Goal: Task Accomplishment & Management: Manage account settings

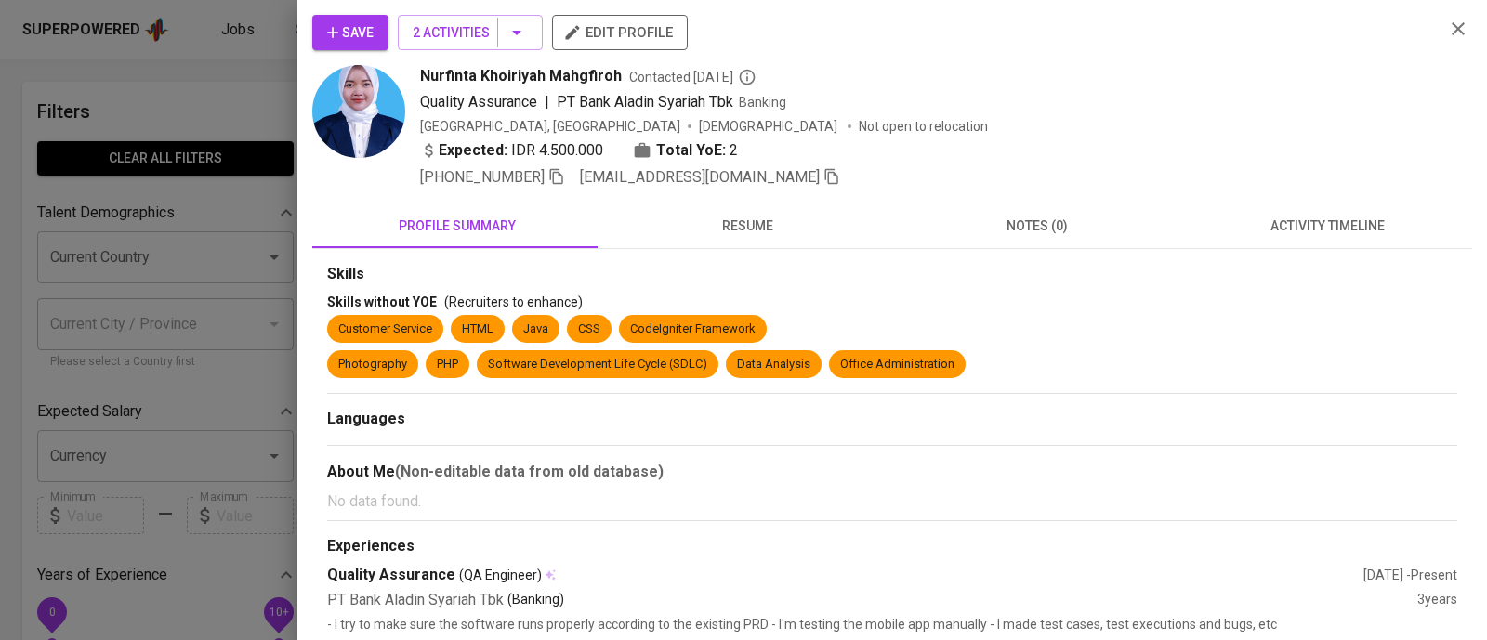
click at [1429, 188] on div "Save 2 Activities edit profile Nurfinta Khoiriyah Mahgfiroh Contacted [DATE] Qu…" at bounding box center [892, 102] width 1160 height 174
click at [144, 126] on div at bounding box center [743, 320] width 1487 height 640
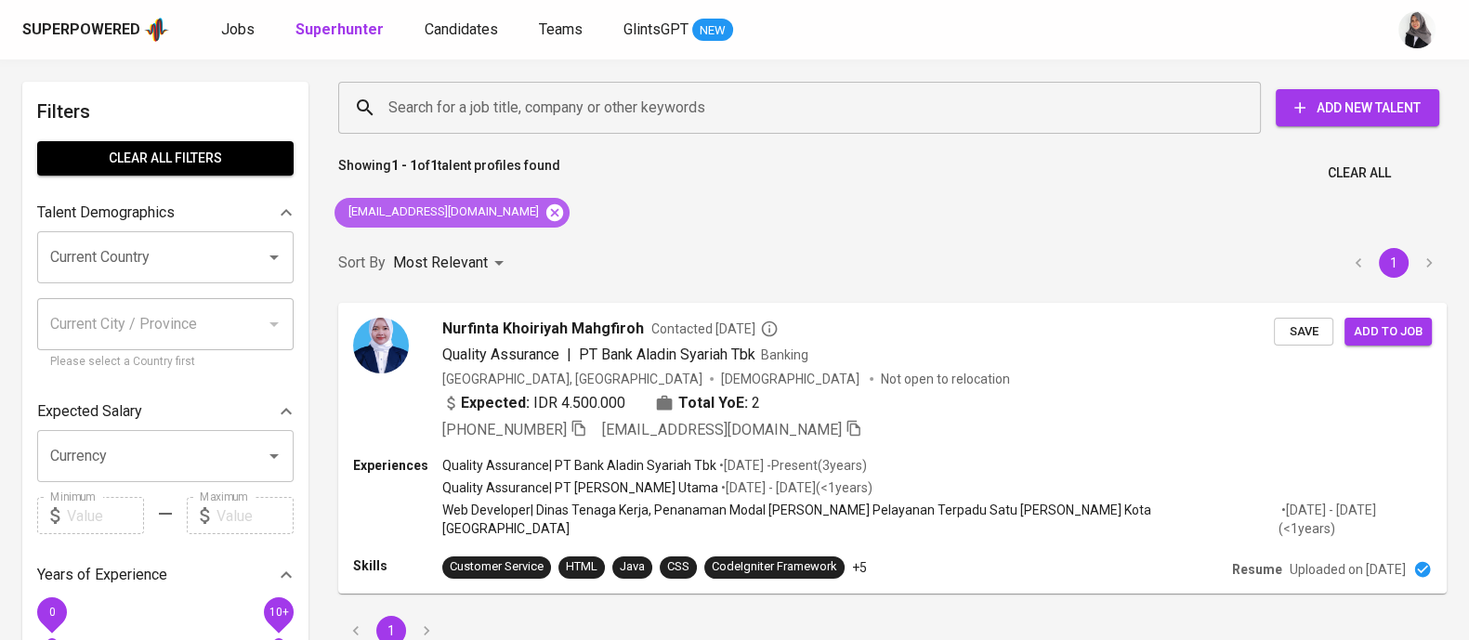
click at [545, 211] on icon at bounding box center [555, 213] width 20 height 20
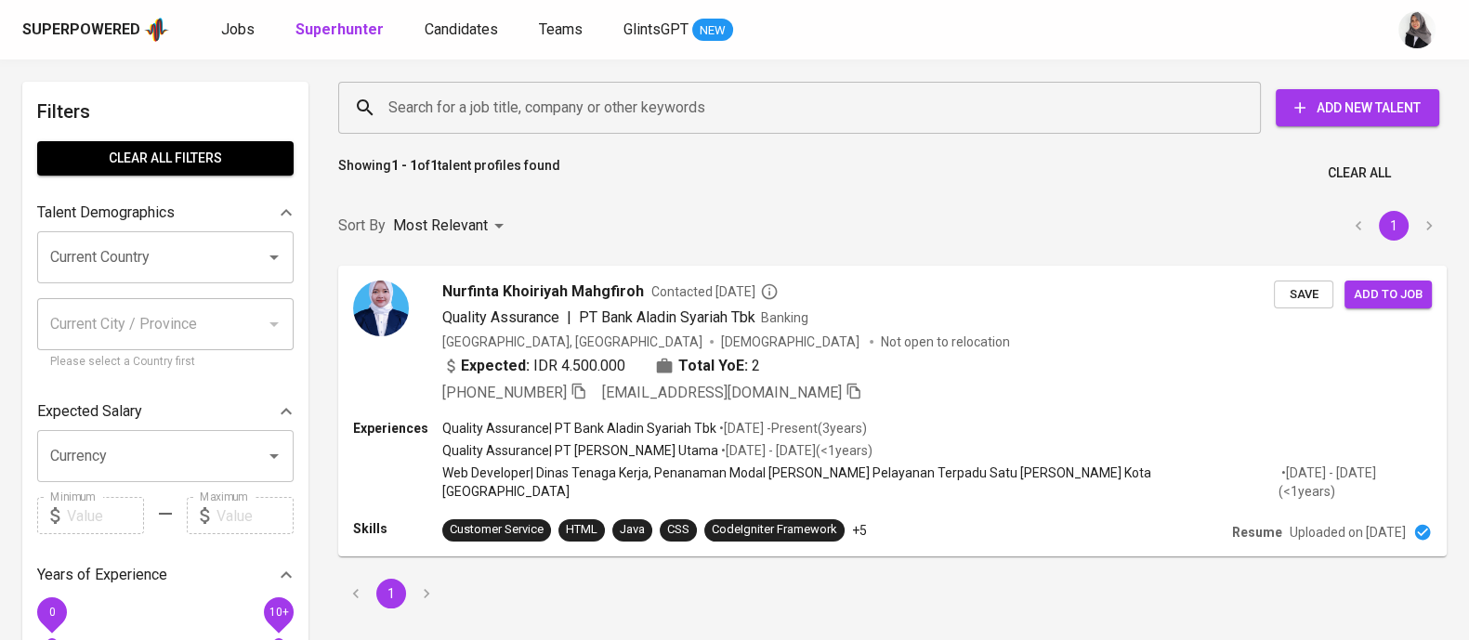
click at [607, 121] on input "Search for a job title, company or other keywords" at bounding box center [804, 107] width 841 height 35
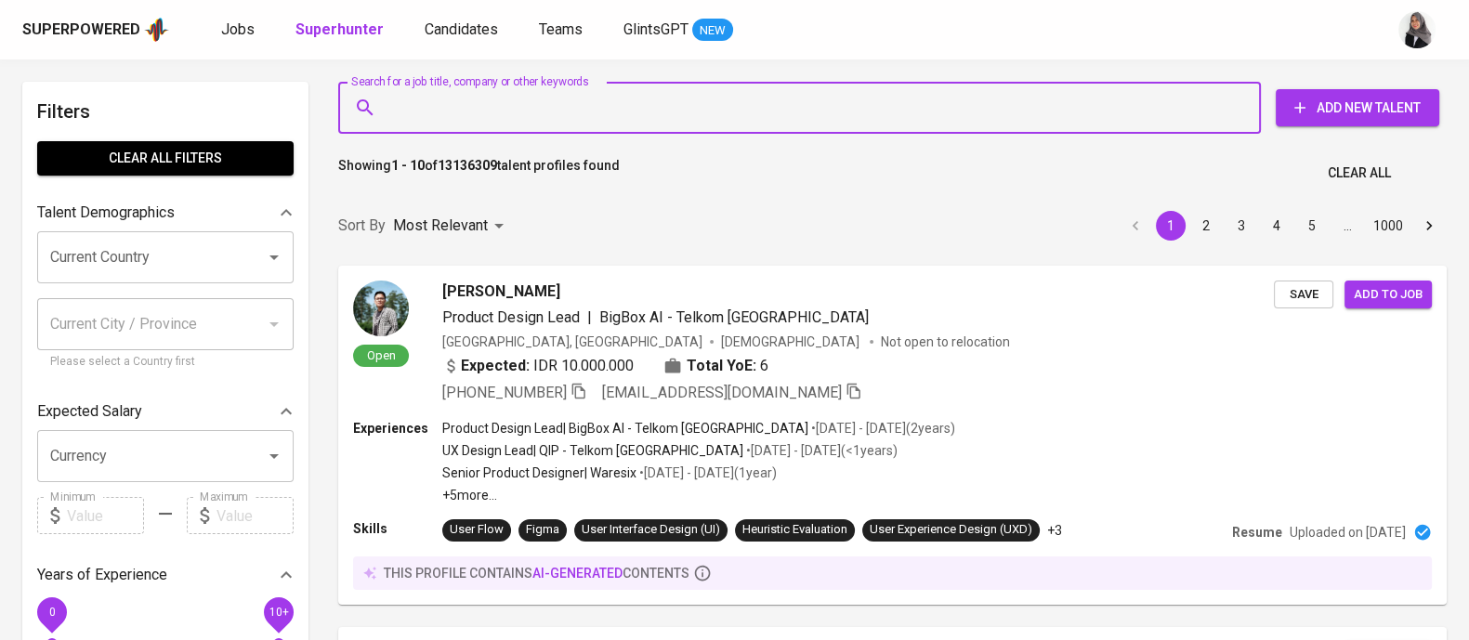
paste input "ibrahim93vikings@gmail.com"
type input "ibrahim93vikings@gmail.com"
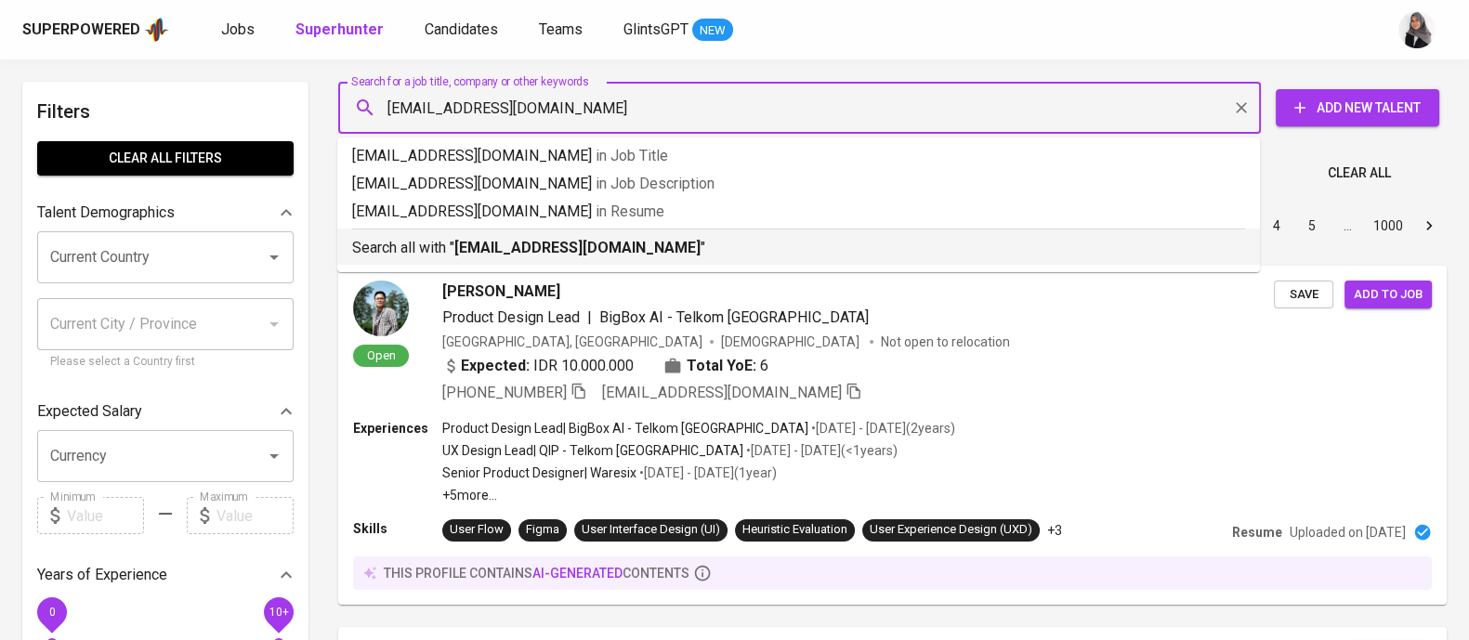
click at [605, 250] on b "ibrahim93vikings@gmail.com" at bounding box center [577, 248] width 246 height 18
click at [678, 234] on div "Sort By Most Relevant MOST_RELEVANT 1 2 3 4 5 … 1000" at bounding box center [892, 226] width 1131 height 57
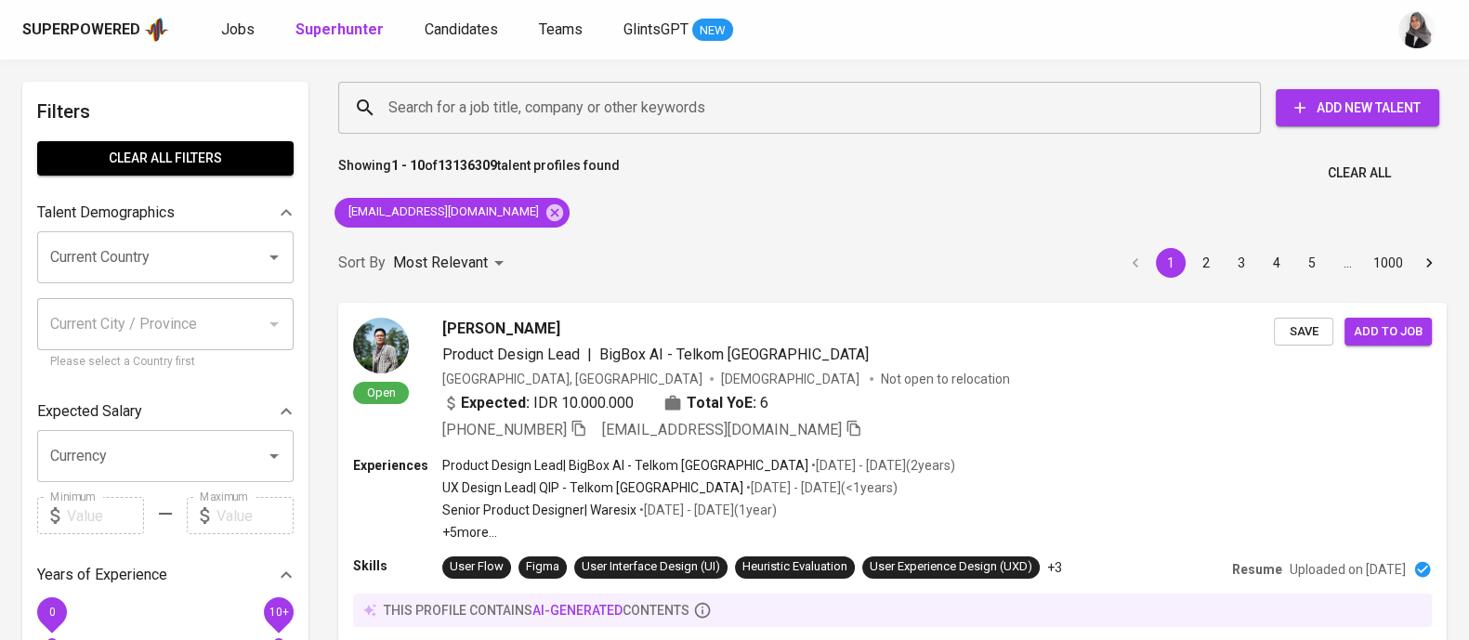
click at [678, 235] on div "Sort By Most Relevant MOST_RELEVANT 1 2 3 4 5 … 1000" at bounding box center [892, 263] width 1131 height 57
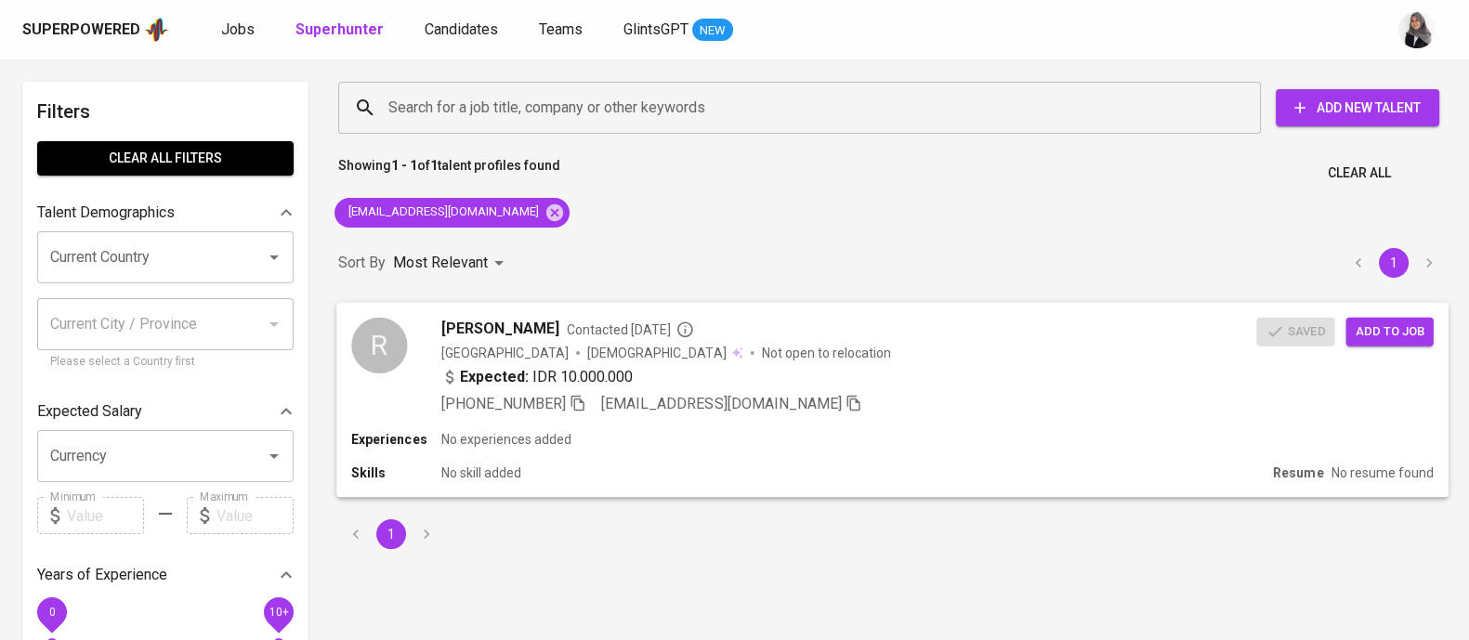
click at [930, 413] on div "+62 857-0083-0240 ibrahim93vikings@gmail.com" at bounding box center [849, 403] width 816 height 22
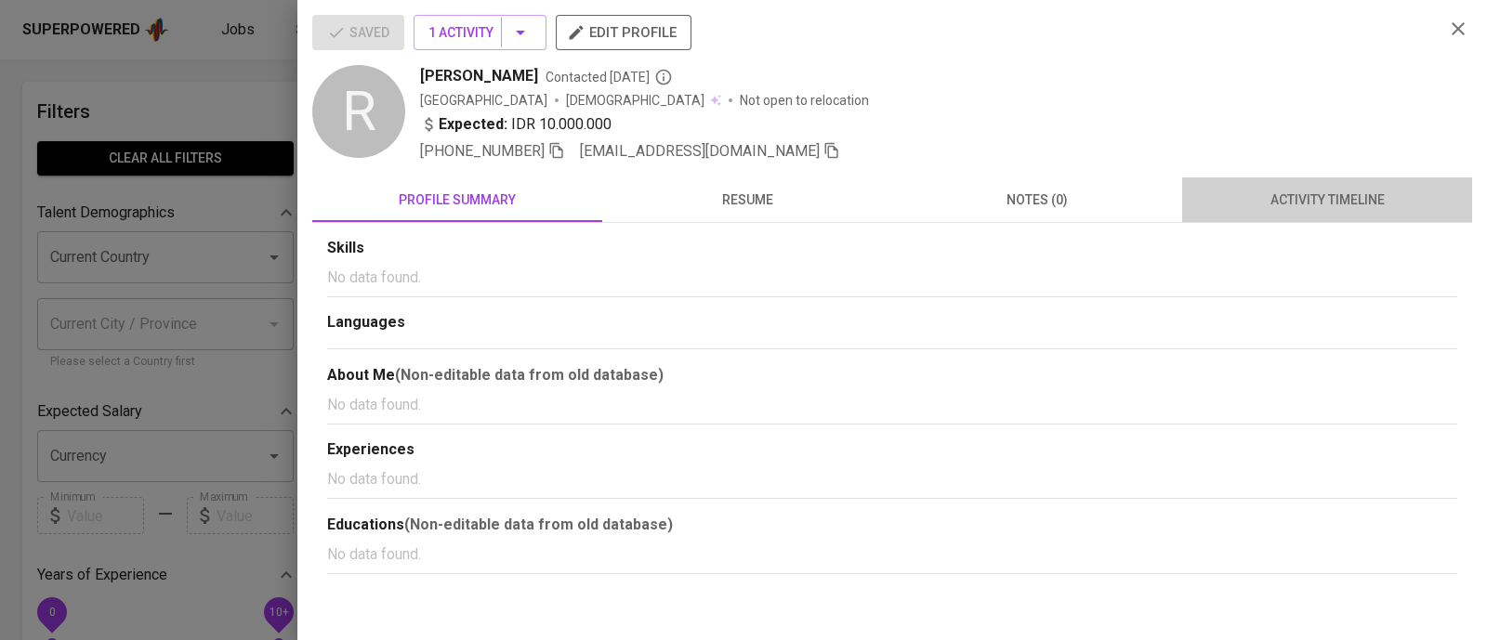
click at [1324, 201] on span "activity timeline" at bounding box center [1327, 200] width 268 height 23
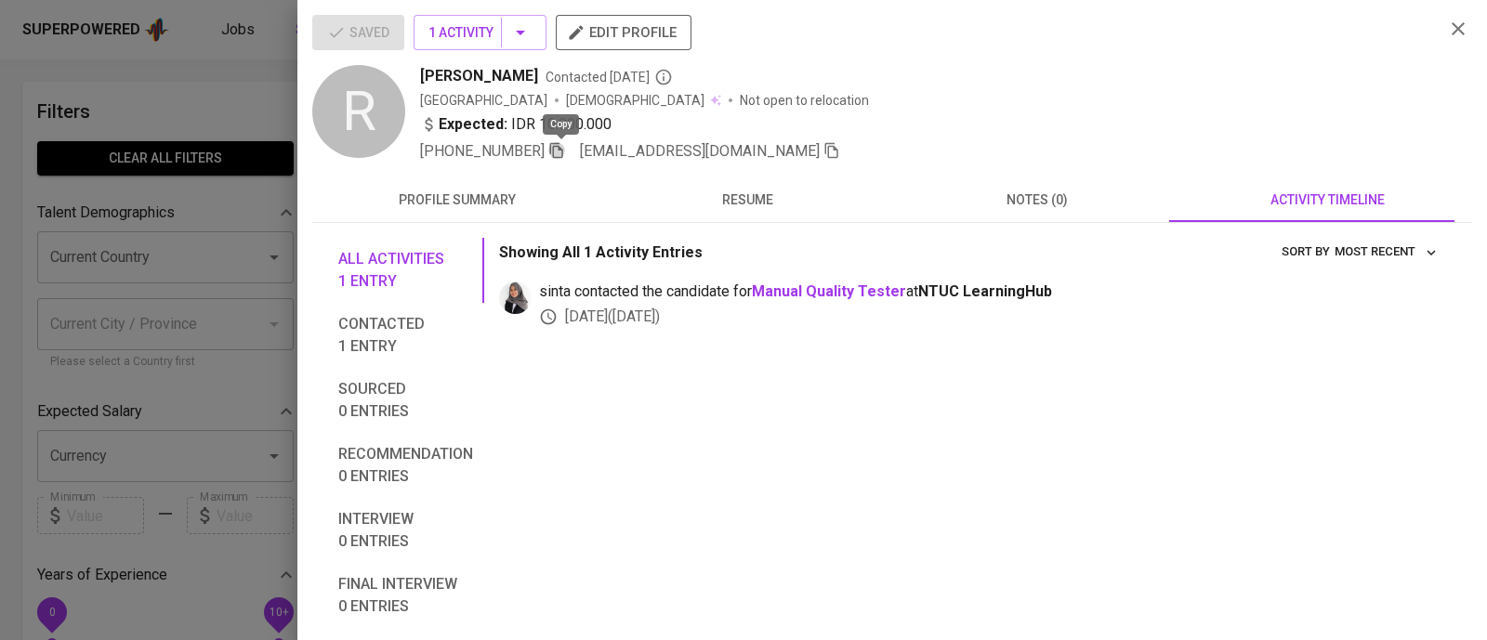
click at [562, 153] on icon "button" at bounding box center [556, 150] width 17 height 17
drag, startPoint x: 417, startPoint y: 75, endPoint x: 523, endPoint y: 75, distance: 105.9
click at [523, 75] on div "R Riswan Ibrahim Contacted 13 days ago Indonesia Male Not open to relocation Ex…" at bounding box center [870, 114] width 1117 height 98
copy span "Riswan Ibrahim"
click at [1092, 126] on div "Expected: IDR 10.000.000" at bounding box center [924, 126] width 1009 height 27
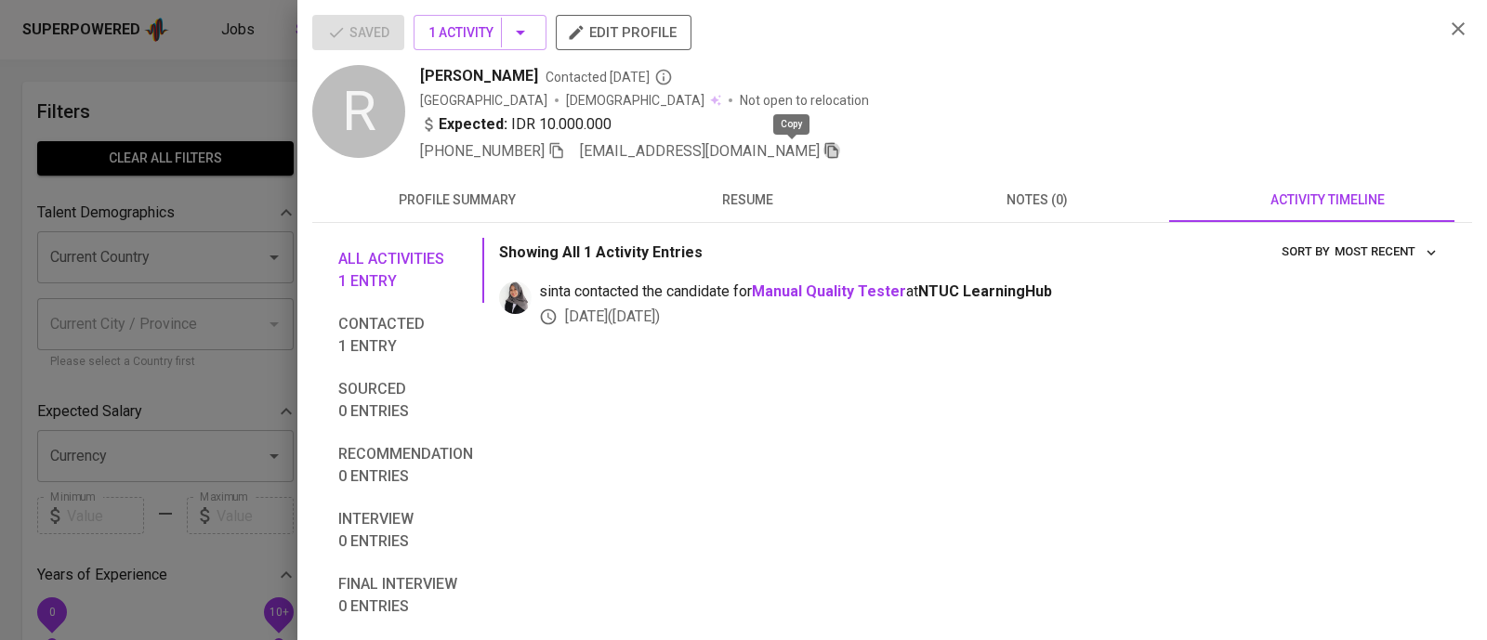
click at [823, 153] on icon "button" at bounding box center [831, 150] width 17 height 17
click at [247, 76] on div at bounding box center [743, 320] width 1487 height 640
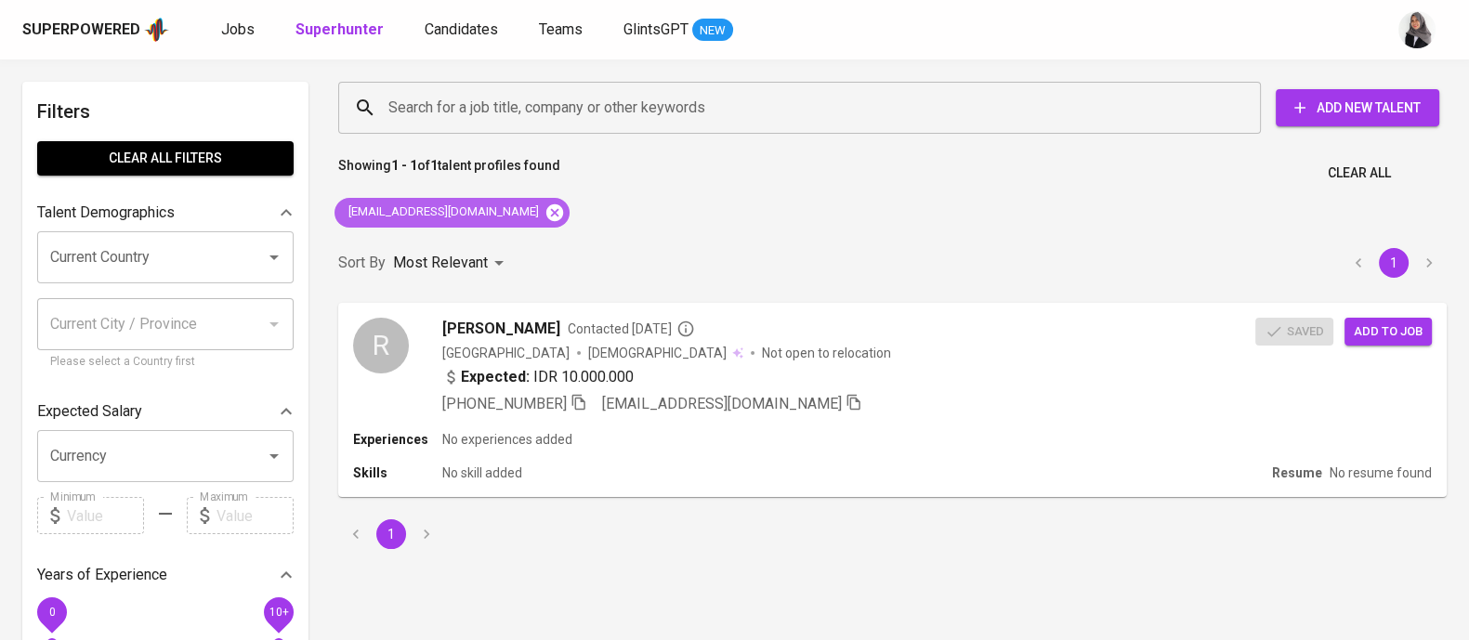
click at [546, 207] on icon at bounding box center [554, 212] width 17 height 17
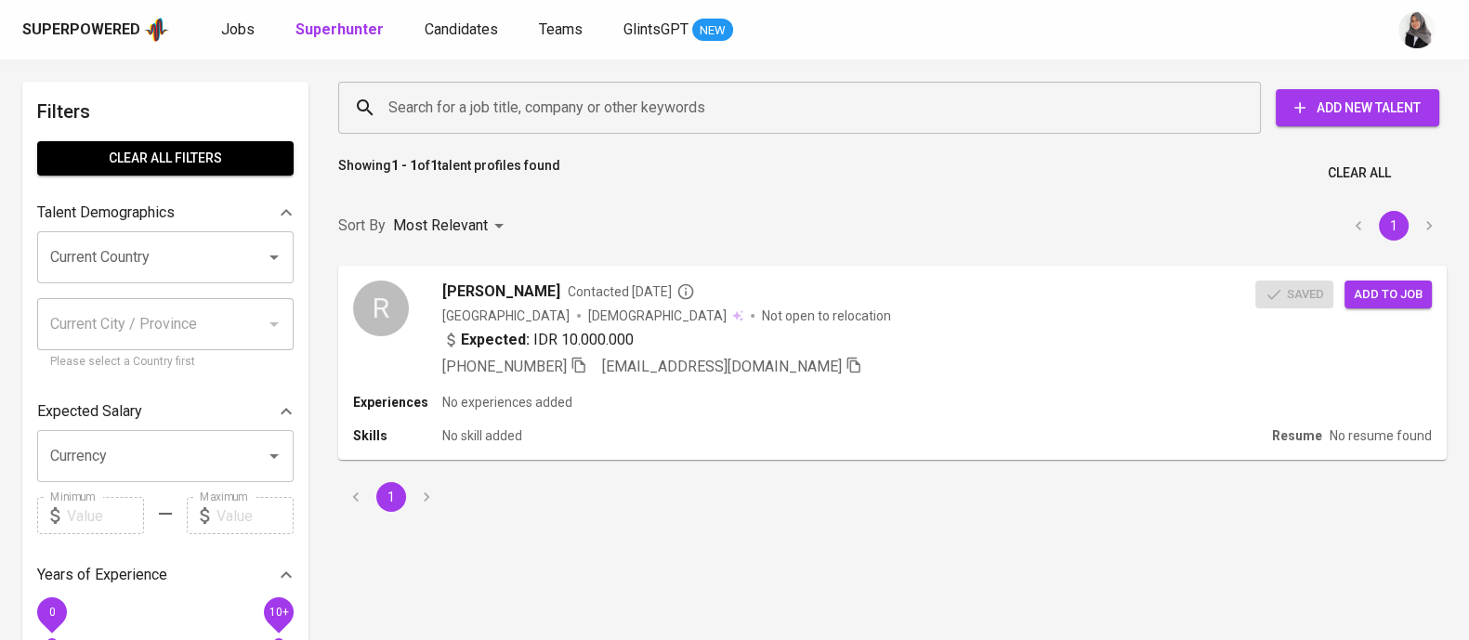
click at [595, 99] on input "Search for a job title, company or other keywords" at bounding box center [804, 107] width 841 height 35
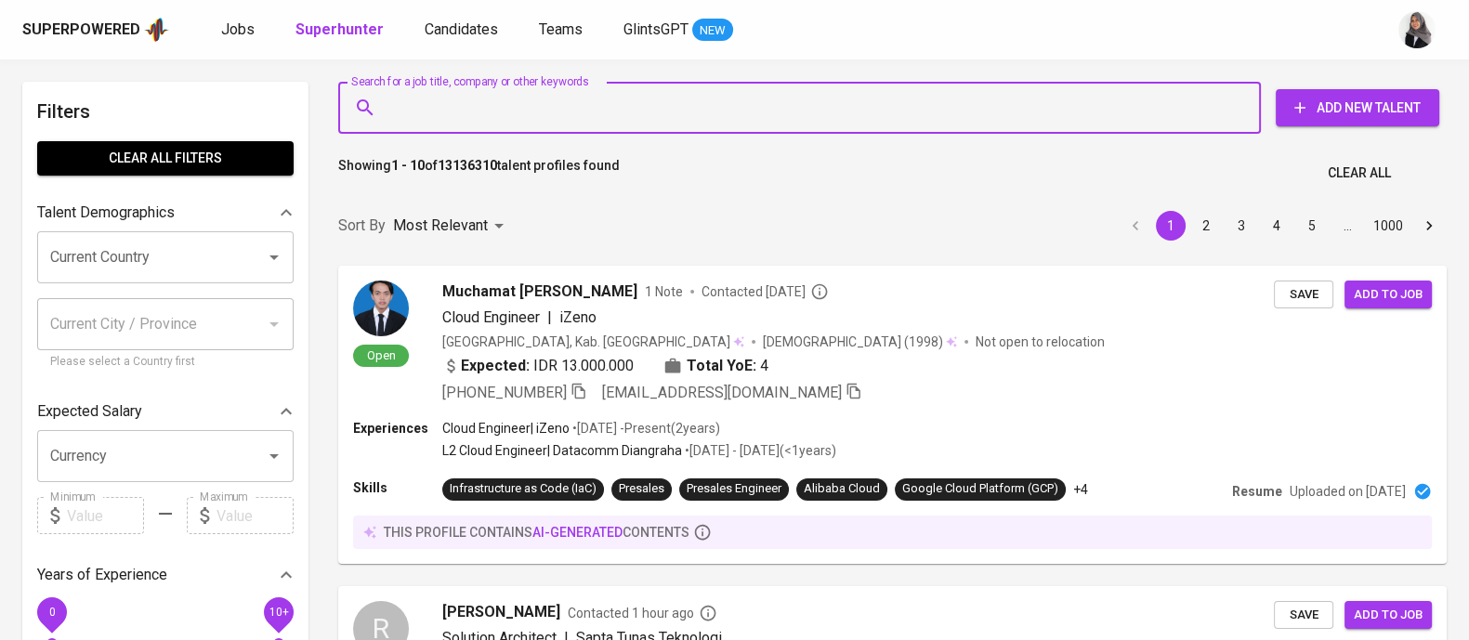
paste input "[EMAIL_ADDRESS][DOMAIN_NAME]"
type input "[EMAIL_ADDRESS][DOMAIN_NAME]"
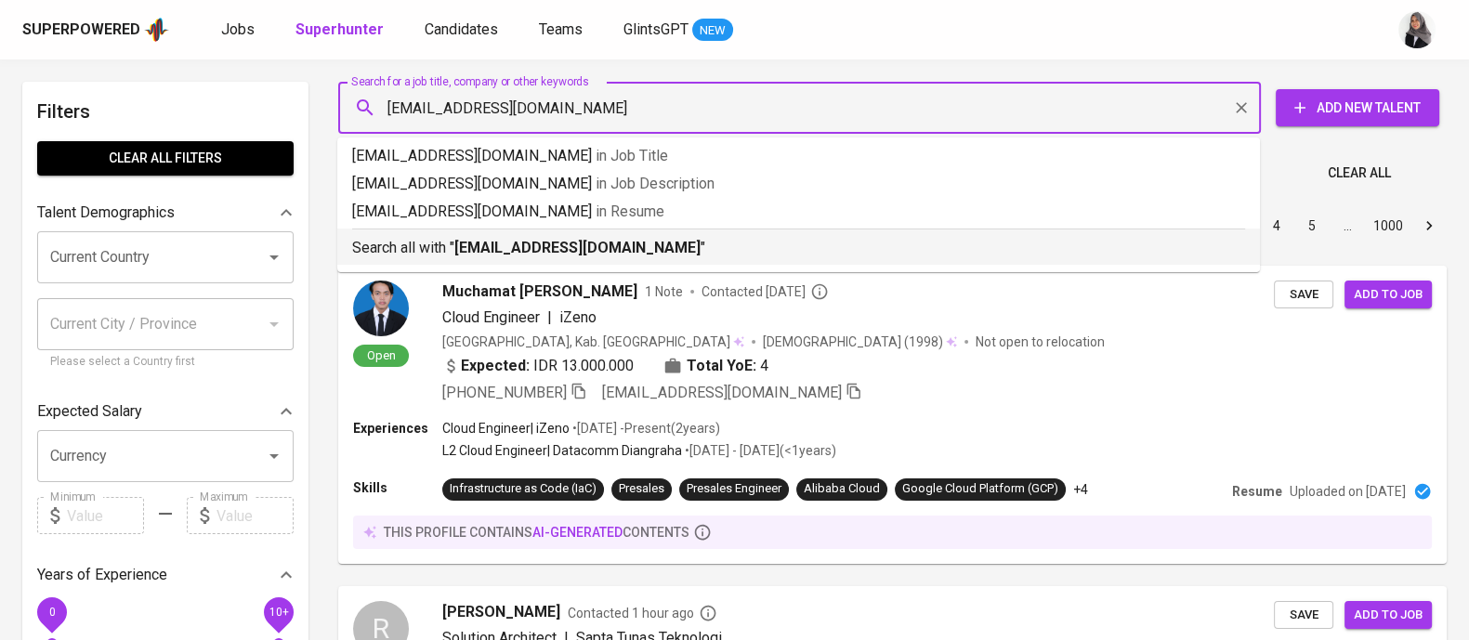
click at [649, 261] on li "Search all with " sianturimega59@gmail.com "" at bounding box center [798, 247] width 923 height 36
click at [649, 255] on div "Sort By Most Relevant MOST_RELEVANT 1 2 3 4 5 … 1000" at bounding box center [892, 226] width 1131 height 57
click at [841, 239] on div "Sort By Most Relevant MOST_RELEVANT 1 2 3 4 5 … 1000" at bounding box center [892, 226] width 1131 height 57
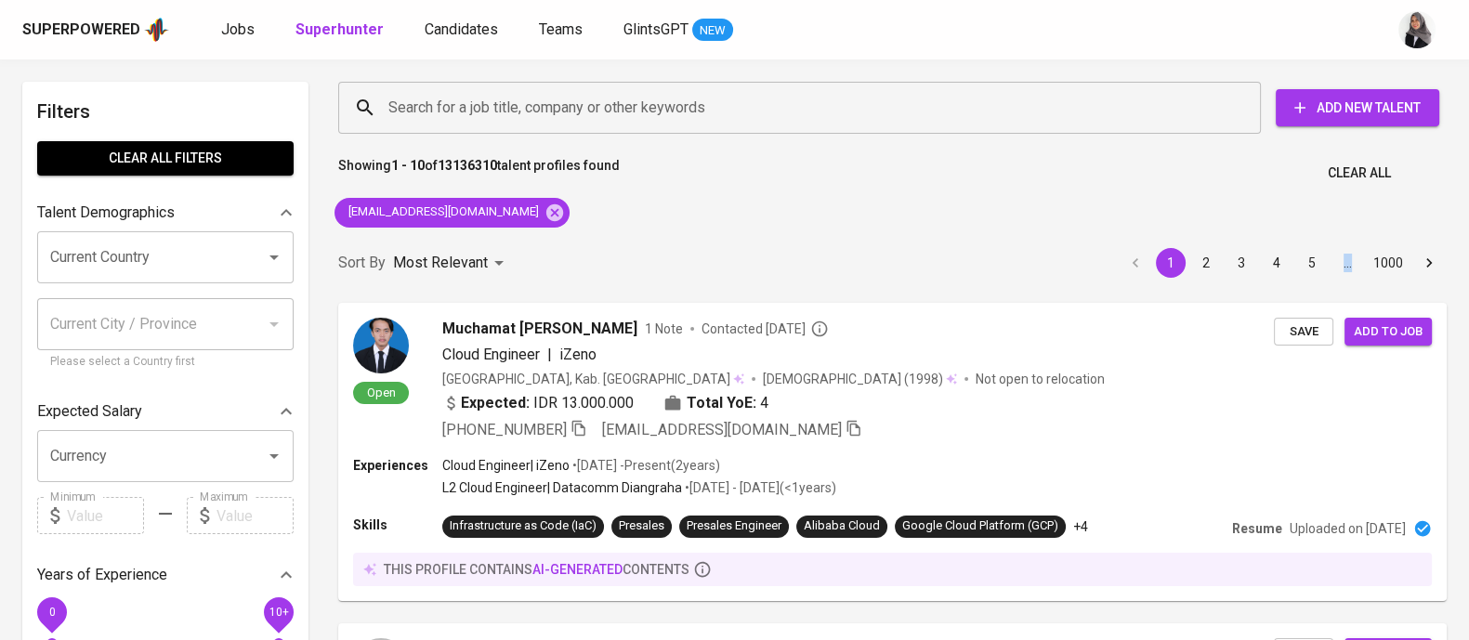
drag, startPoint x: 841, startPoint y: 239, endPoint x: 561, endPoint y: 269, distance: 281.3
click at [841, 239] on div "Sort By Most Relevant MOST_RELEVANT 1 2 3 4 5 … 1000" at bounding box center [892, 263] width 1131 height 57
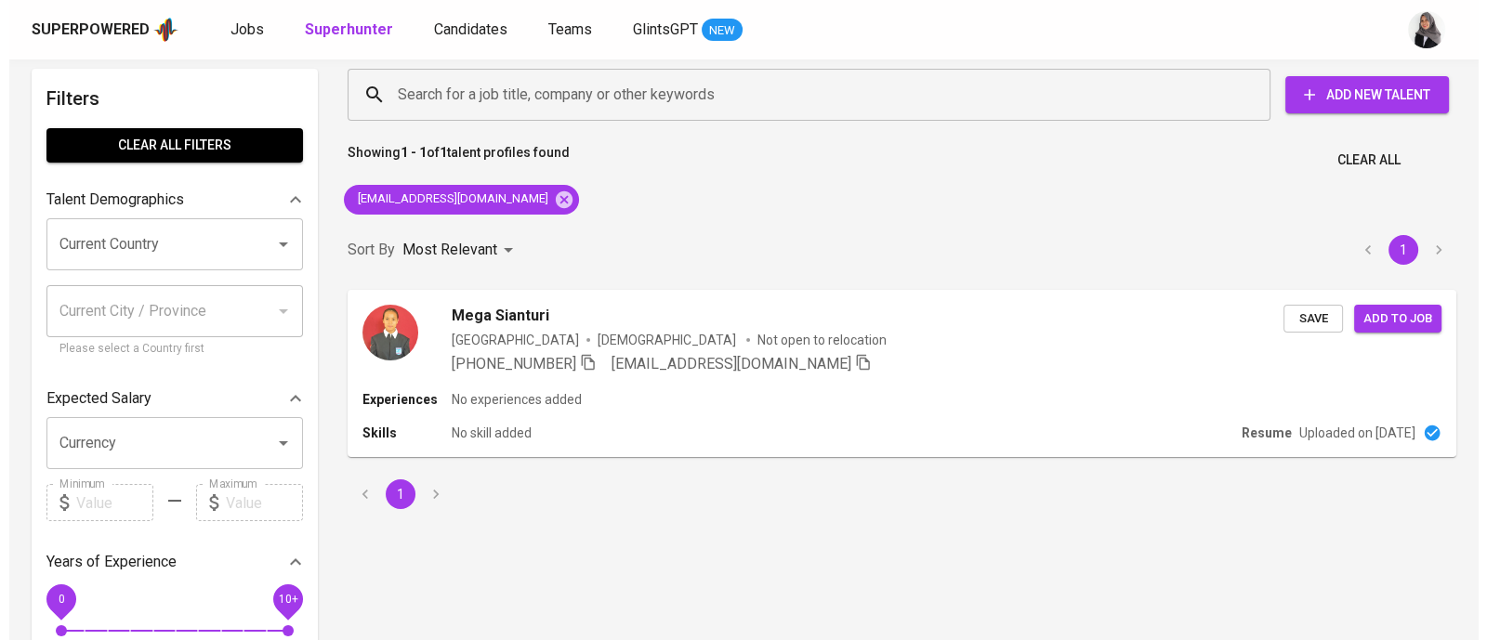
scroll to position [16, 0]
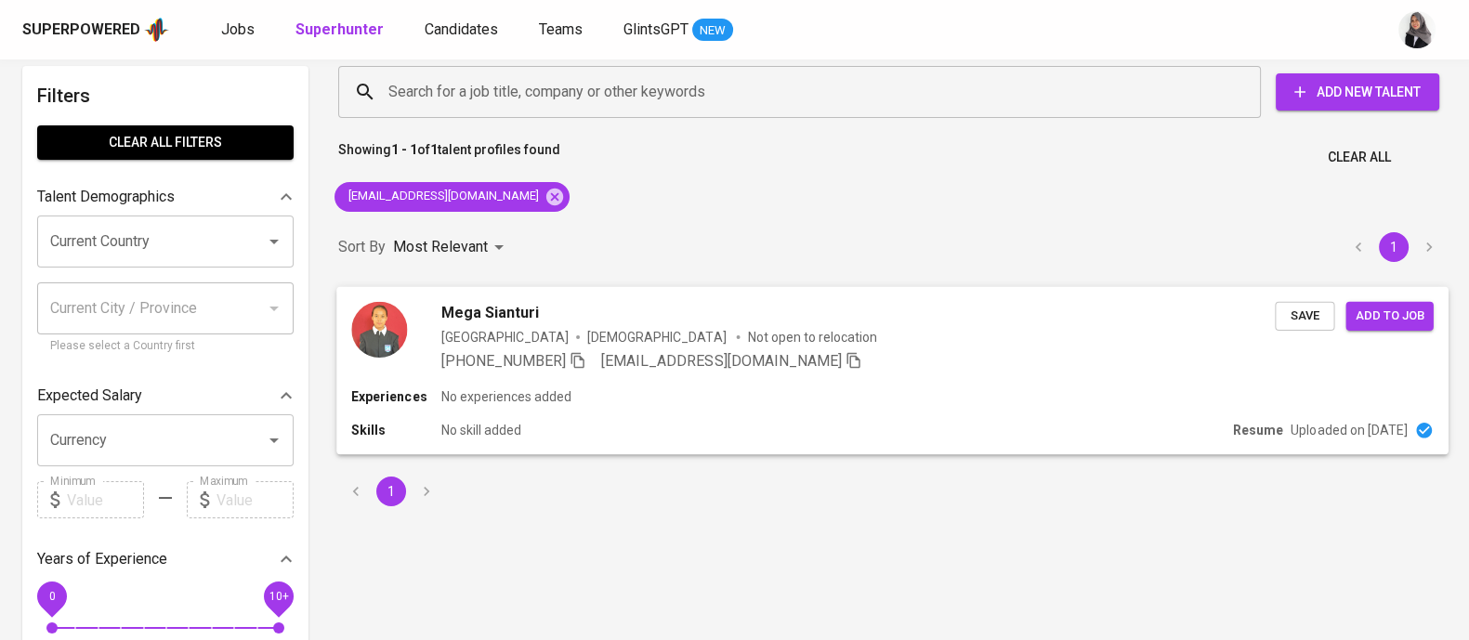
click at [866, 414] on div "Experiences No experiences added Skills No skill added Resume Uploaded on Mar 1…" at bounding box center [892, 421] width 1112 height 67
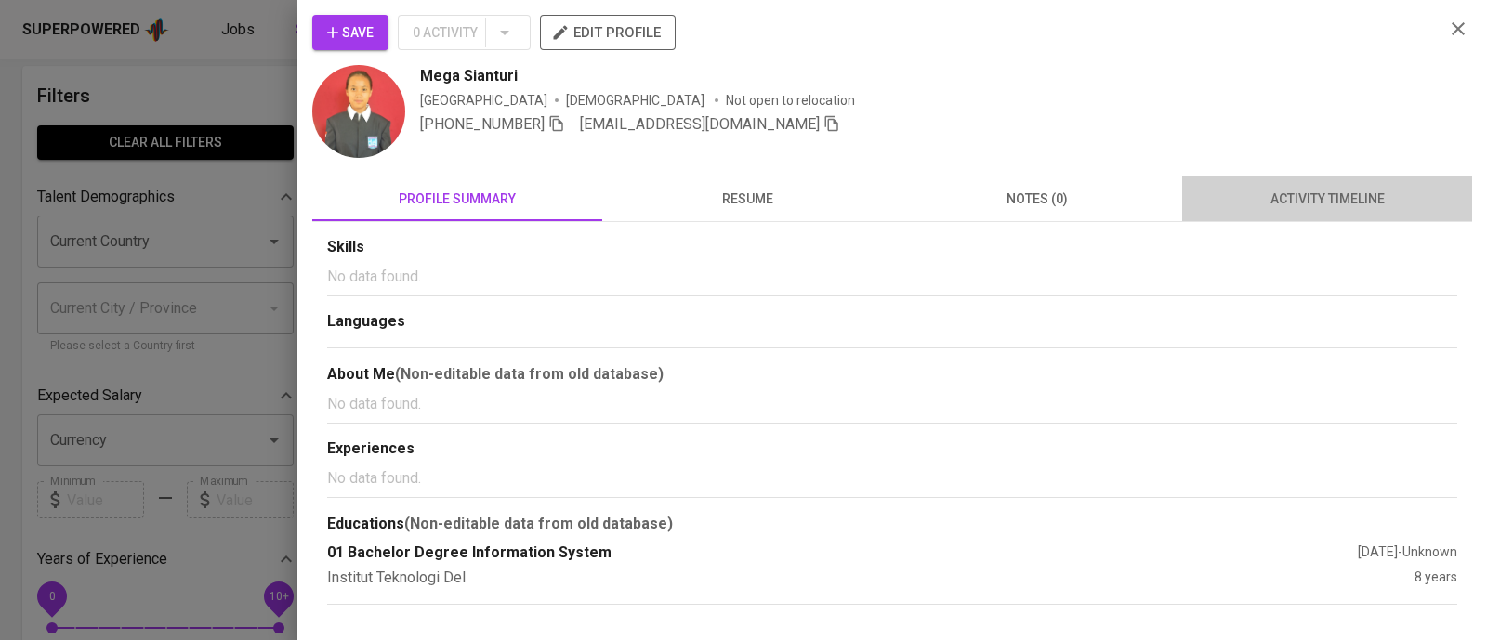
click at [1345, 186] on button "activity timeline" at bounding box center [1327, 199] width 290 height 45
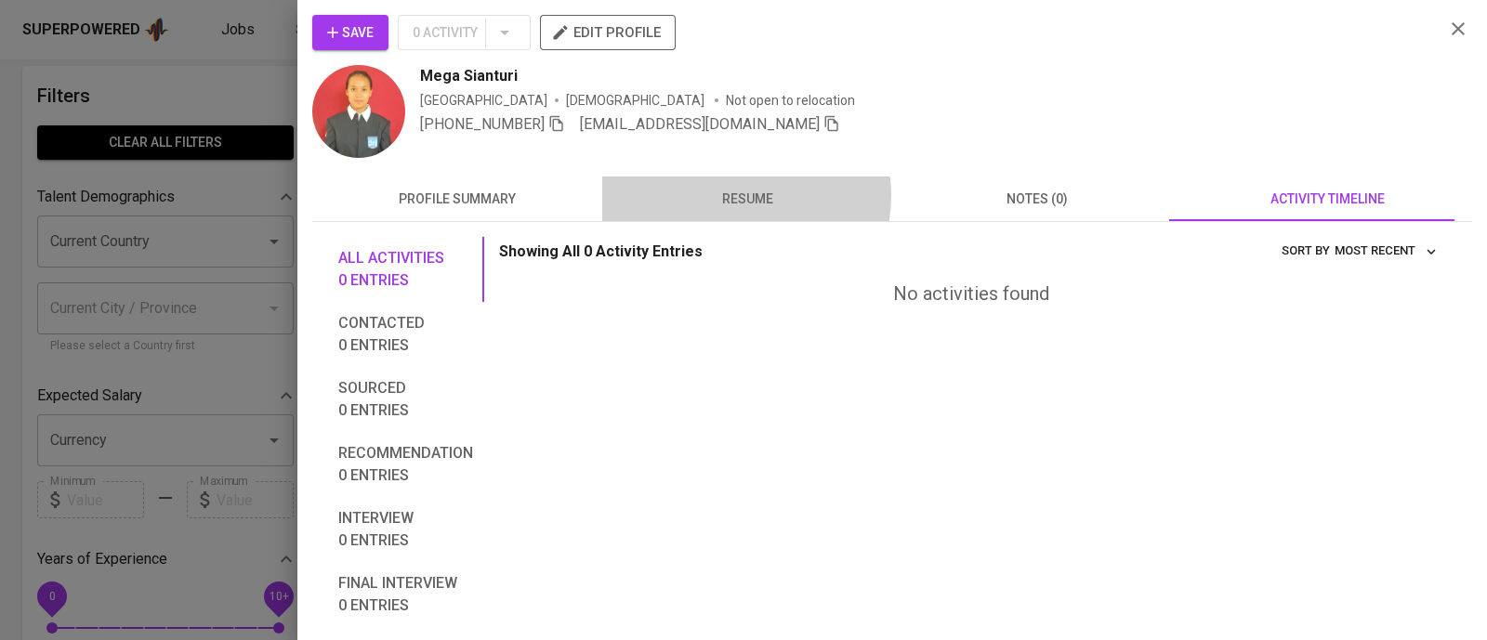
click at [729, 195] on span "resume" at bounding box center [747, 199] width 268 height 23
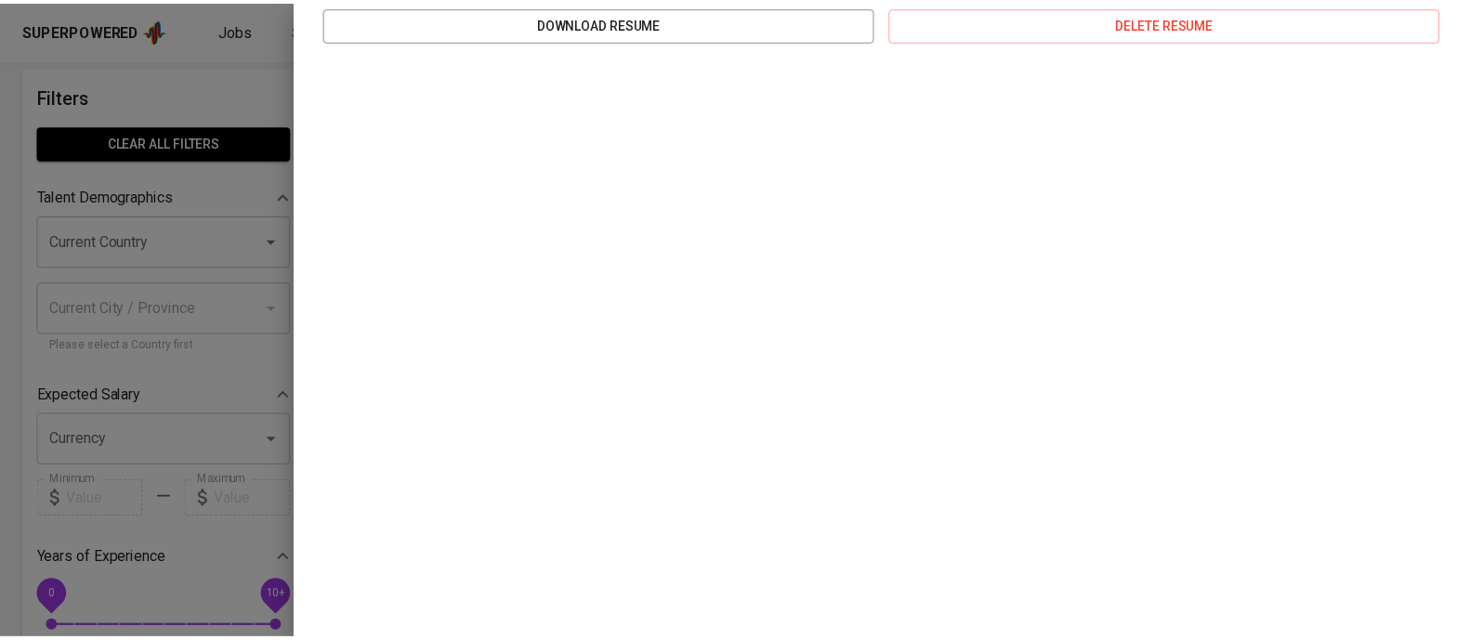
scroll to position [0, 0]
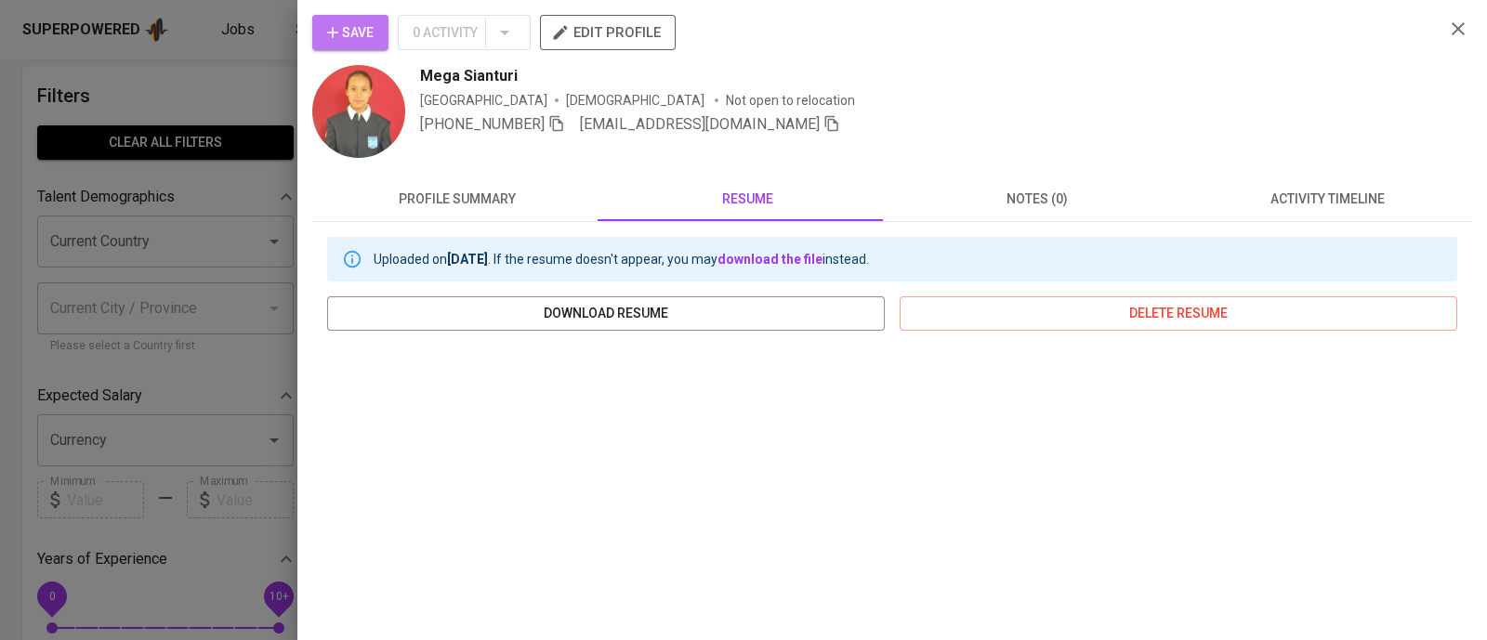
click at [361, 24] on span "Save" at bounding box center [350, 32] width 46 height 23
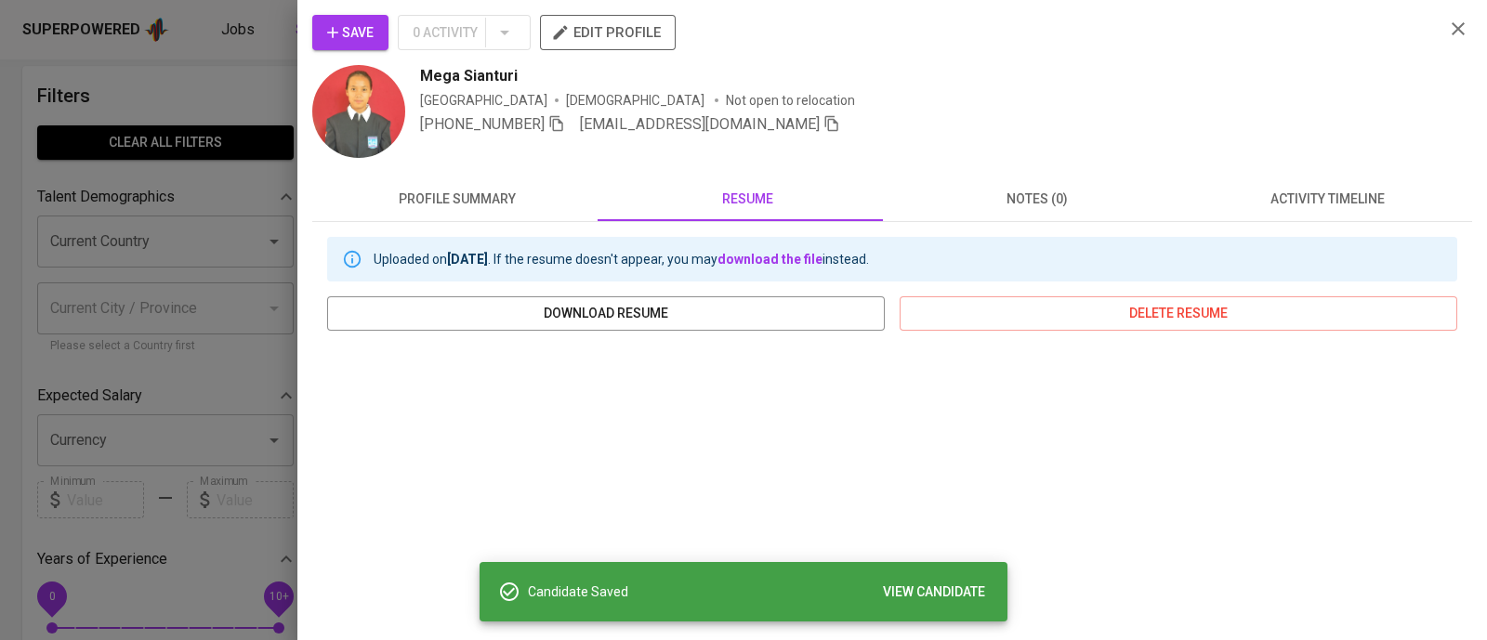
click at [204, 109] on div at bounding box center [743, 320] width 1487 height 640
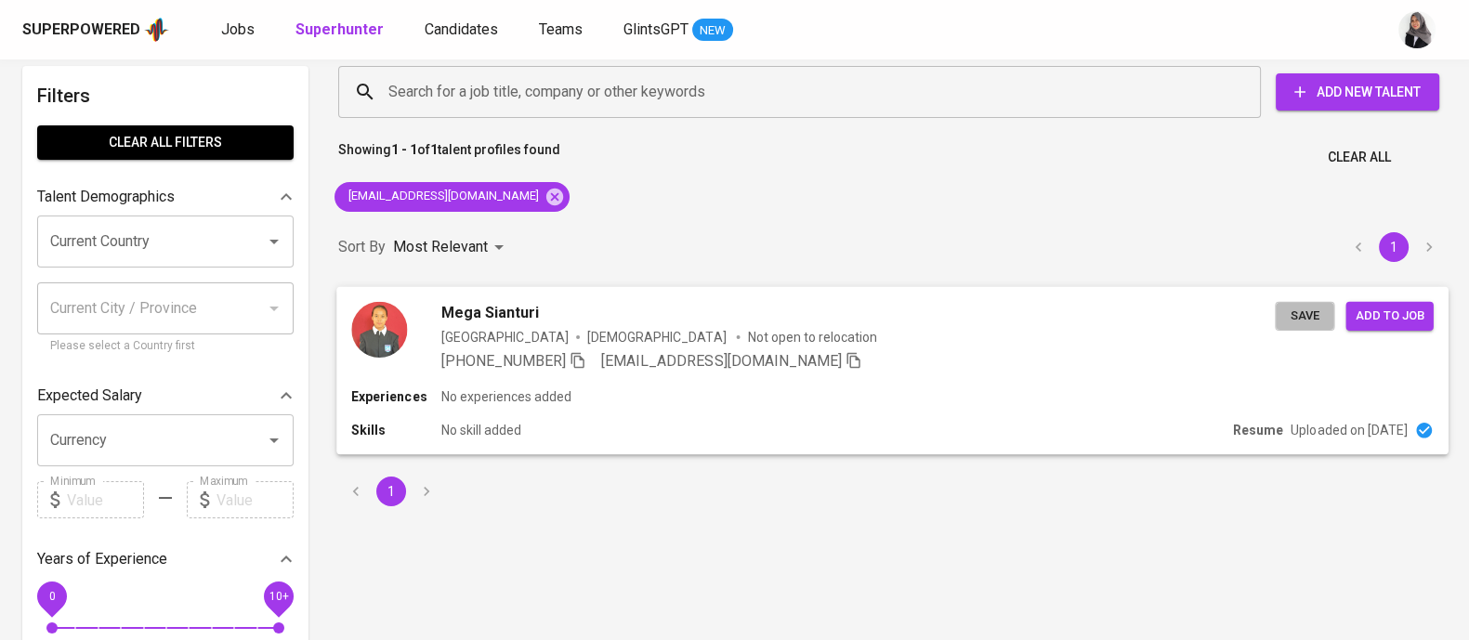
click at [1296, 305] on span "Save" at bounding box center [1304, 315] width 41 height 21
click at [954, 164] on div "Showing 1 - 1 of 1 talent profiles found Clear All" at bounding box center [892, 152] width 1131 height 46
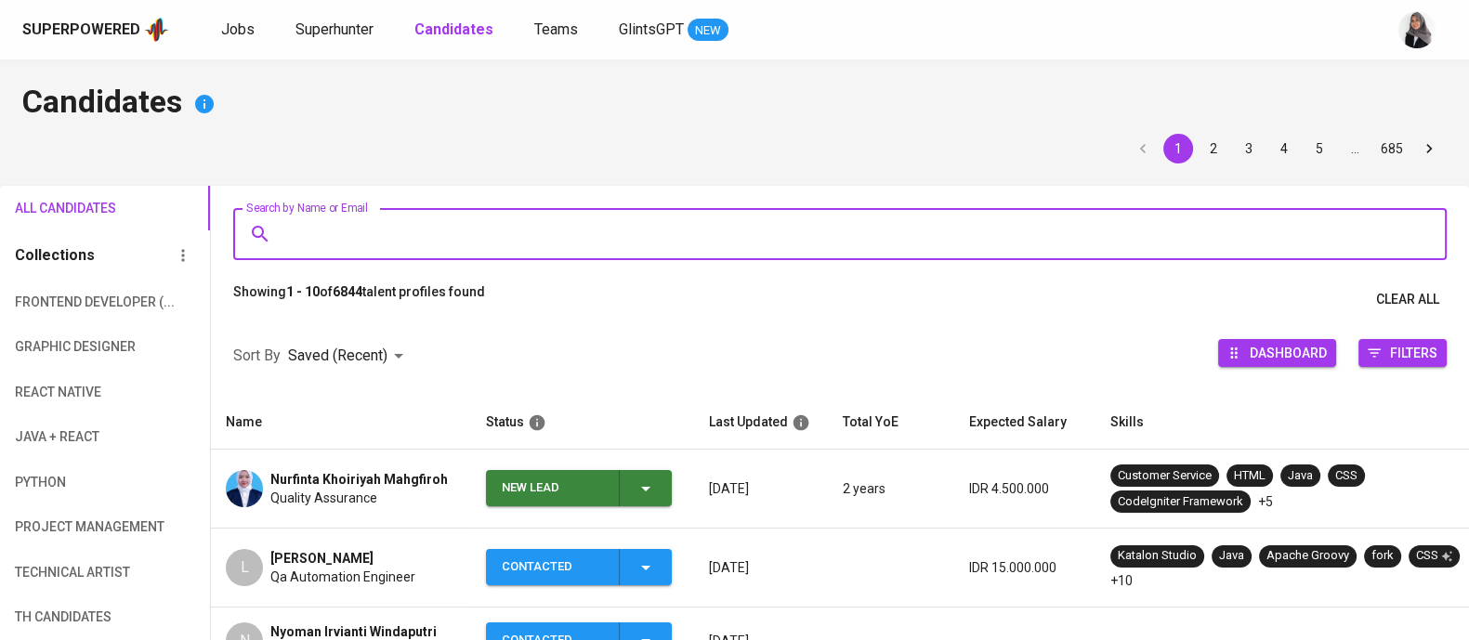
click at [362, 226] on input "Search by Name or Email" at bounding box center [845, 234] width 1132 height 35
paste input "[EMAIL_ADDRESS][DOMAIN_NAME]"
type input "[EMAIL_ADDRESS][DOMAIN_NAME]"
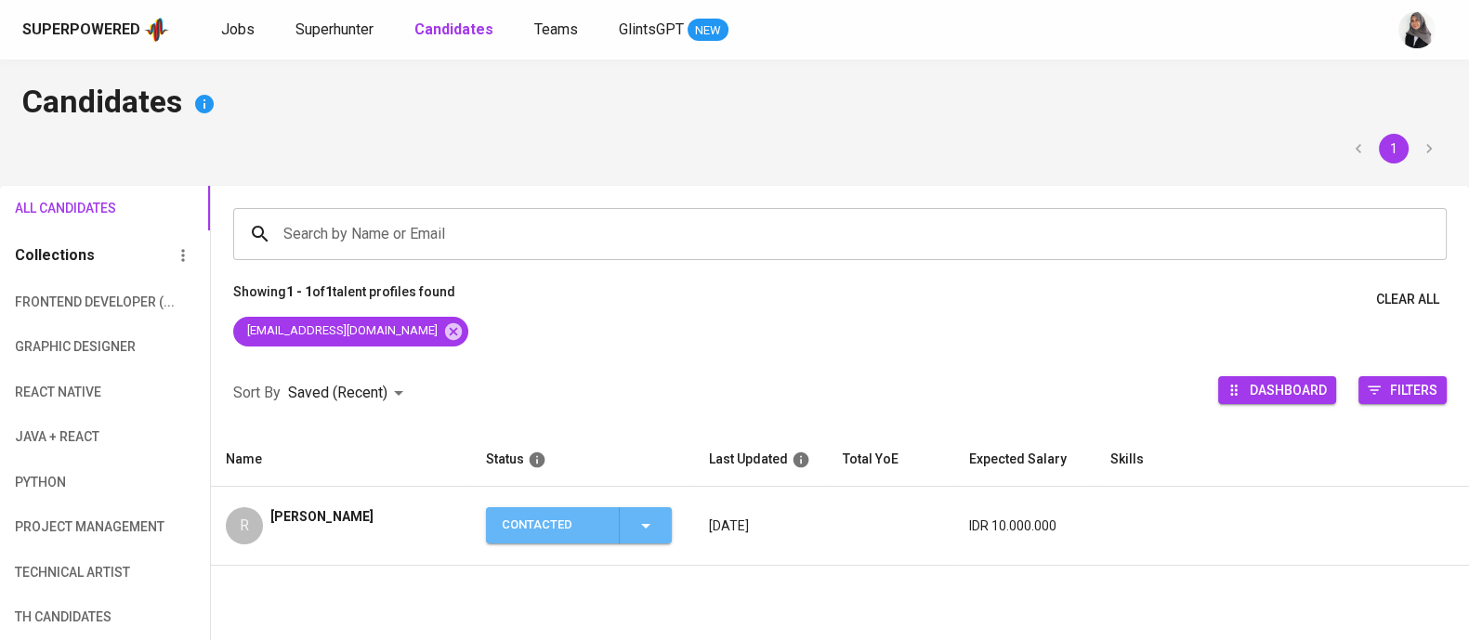
click at [664, 507] on button "Contacted" at bounding box center [579, 525] width 186 height 36
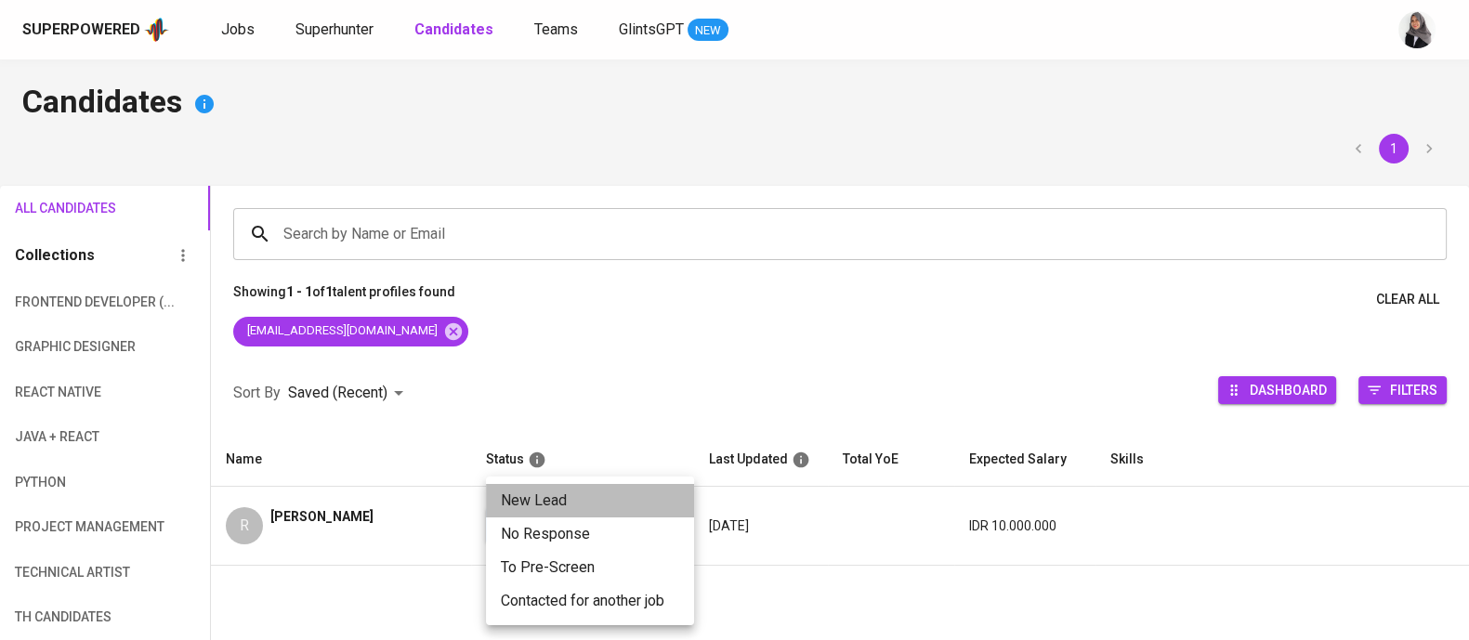
click at [528, 508] on li "New Lead" at bounding box center [590, 500] width 208 height 33
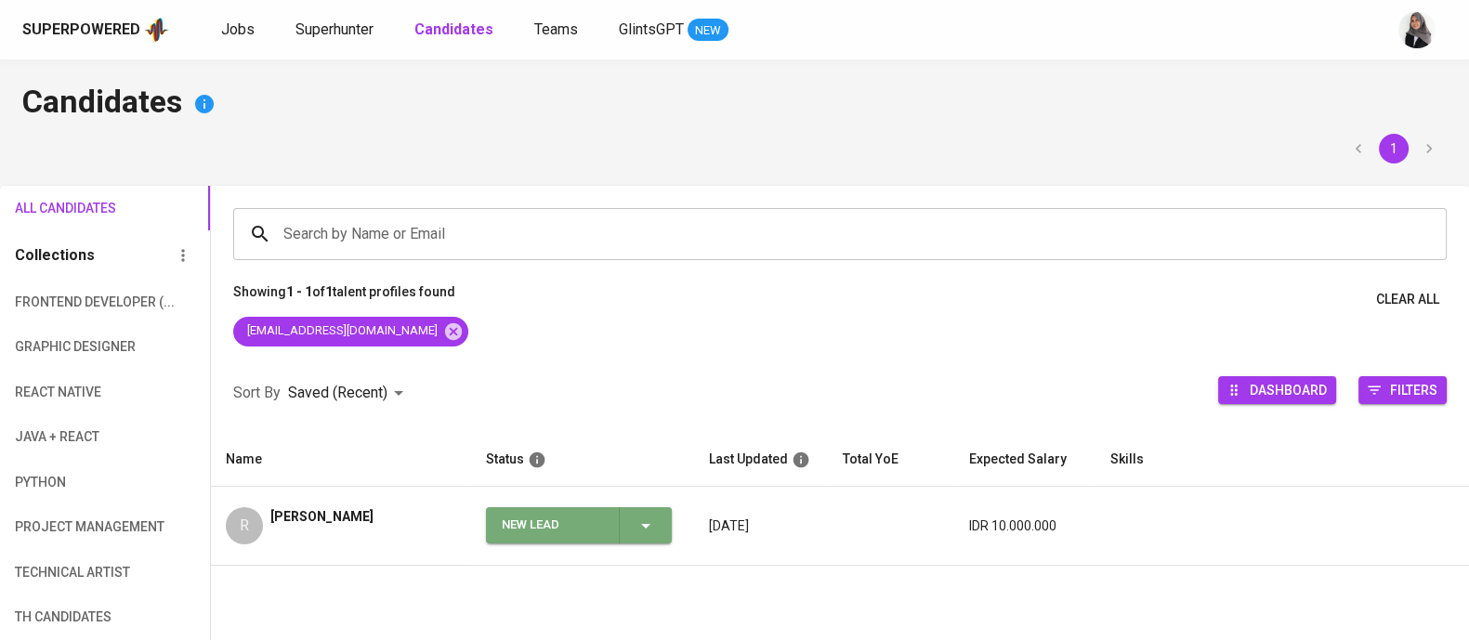
click at [656, 520] on span "New Lead" at bounding box center [578, 525] width 171 height 36
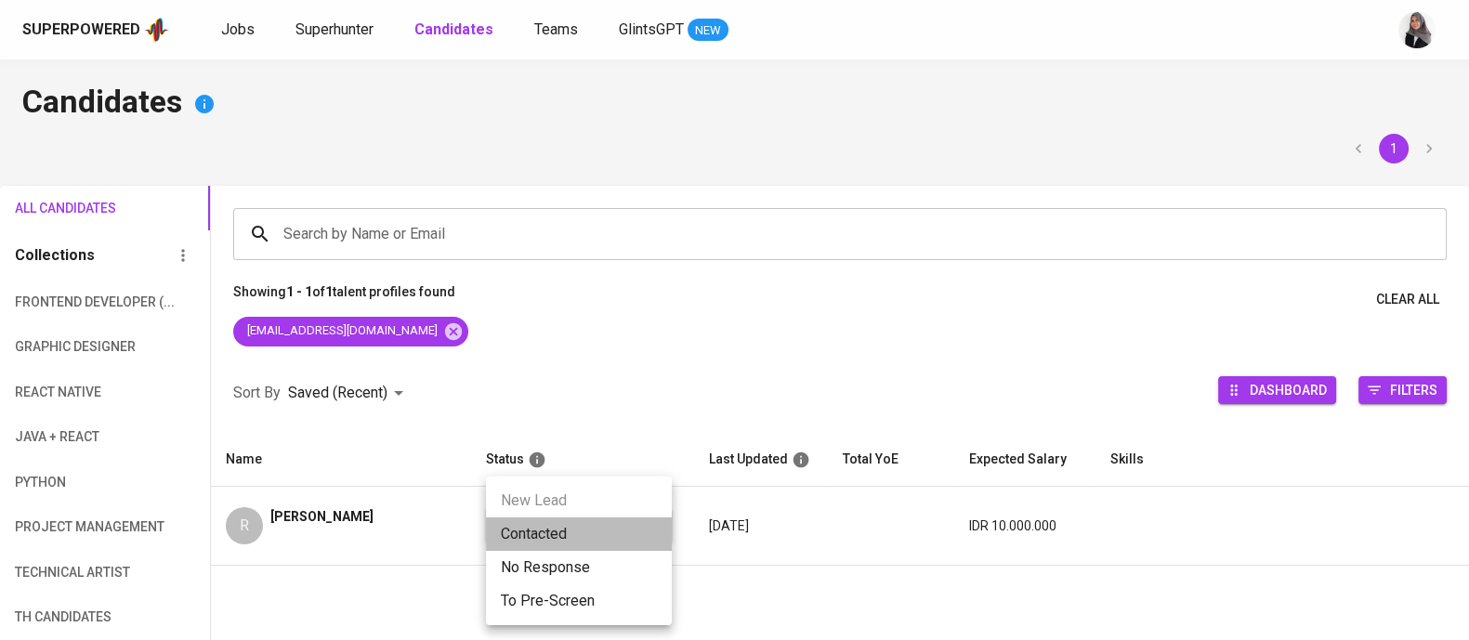
click at [526, 530] on li "Contacted" at bounding box center [579, 534] width 186 height 33
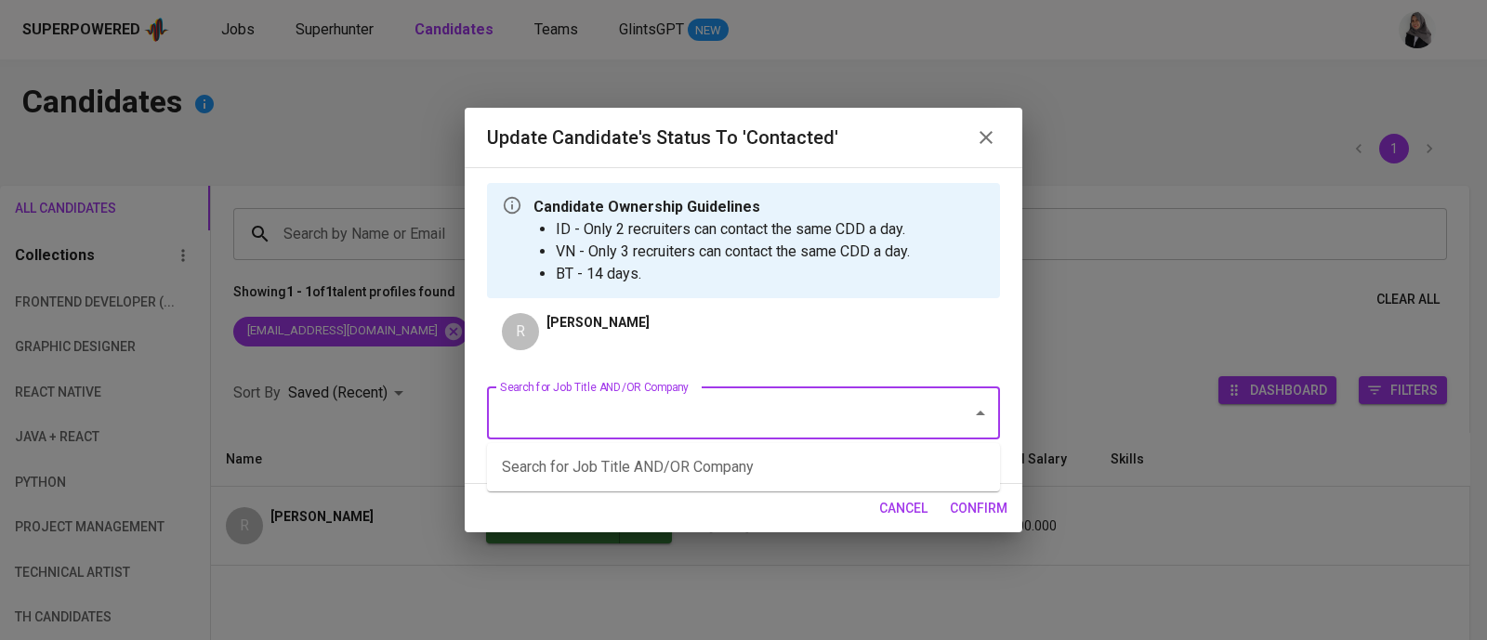
click at [685, 416] on input "Search for Job Title AND/OR Company" at bounding box center [717, 413] width 444 height 35
type input "j"
type input "quality"
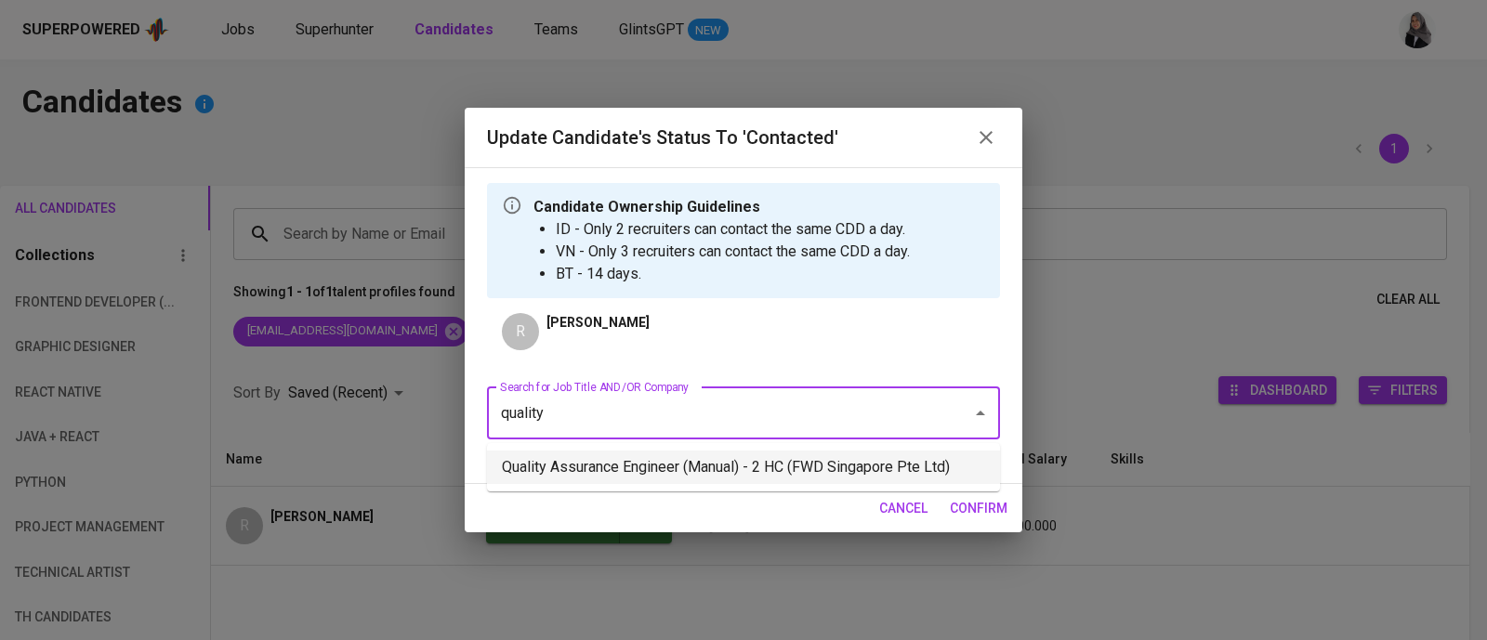
click at [712, 462] on li "Quality Assurance Engineer (Manual) - 2 HC (FWD Singapore Pte Ltd)" at bounding box center [743, 467] width 513 height 33
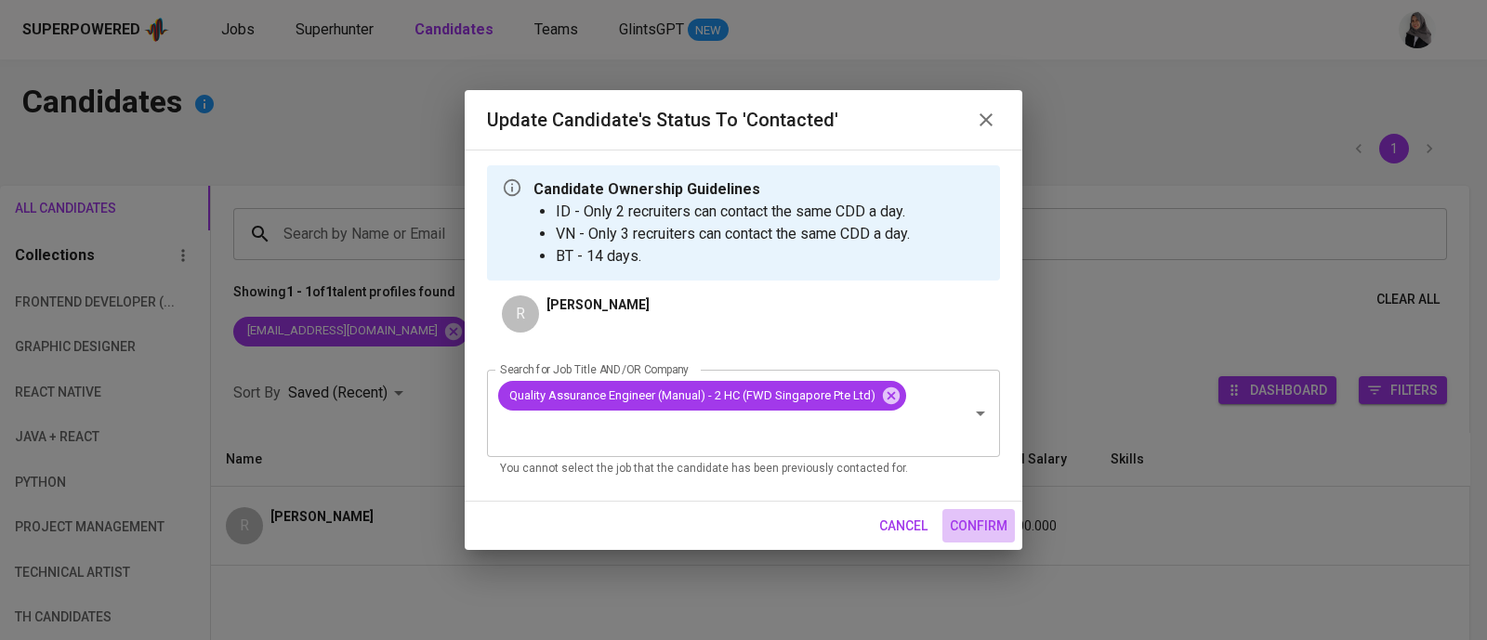
click at [978, 520] on span "confirm" at bounding box center [979, 526] width 58 height 23
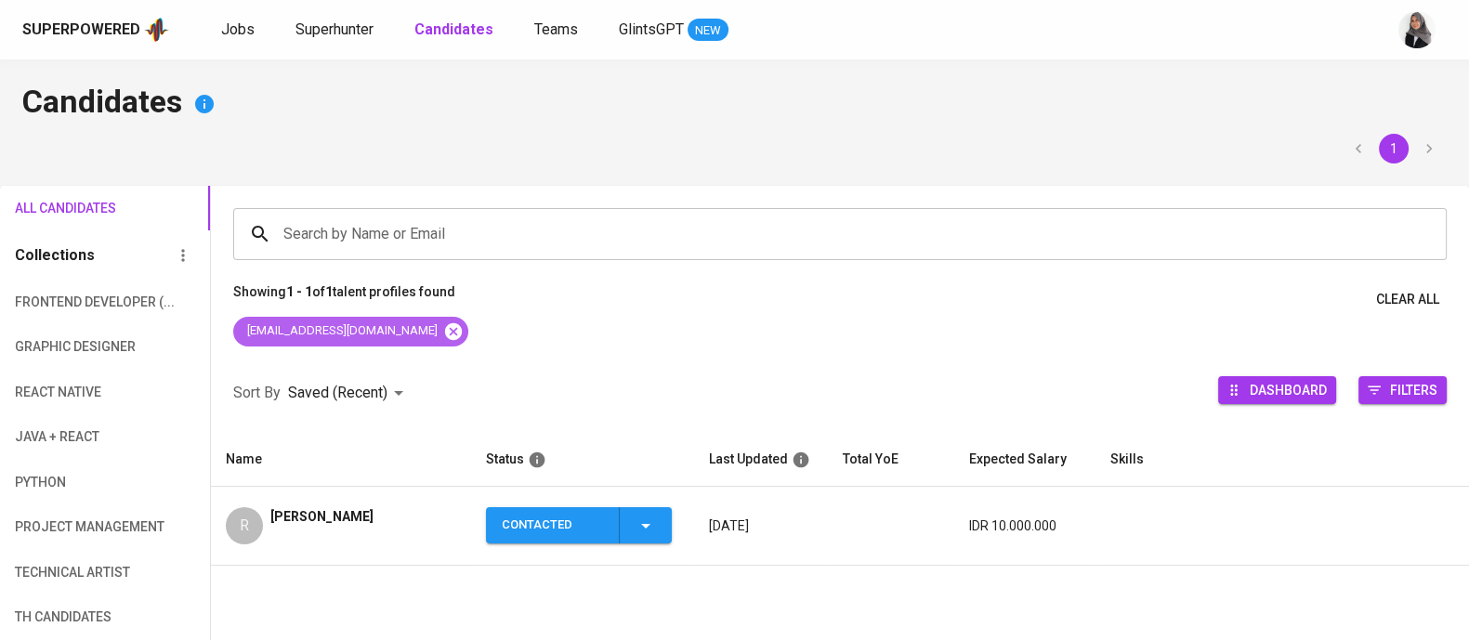
click at [443, 330] on icon at bounding box center [453, 332] width 20 height 20
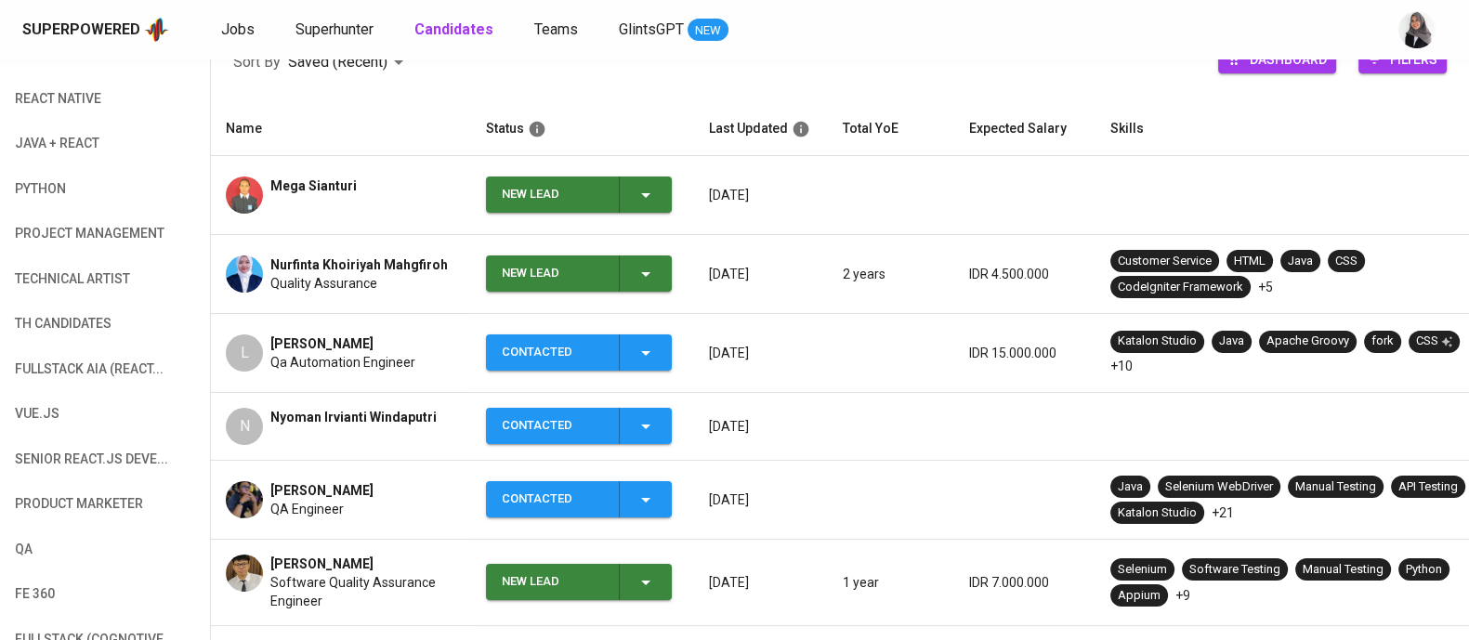
scroll to position [295, 0]
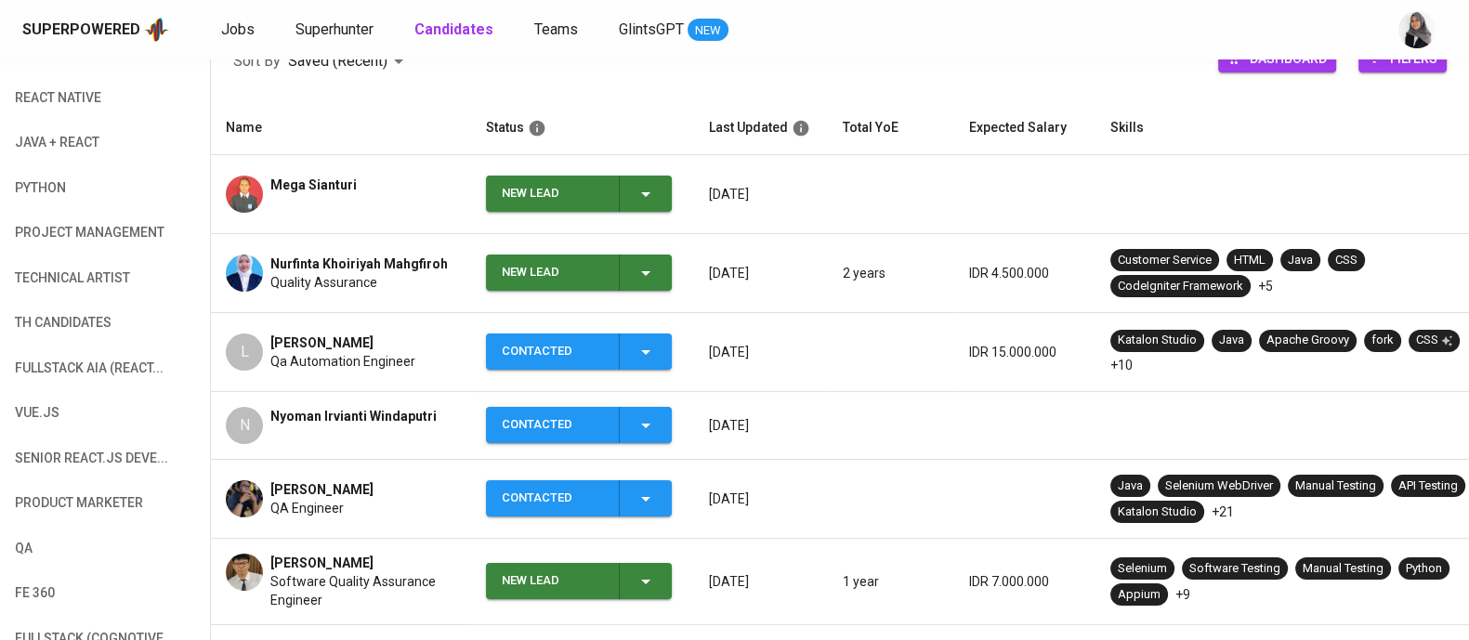
click at [642, 193] on icon "button" at bounding box center [646, 194] width 22 height 22
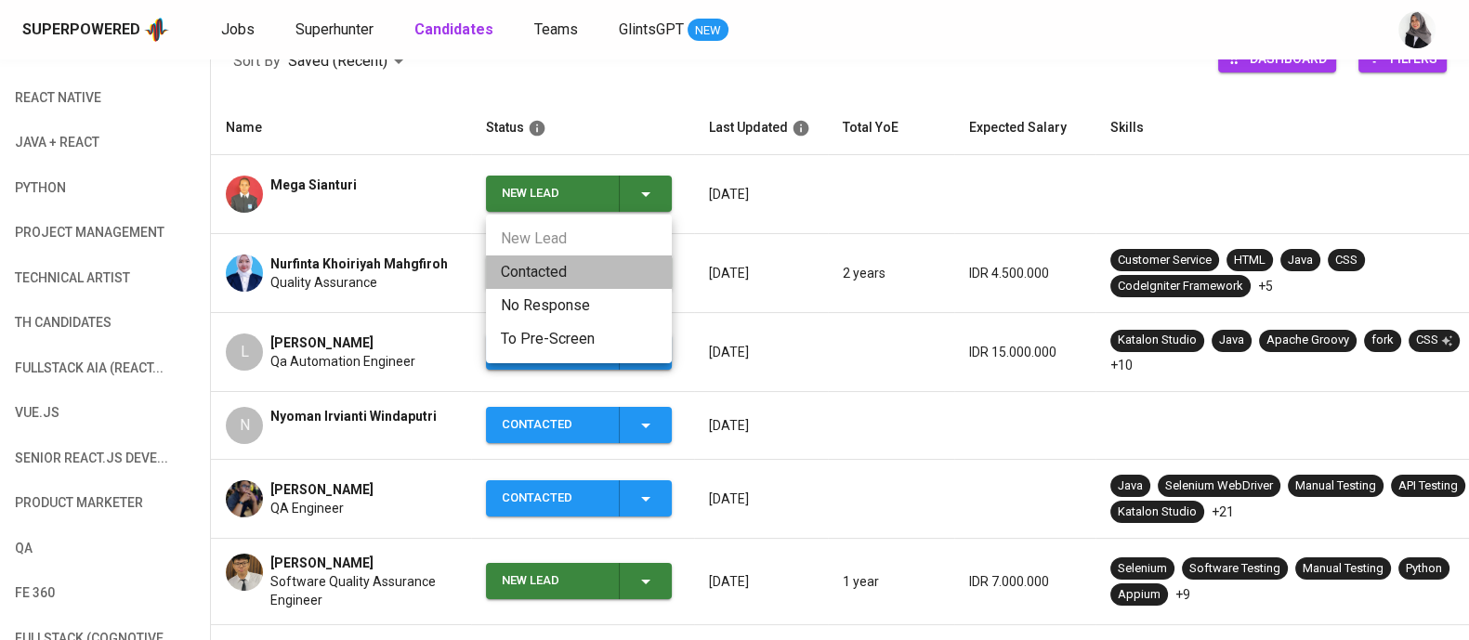
click at [549, 273] on li "Contacted" at bounding box center [579, 272] width 186 height 33
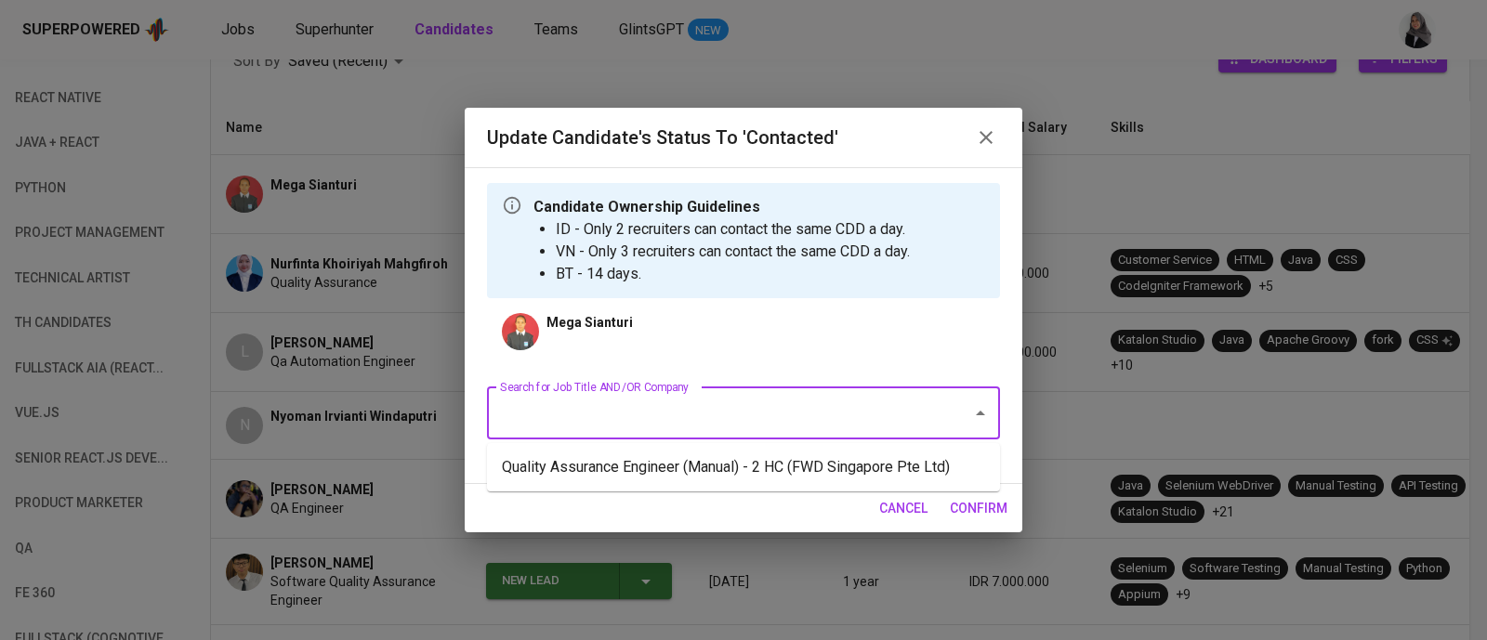
click at [753, 425] on input "Search for Job Title AND/OR Company" at bounding box center [717, 413] width 444 height 35
type input "java"
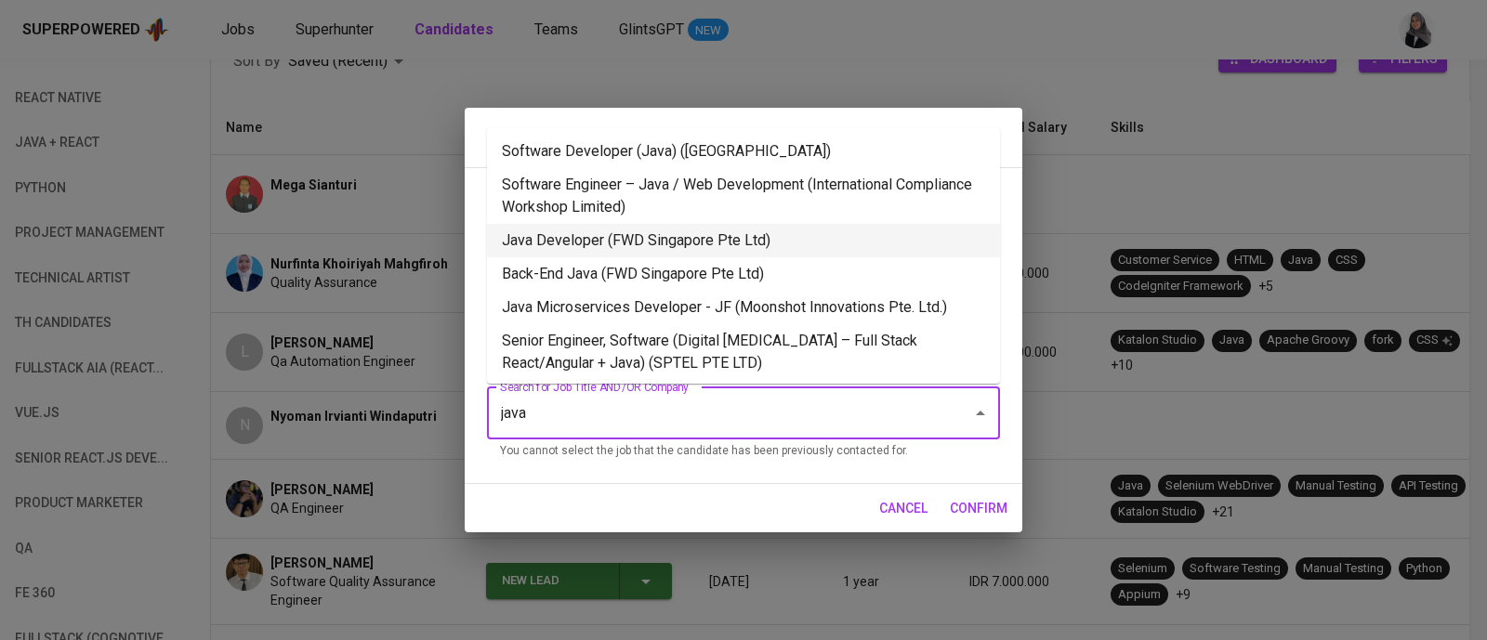
click at [662, 253] on li "Java Developer (FWD Singapore Pte Ltd)" at bounding box center [743, 240] width 513 height 33
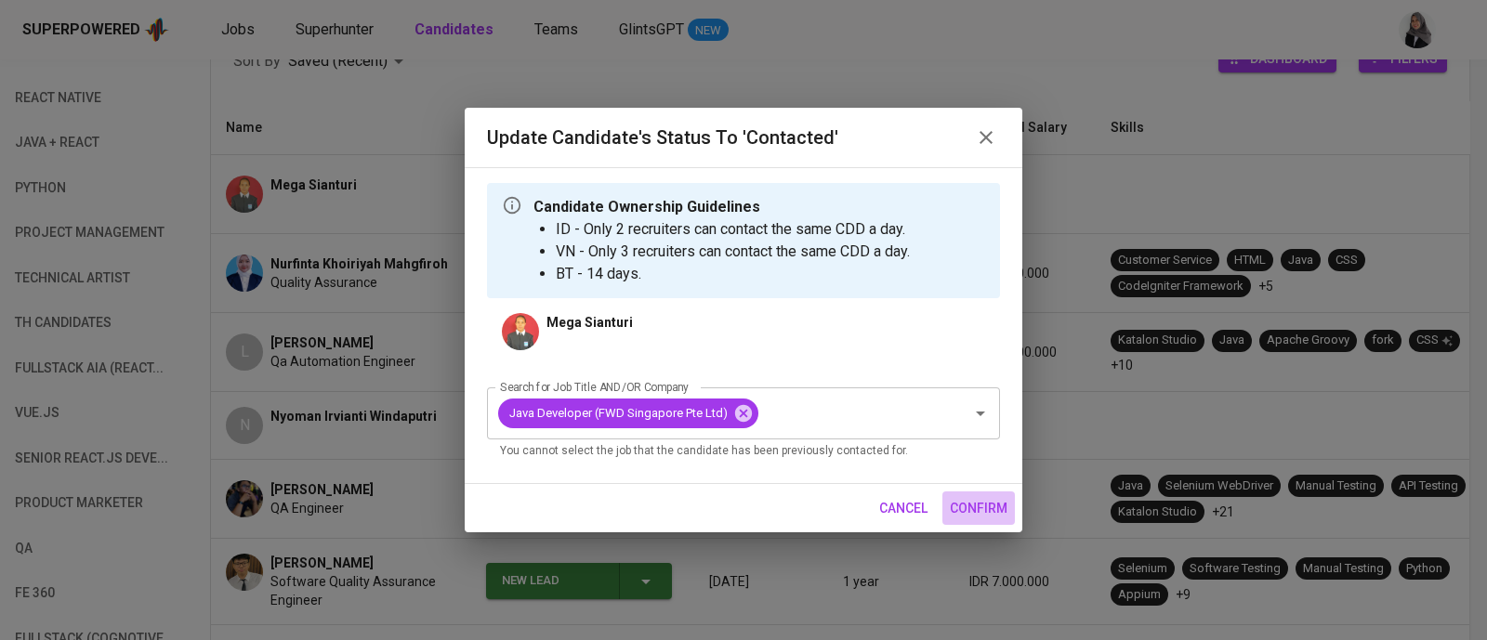
click at [972, 518] on span "confirm" at bounding box center [979, 508] width 58 height 23
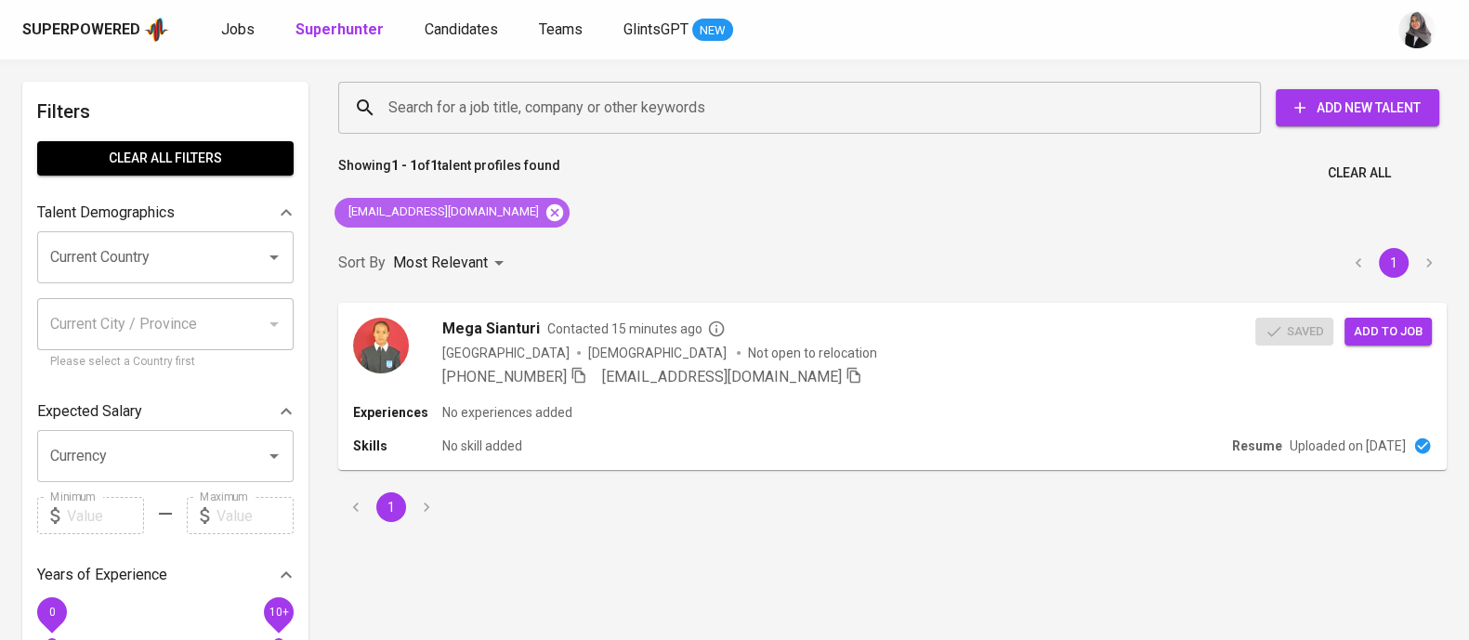
click at [546, 206] on icon at bounding box center [554, 212] width 17 height 17
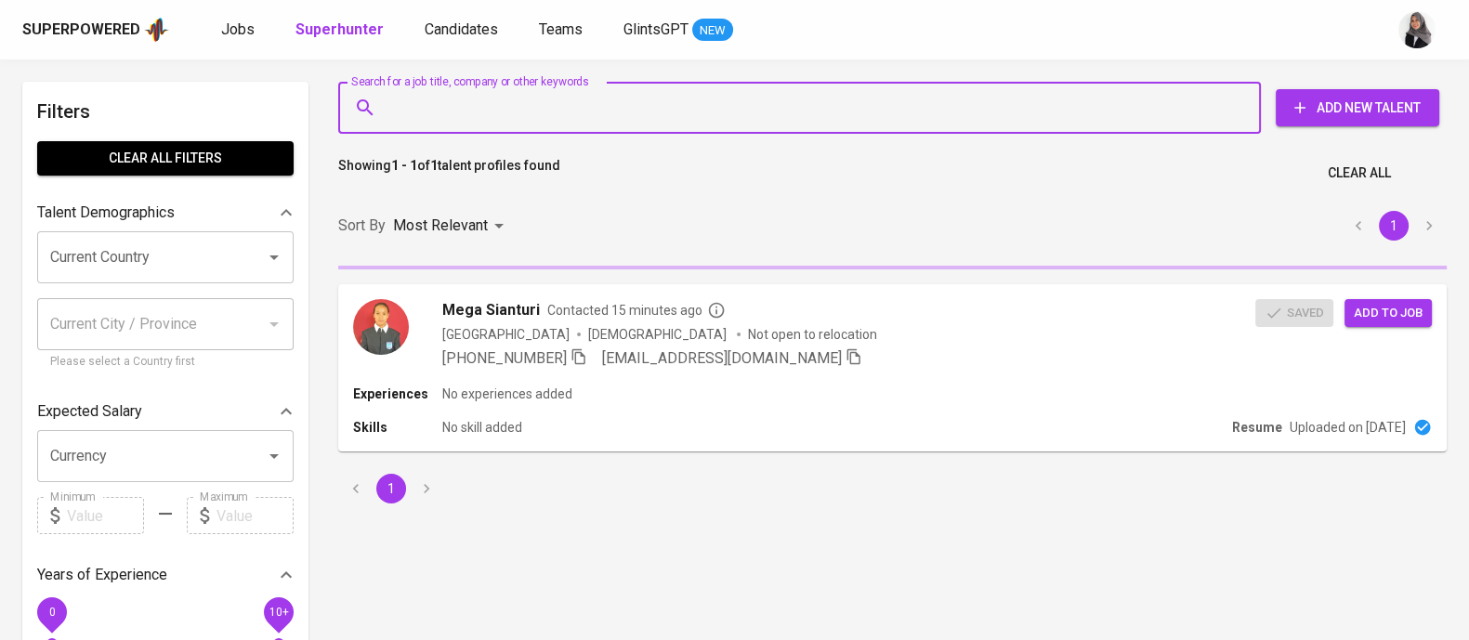
click at [593, 112] on input "Search for a job title, company or other keywords" at bounding box center [804, 107] width 841 height 35
paste input "[EMAIL_ADDRESS][DOMAIN_NAME]"
type input "[EMAIL_ADDRESS][DOMAIN_NAME]"
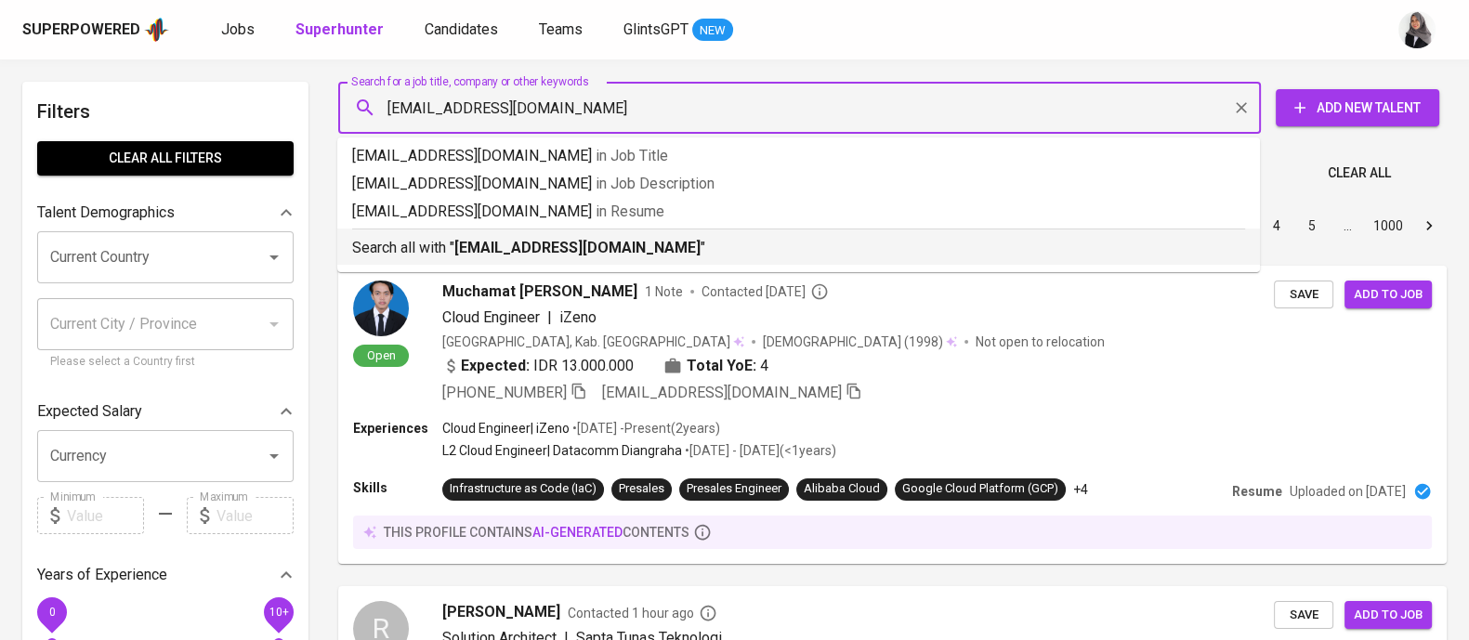
click at [651, 261] on li "Search all with " christianbgunawan@gmail.com "" at bounding box center [798, 247] width 923 height 36
click at [651, 246] on div "Sort By Most Relevant MOST_RELEVANT 1 2 3 4 5 … 1000" at bounding box center [892, 226] width 1131 height 57
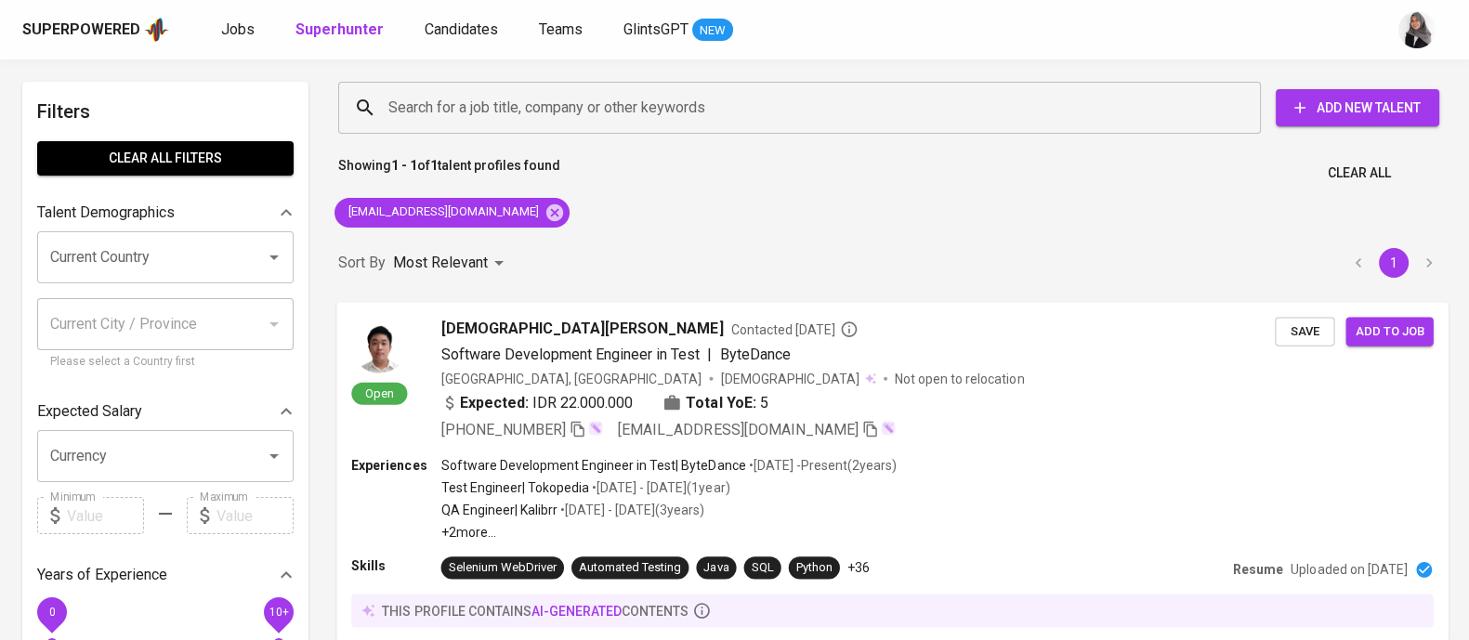
click at [962, 399] on div "Expected: IDR 22.000.000 Total YoE: 5" at bounding box center [858, 404] width 835 height 27
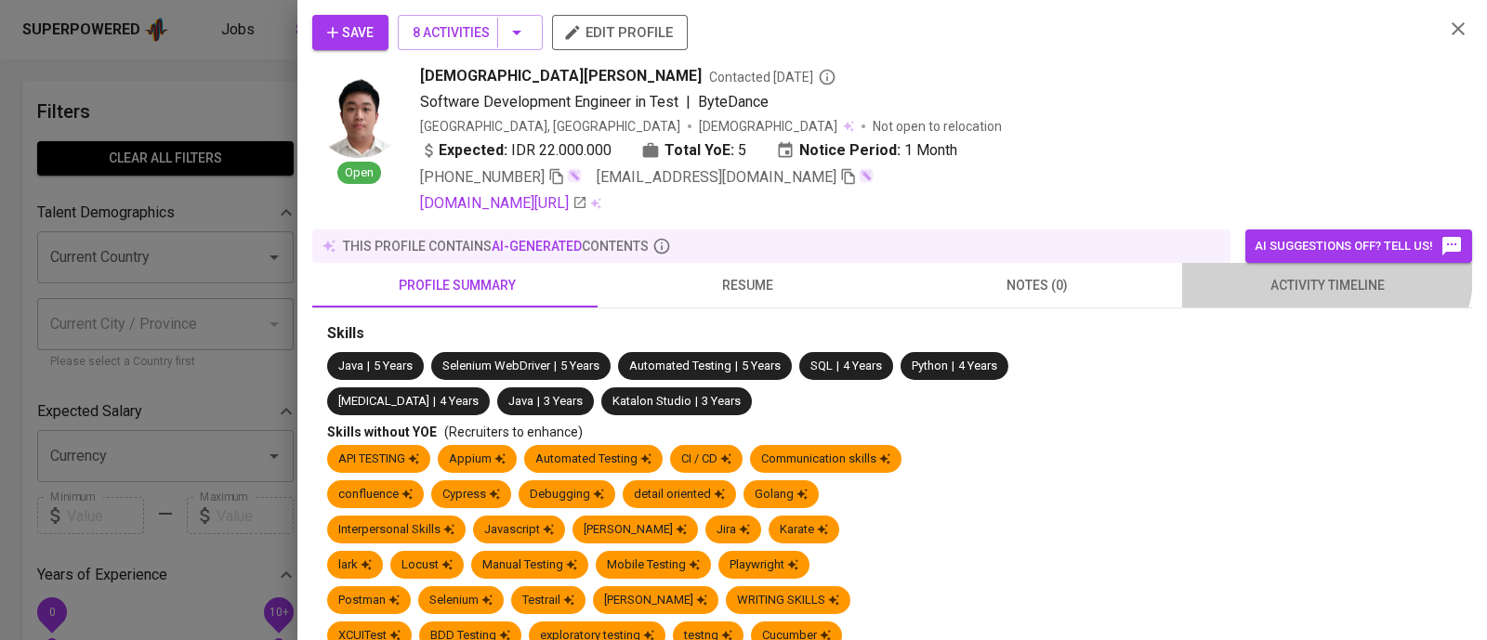
click at [1311, 267] on button "activity timeline" at bounding box center [1327, 285] width 290 height 45
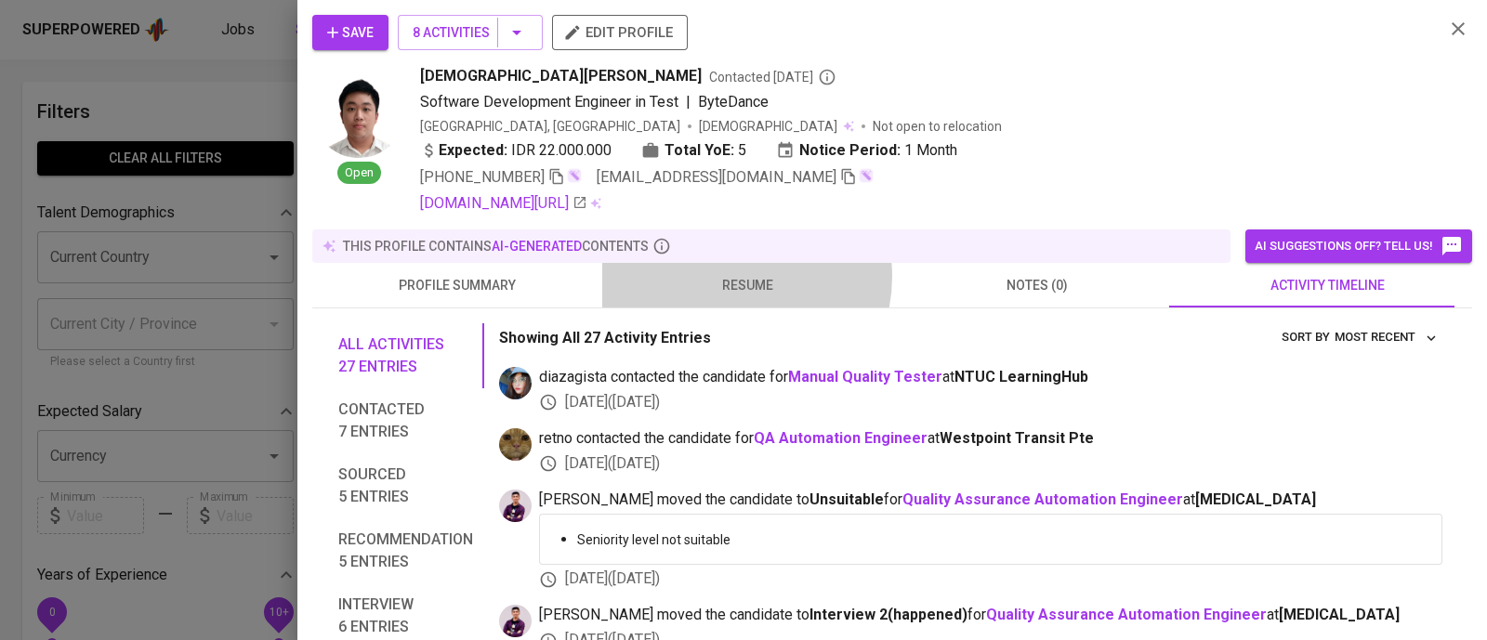
click at [723, 276] on span "resume" at bounding box center [747, 285] width 268 height 23
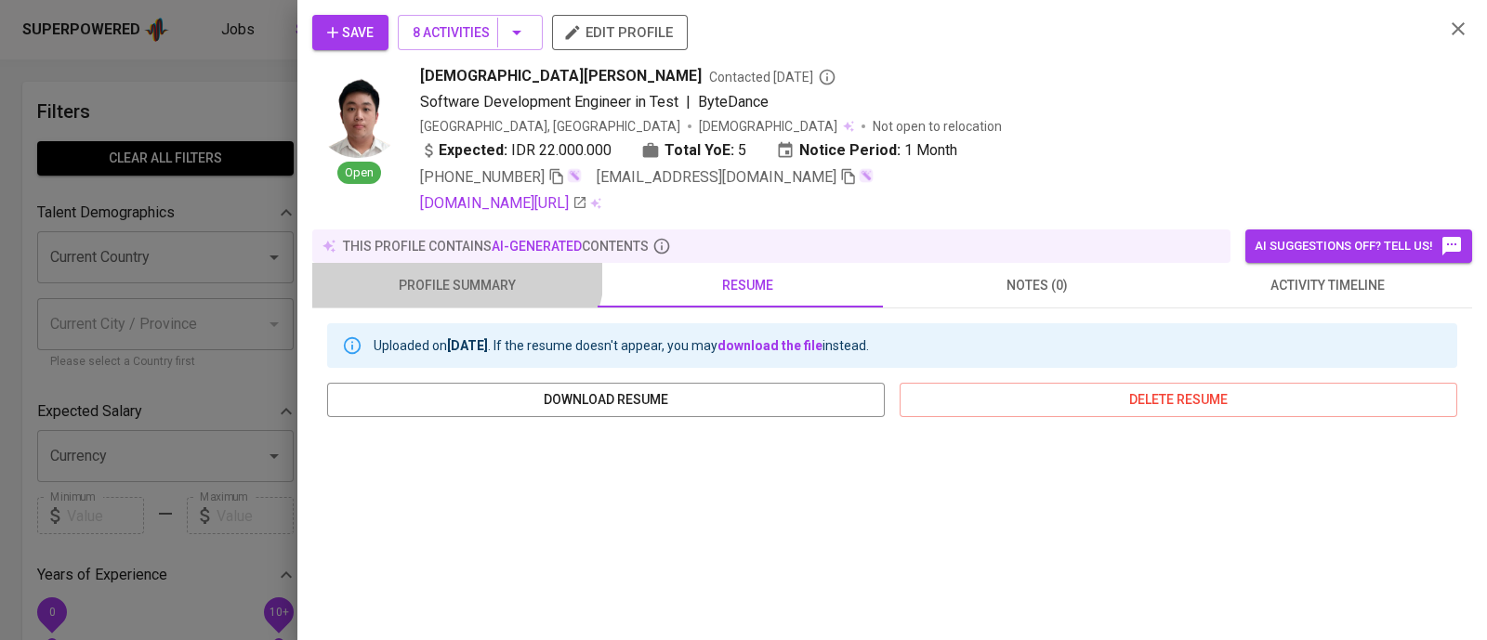
click at [446, 265] on button "profile summary" at bounding box center [457, 285] width 290 height 45
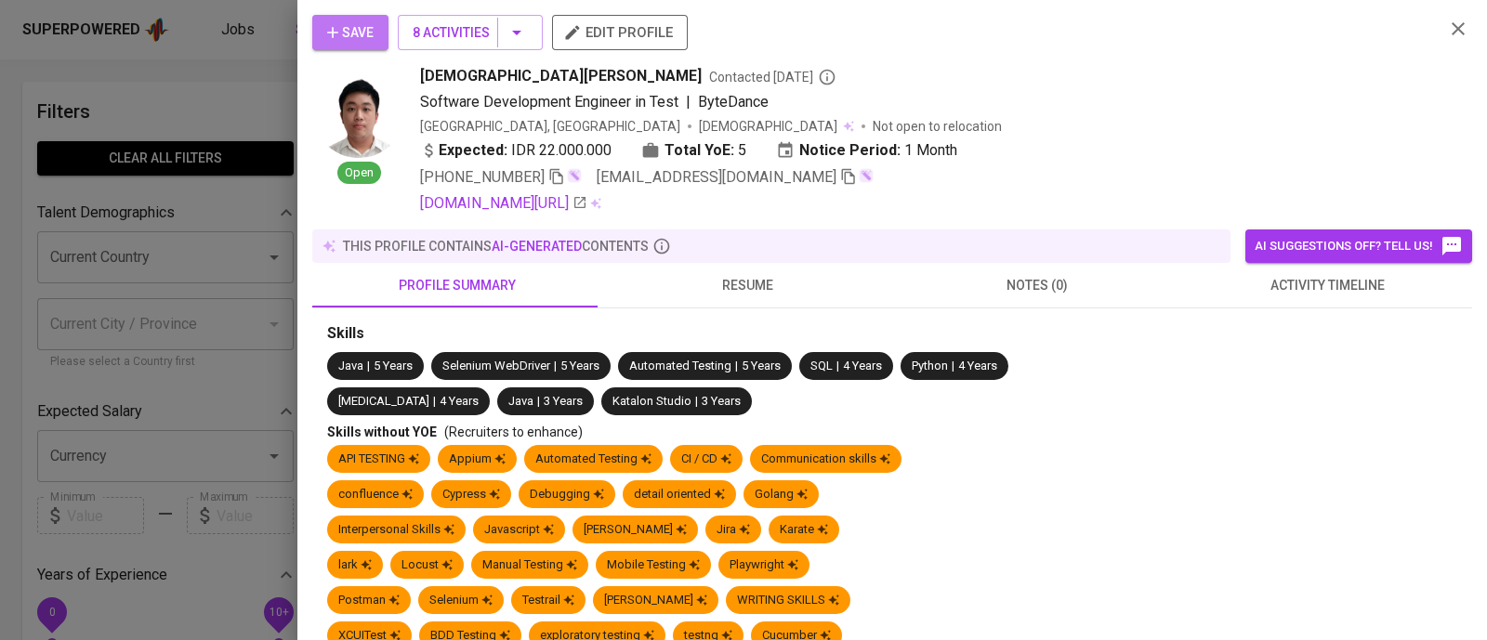
click at [336, 25] on icon "button" at bounding box center [332, 32] width 19 height 19
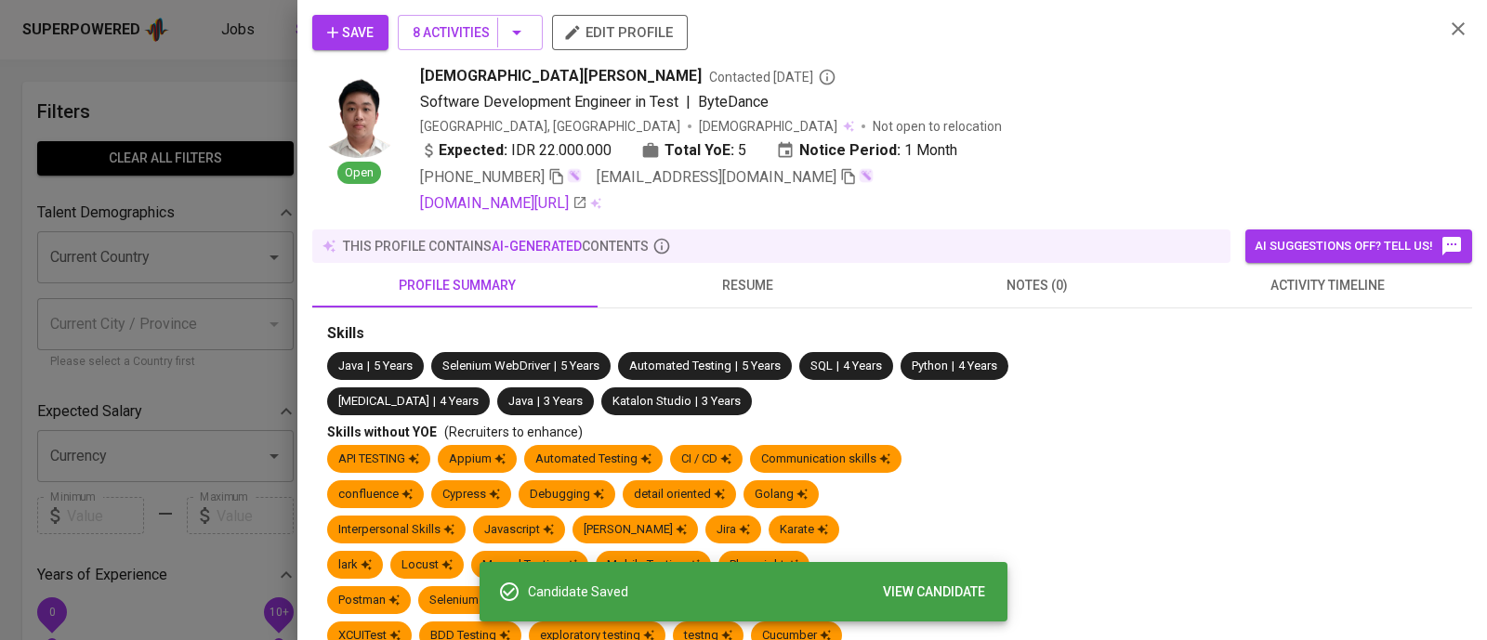
click at [336, 25] on icon "button" at bounding box center [332, 32] width 19 height 19
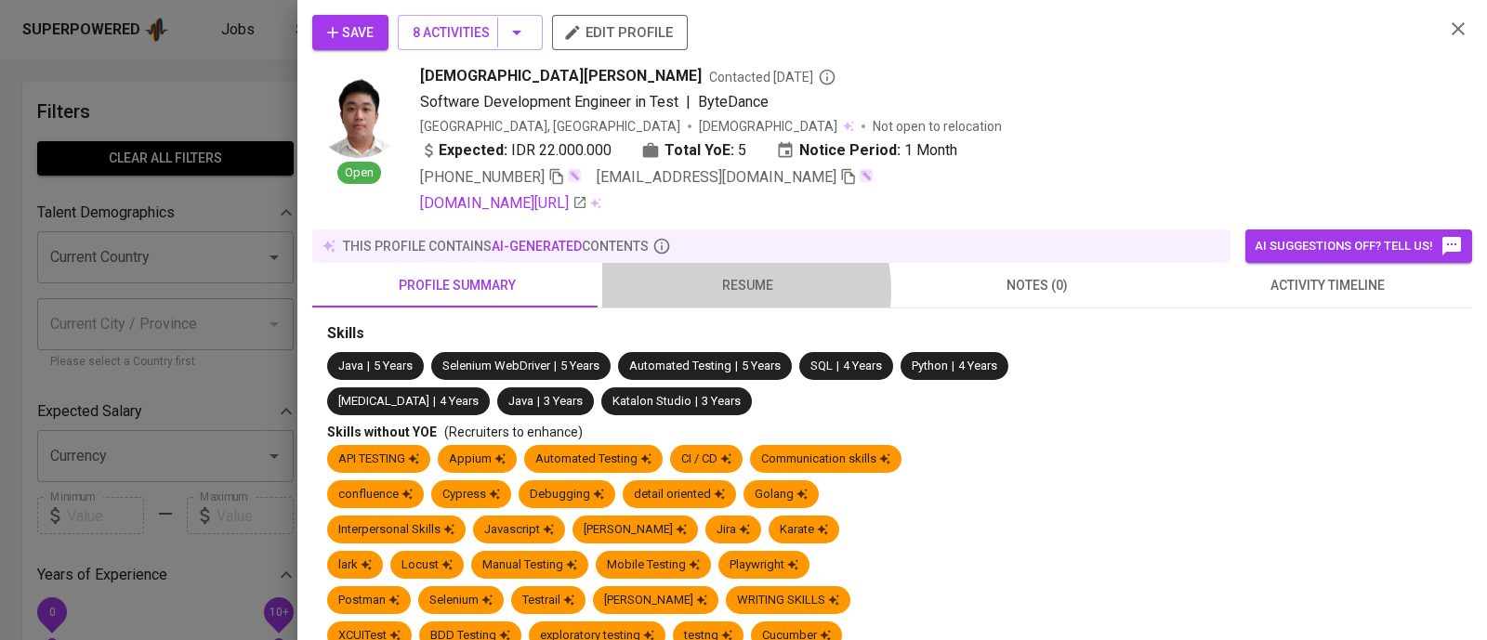
click at [727, 290] on span "resume" at bounding box center [747, 285] width 268 height 23
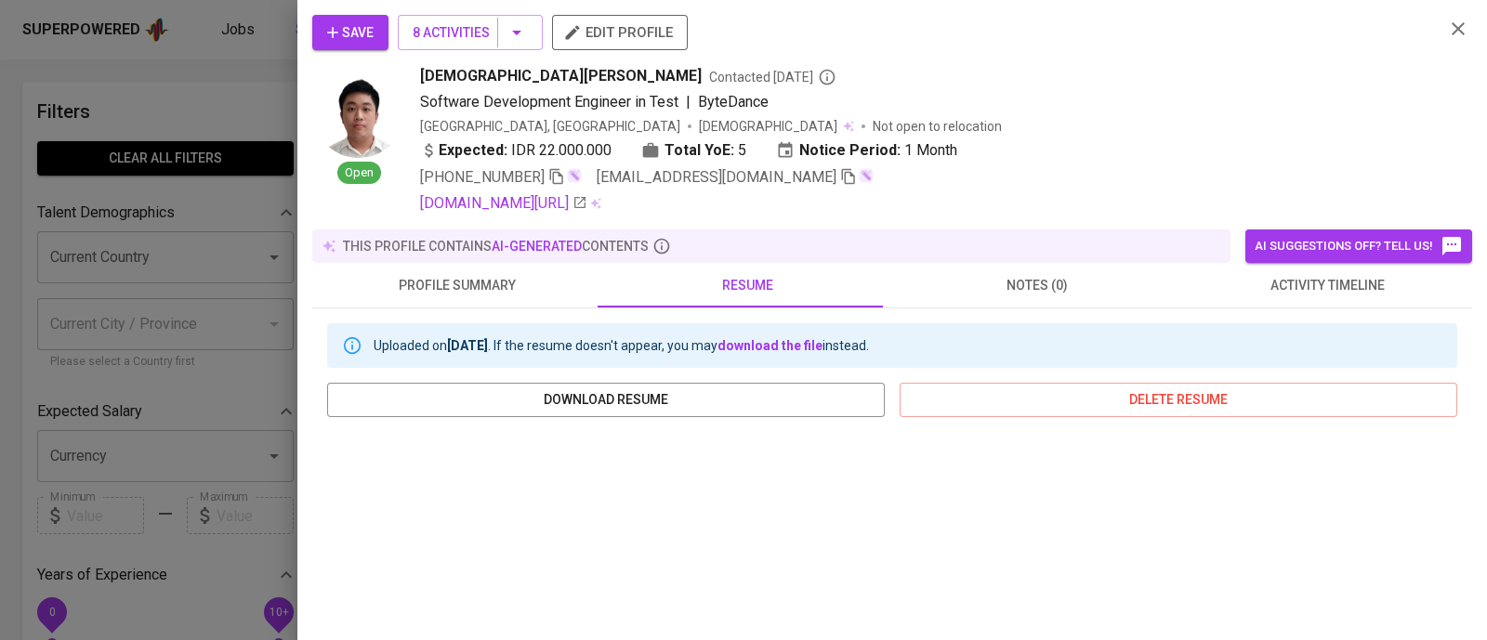
scroll to position [377, 0]
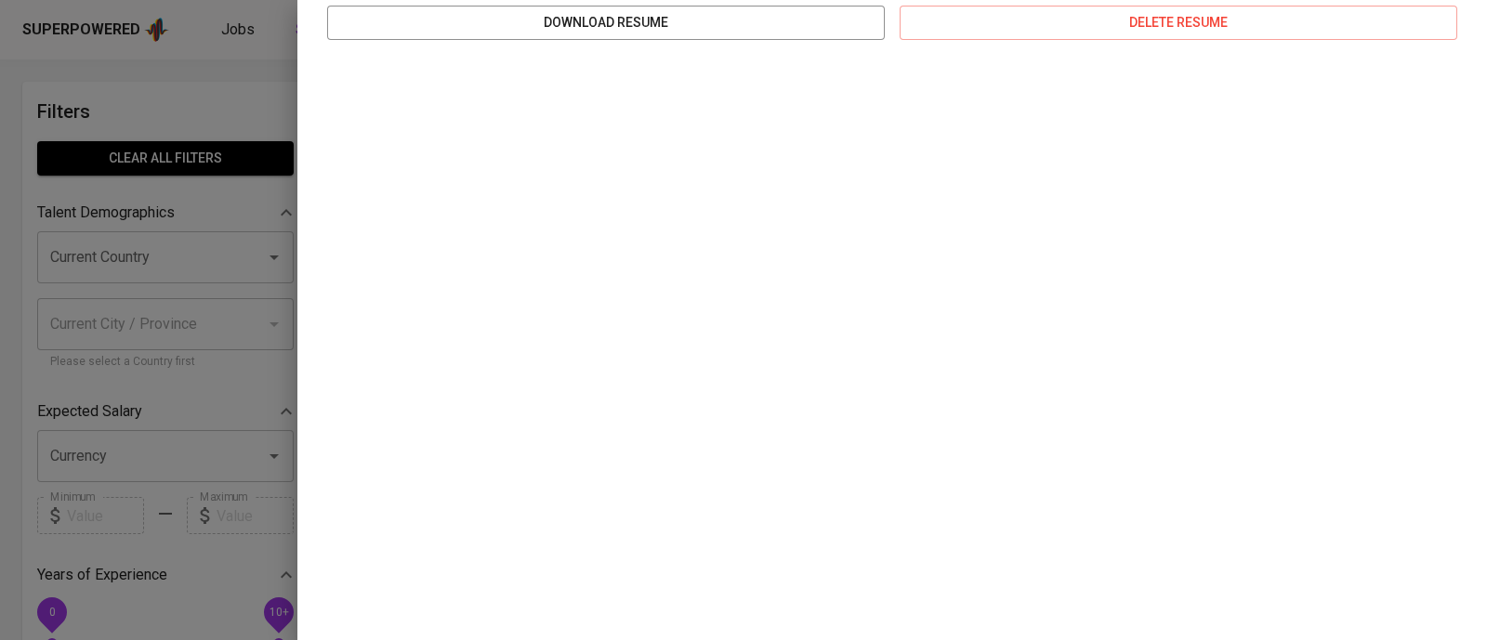
click at [296, 118] on div at bounding box center [743, 320] width 1487 height 640
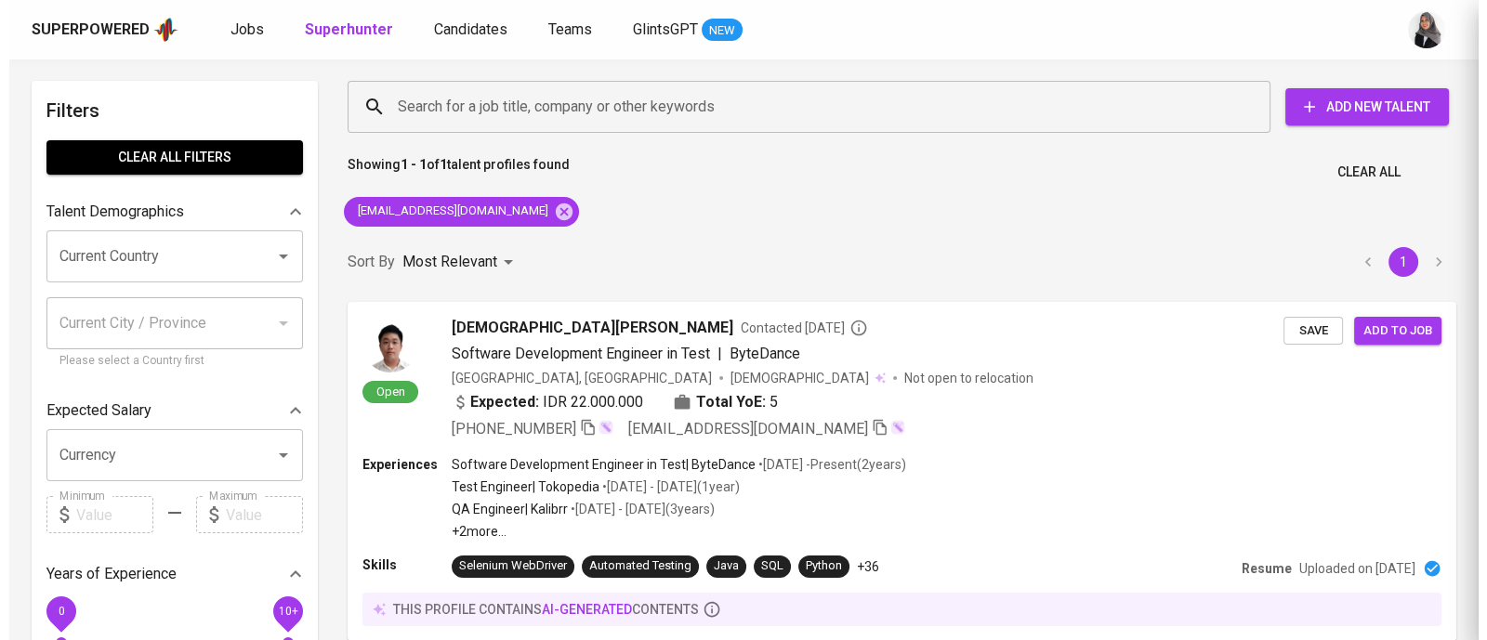
scroll to position [0, 0]
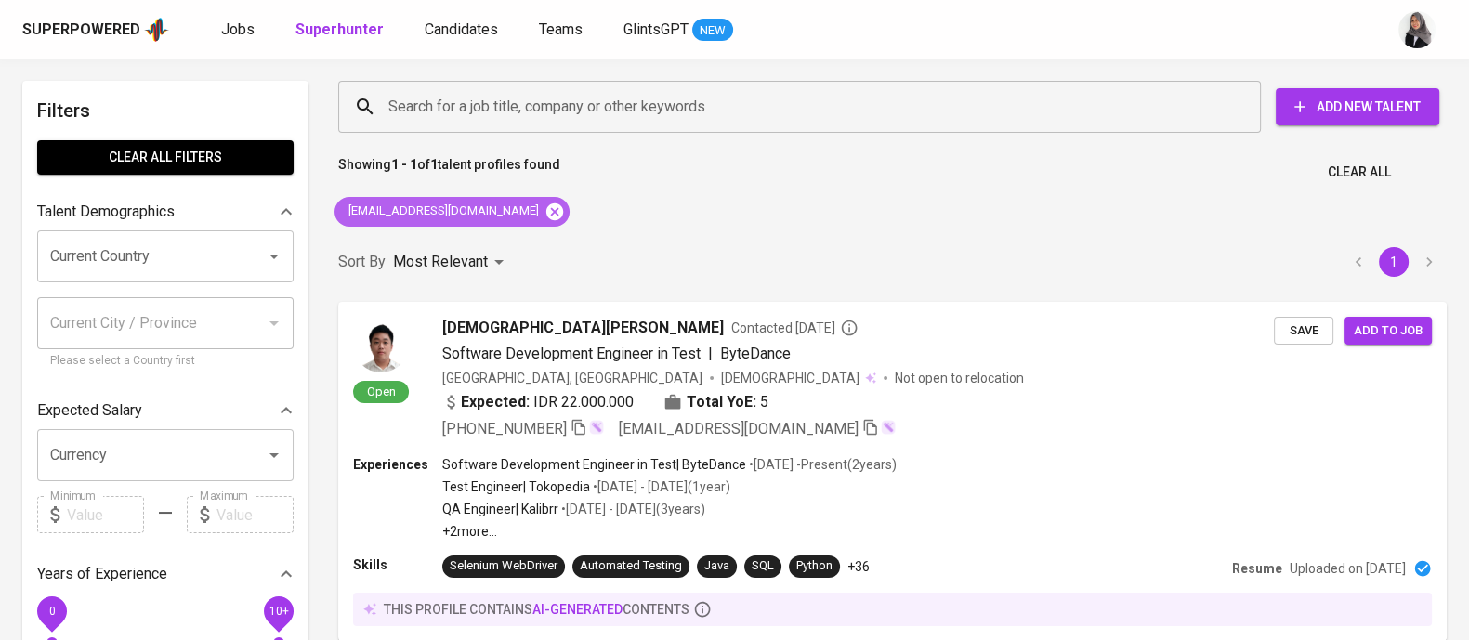
click at [546, 206] on icon at bounding box center [554, 211] width 17 height 17
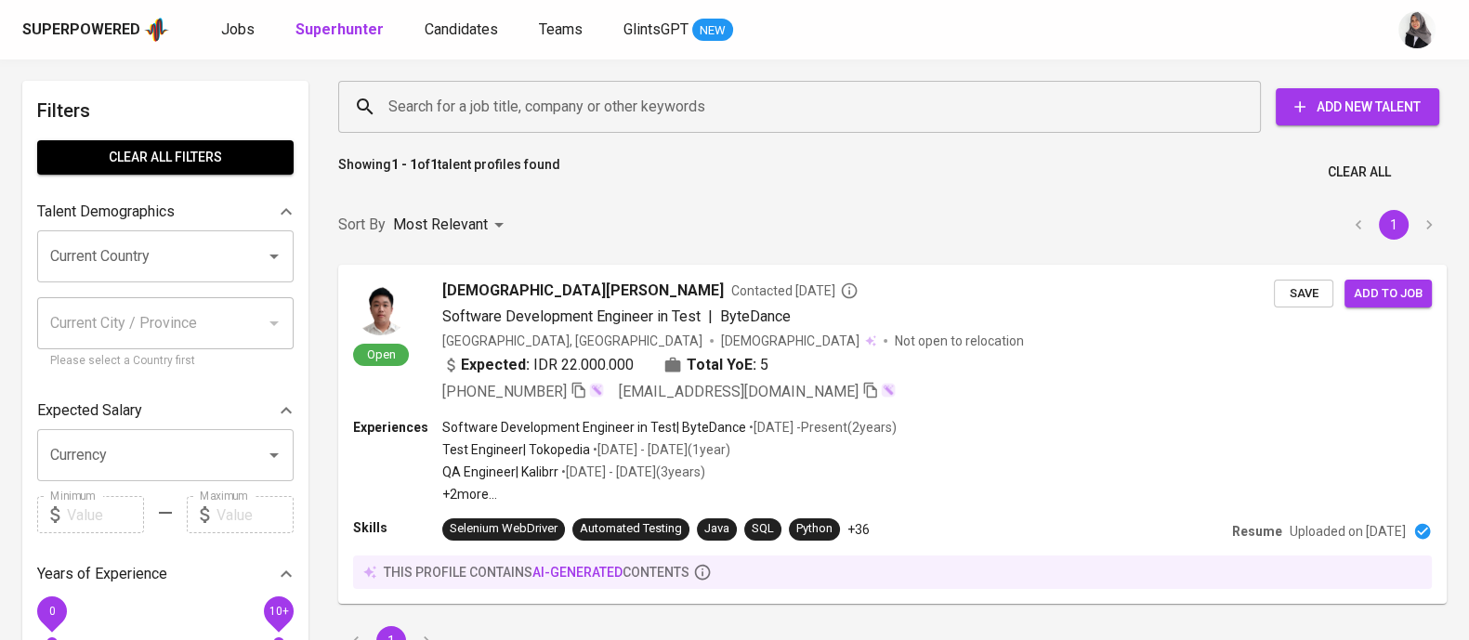
click at [584, 137] on div "Search for a job title, company or other keywords Search for a job title, compa…" at bounding box center [888, 107] width 1131 height 82
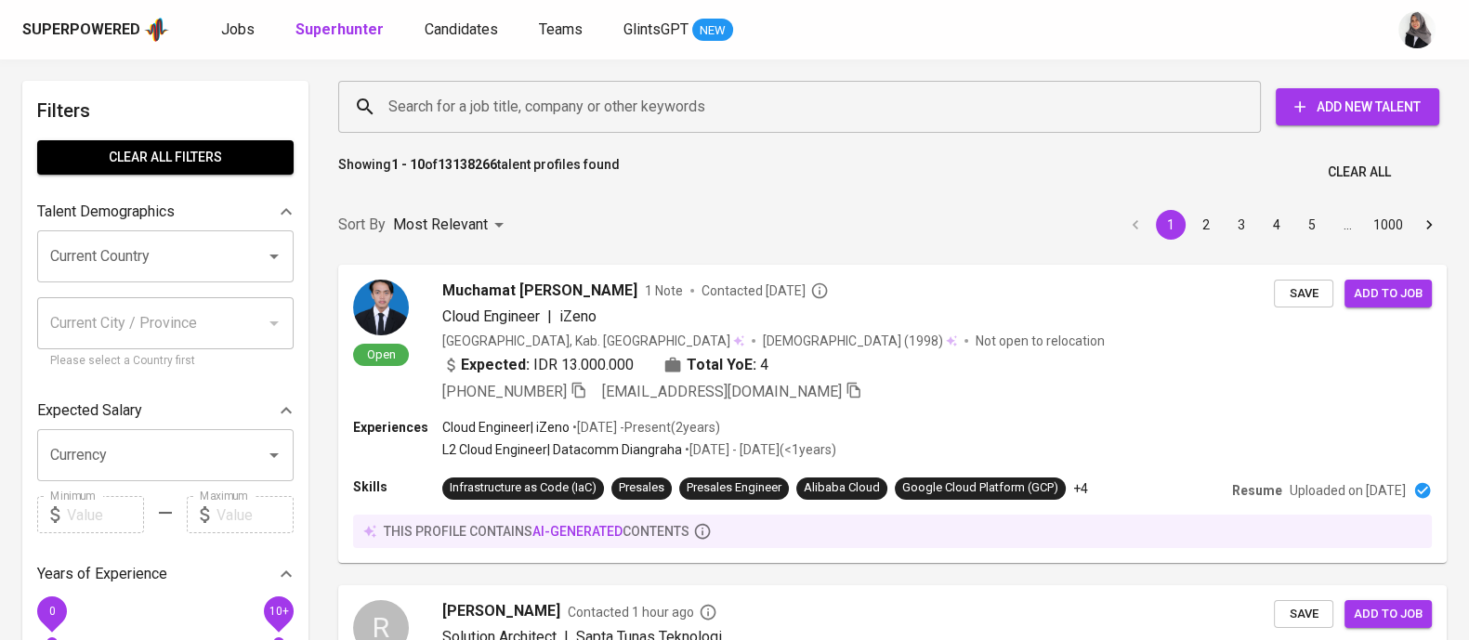
click at [588, 127] on div "Search for a job title, company or other keywords" at bounding box center [799, 107] width 923 height 52
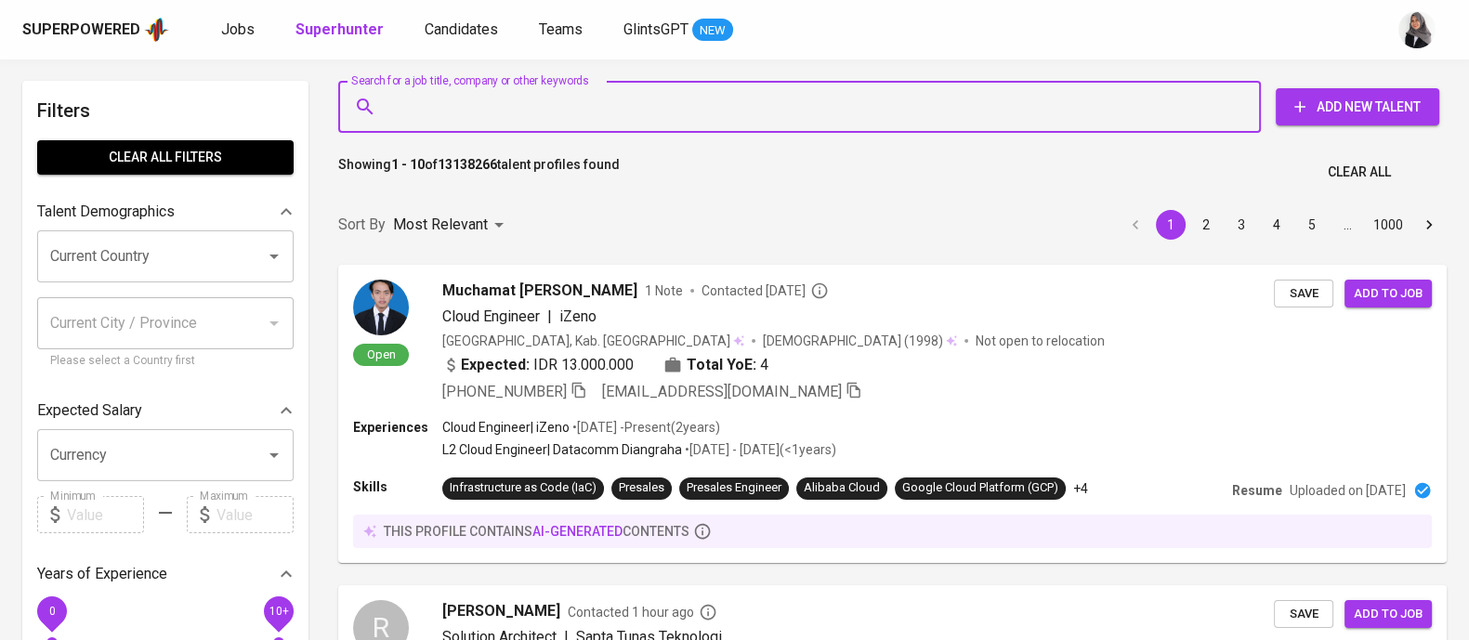
paste input "[EMAIL_ADDRESS][DOMAIN_NAME]"
type input "[EMAIL_ADDRESS][DOMAIN_NAME]"
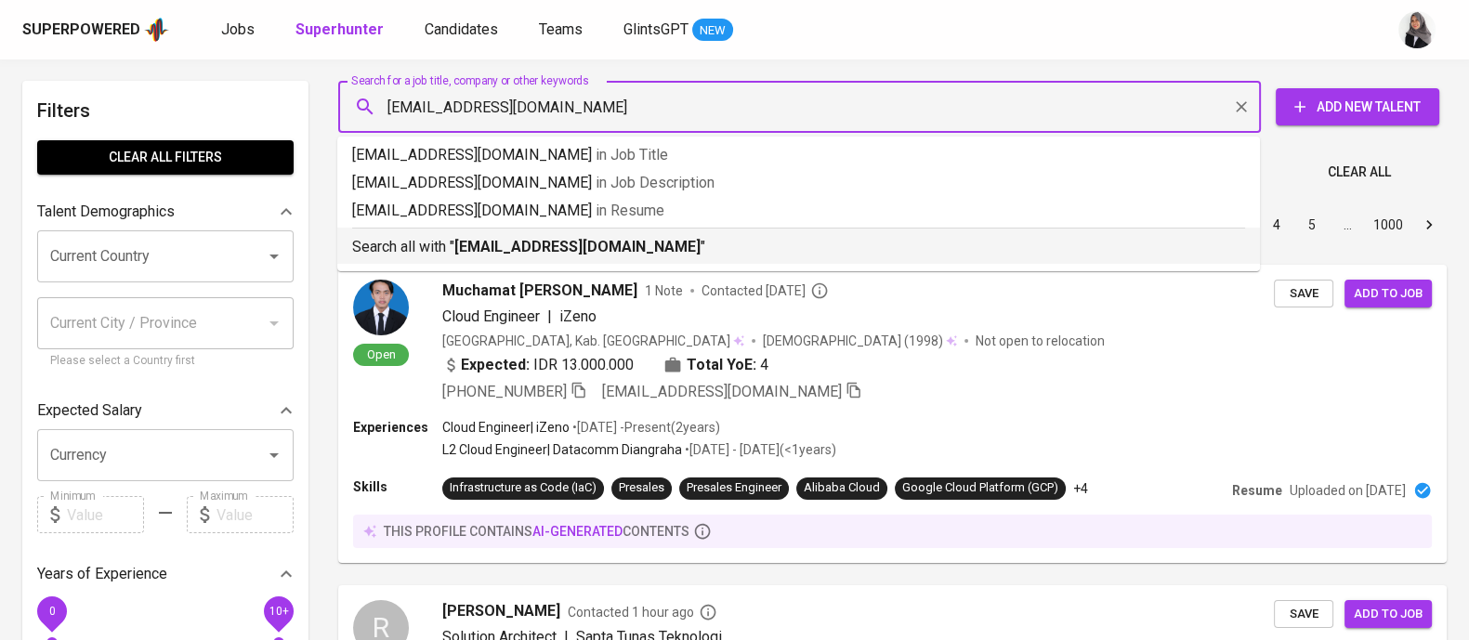
click at [627, 255] on p "Search all with " syarifah.faisa@gmail.com "" at bounding box center [798, 247] width 893 height 22
click at [627, 254] on div "Sort By Most Relevant MOST_RELEVANT 1 2 3 4 5 … 1000" at bounding box center [892, 225] width 1131 height 57
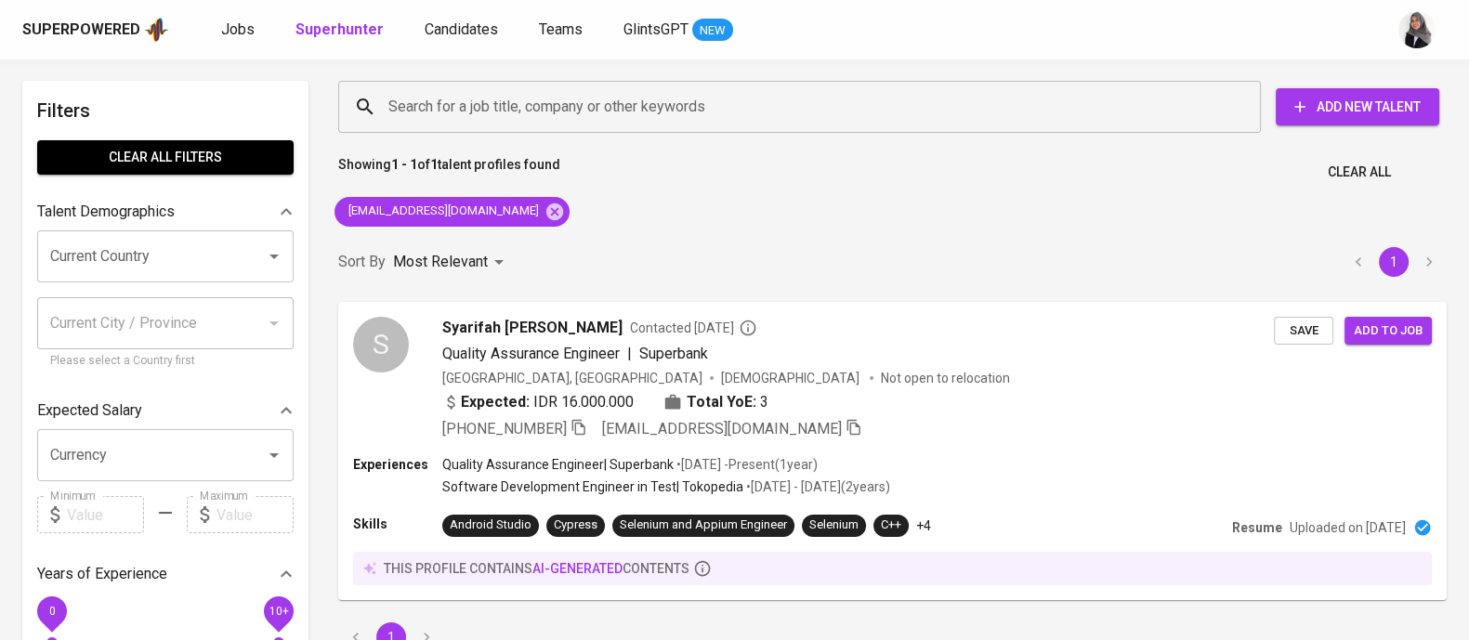
click at [969, 171] on div "Showing 1 - 1 of 1 talent profiles found Clear All" at bounding box center [892, 167] width 1131 height 46
click at [970, 433] on div "+62 821-1280-5960 syarifah.faisa@gmail.com" at bounding box center [858, 428] width 835 height 22
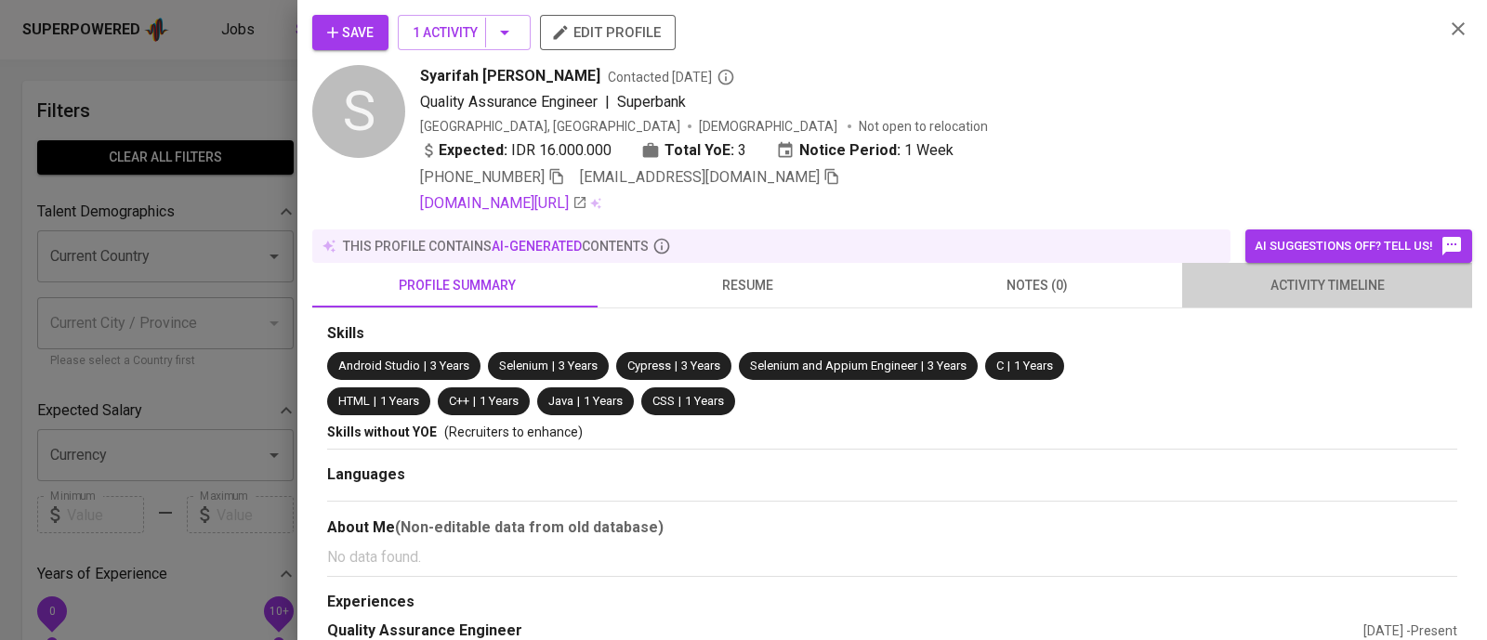
click at [1356, 290] on span "activity timeline" at bounding box center [1327, 285] width 268 height 23
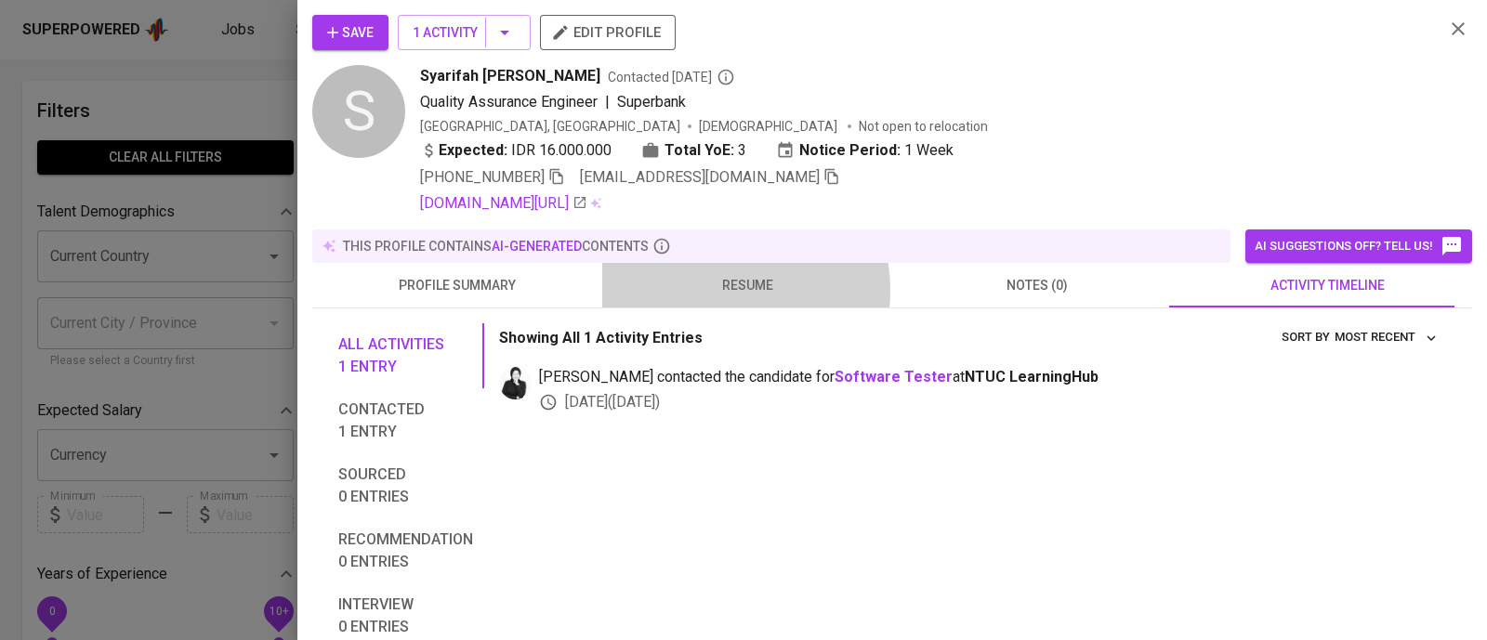
click at [716, 290] on span "resume" at bounding box center [747, 285] width 268 height 23
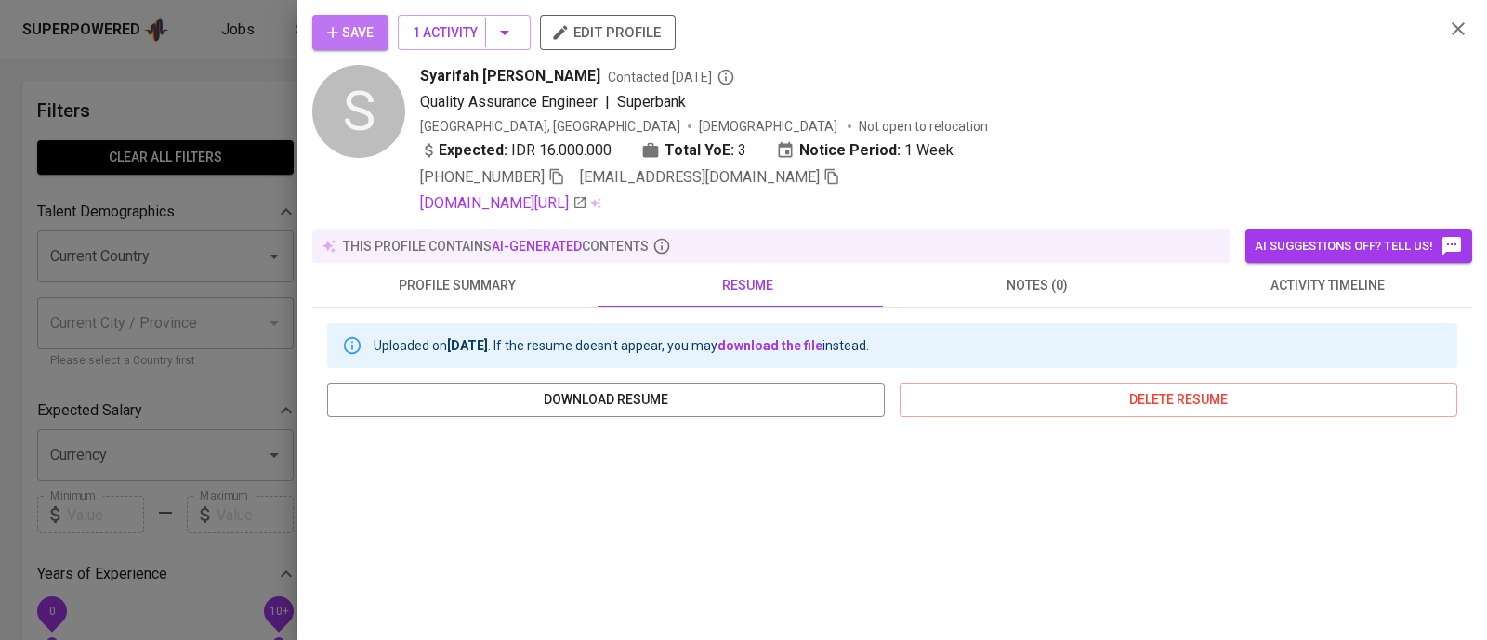
click at [335, 49] on button "Save" at bounding box center [350, 32] width 76 height 35
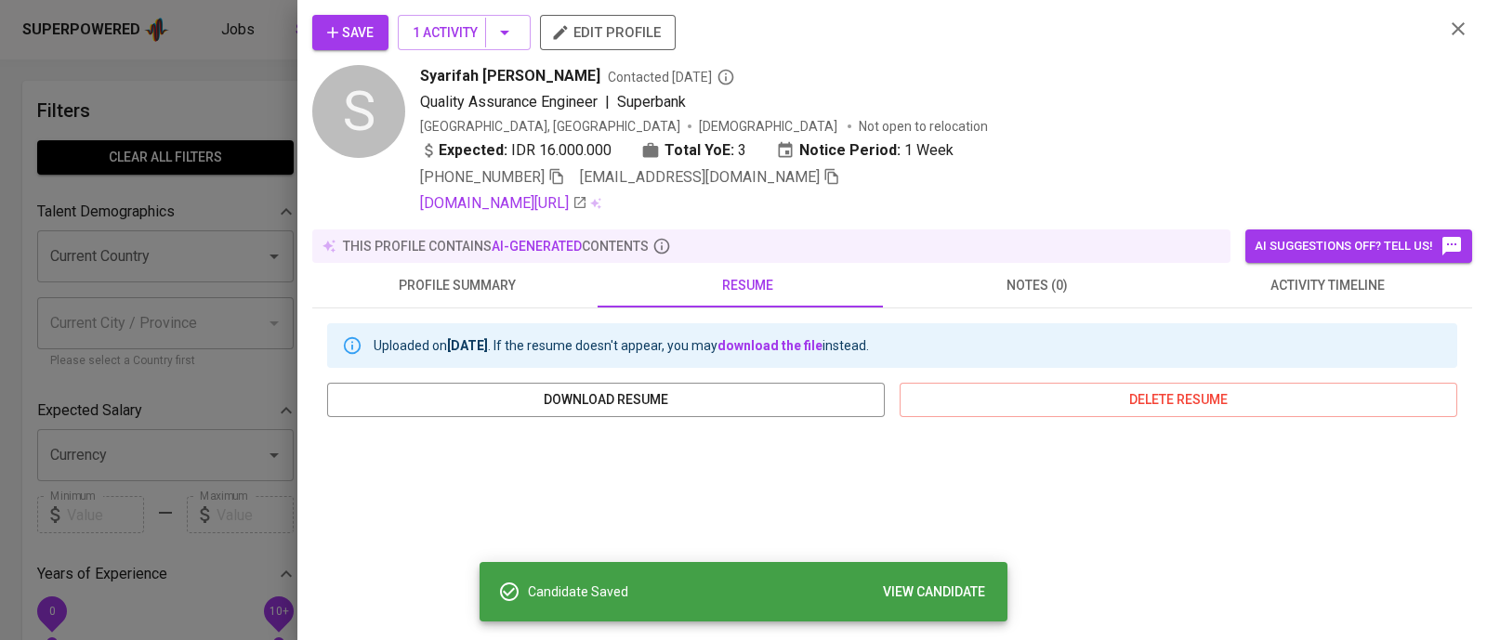
click at [227, 74] on div at bounding box center [743, 320] width 1487 height 640
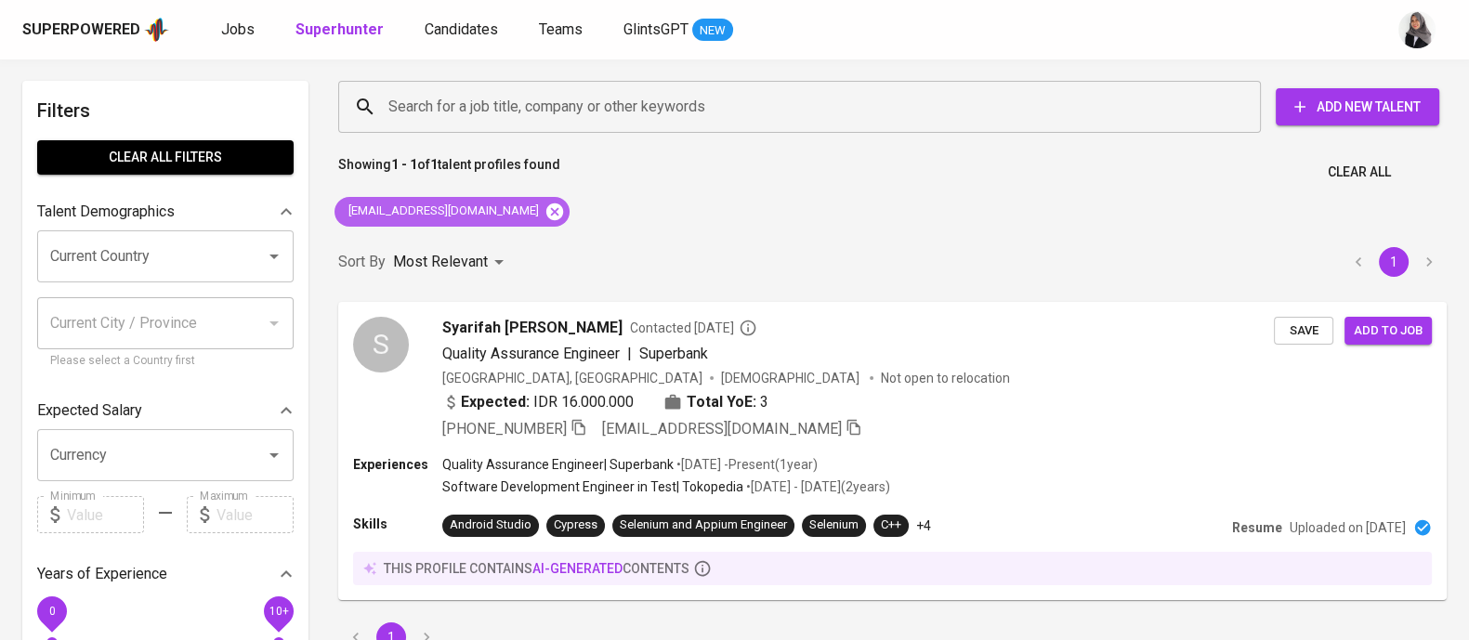
click at [546, 214] on icon at bounding box center [554, 211] width 17 height 17
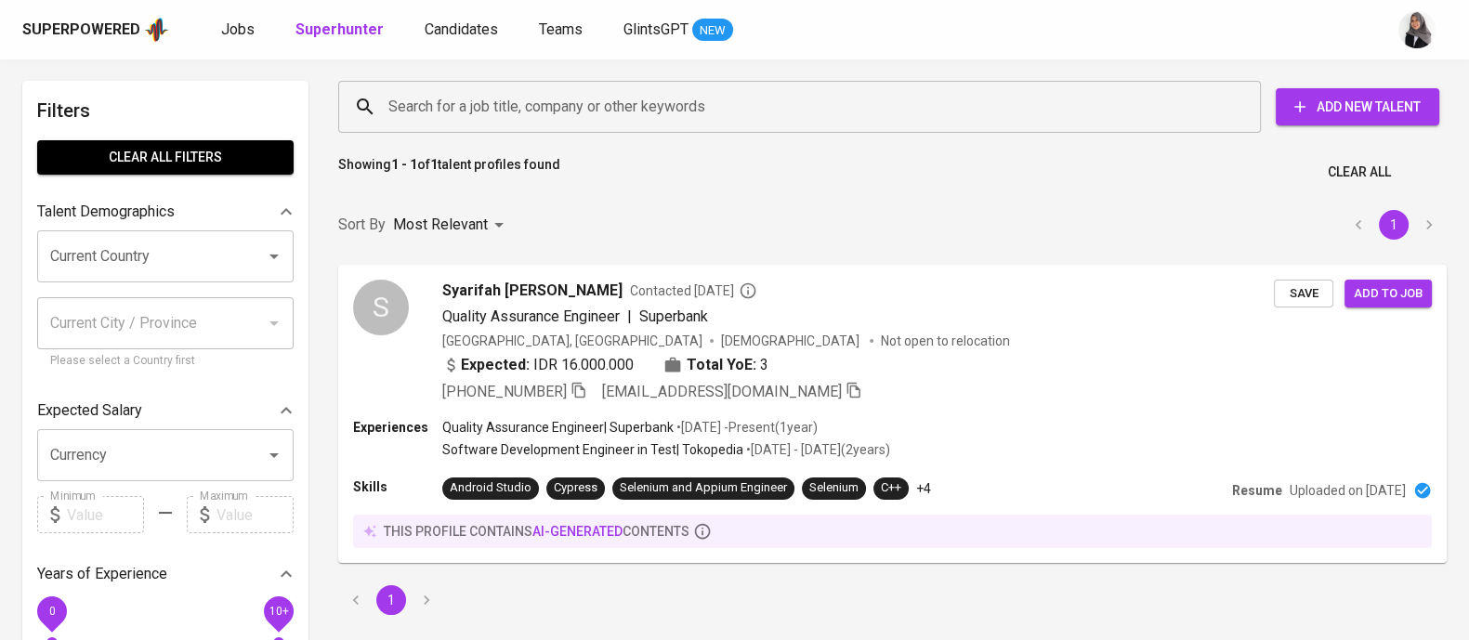
click at [576, 104] on input "Search for a job title, company or other keywords" at bounding box center [804, 106] width 841 height 35
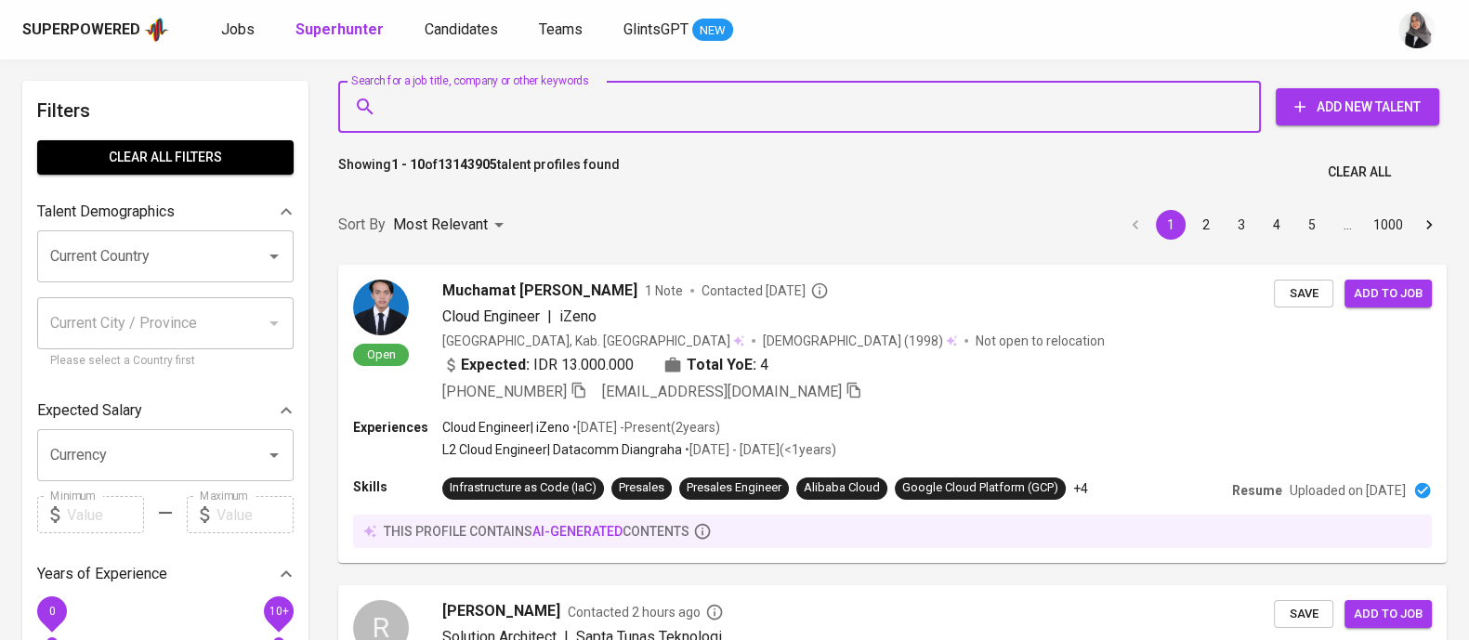
paste input "[EMAIL_ADDRESS][DOMAIN_NAME]"
type input "[EMAIL_ADDRESS][DOMAIN_NAME]"
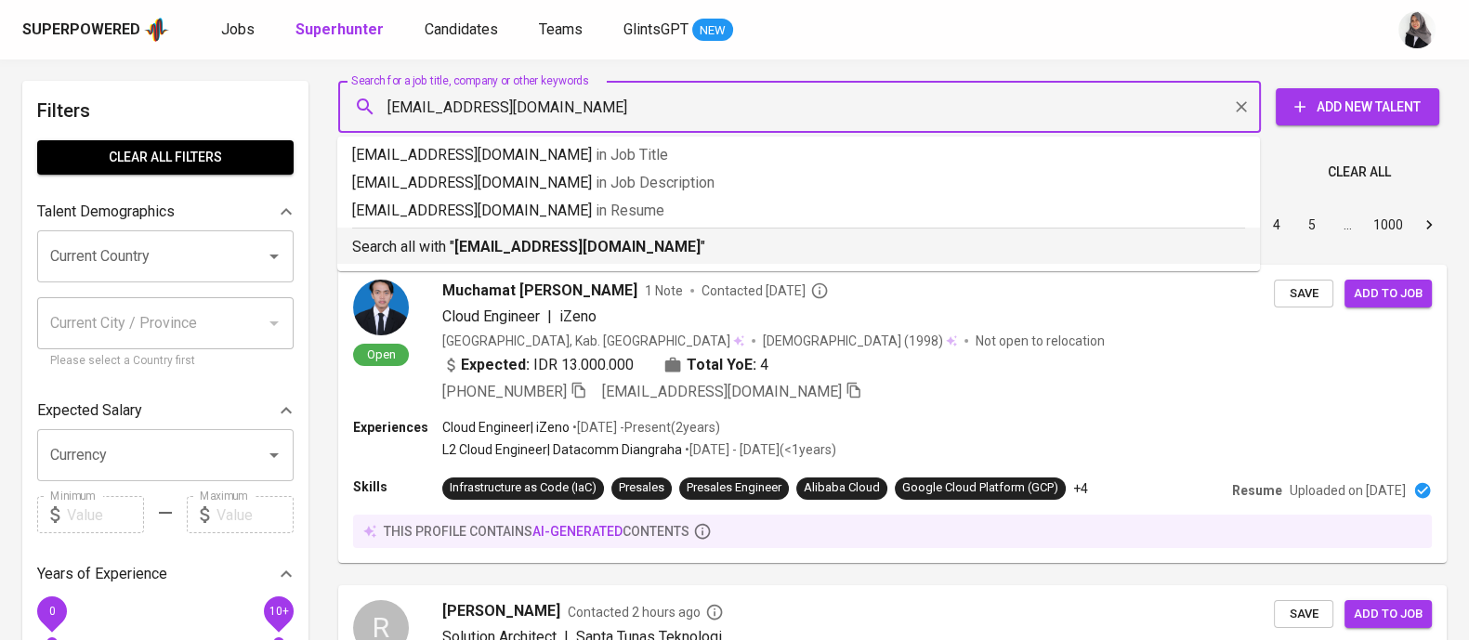
click at [597, 246] on b "[EMAIL_ADDRESS][DOMAIN_NAME]" at bounding box center [577, 247] width 246 height 18
click at [597, 246] on div "Sort By Most Relevant MOST_RELEVANT 1 2 3 4 5 … 1000" at bounding box center [892, 225] width 1131 height 57
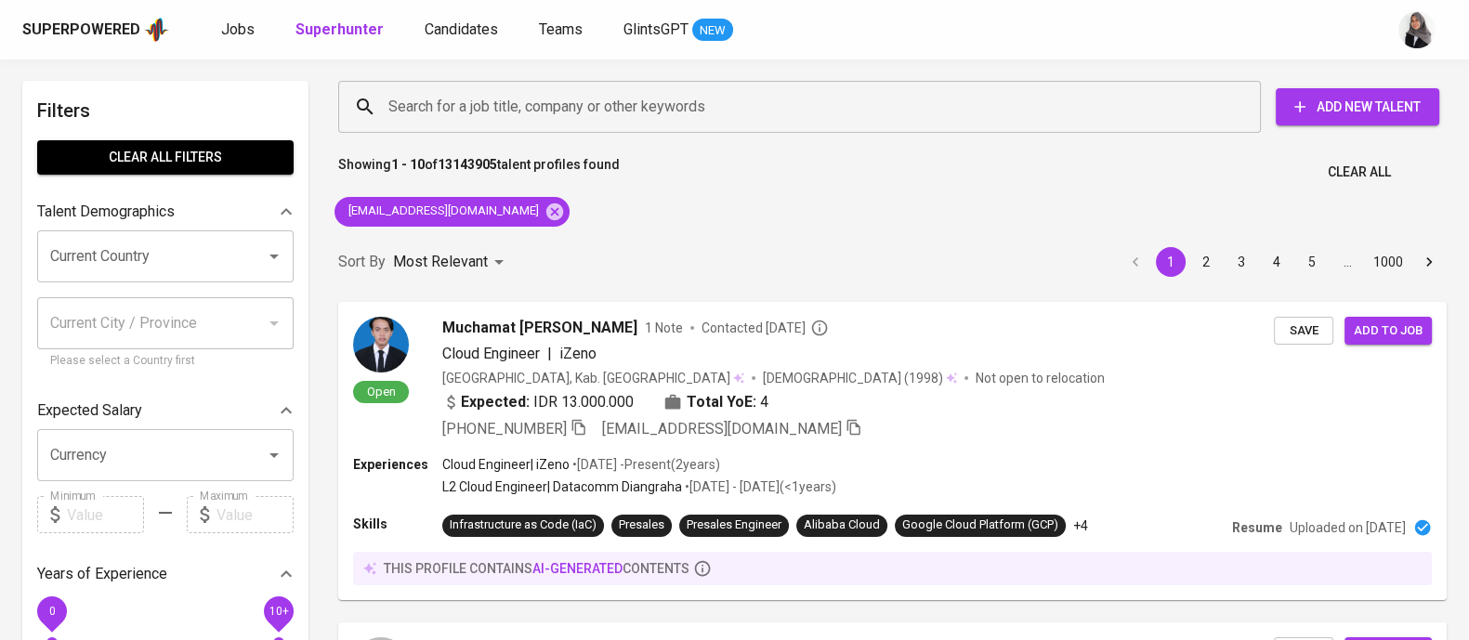
click at [597, 246] on div "Sort By Most Relevant MOST_RELEVANT 1 2 3 4 5 … 1000" at bounding box center [892, 262] width 1131 height 57
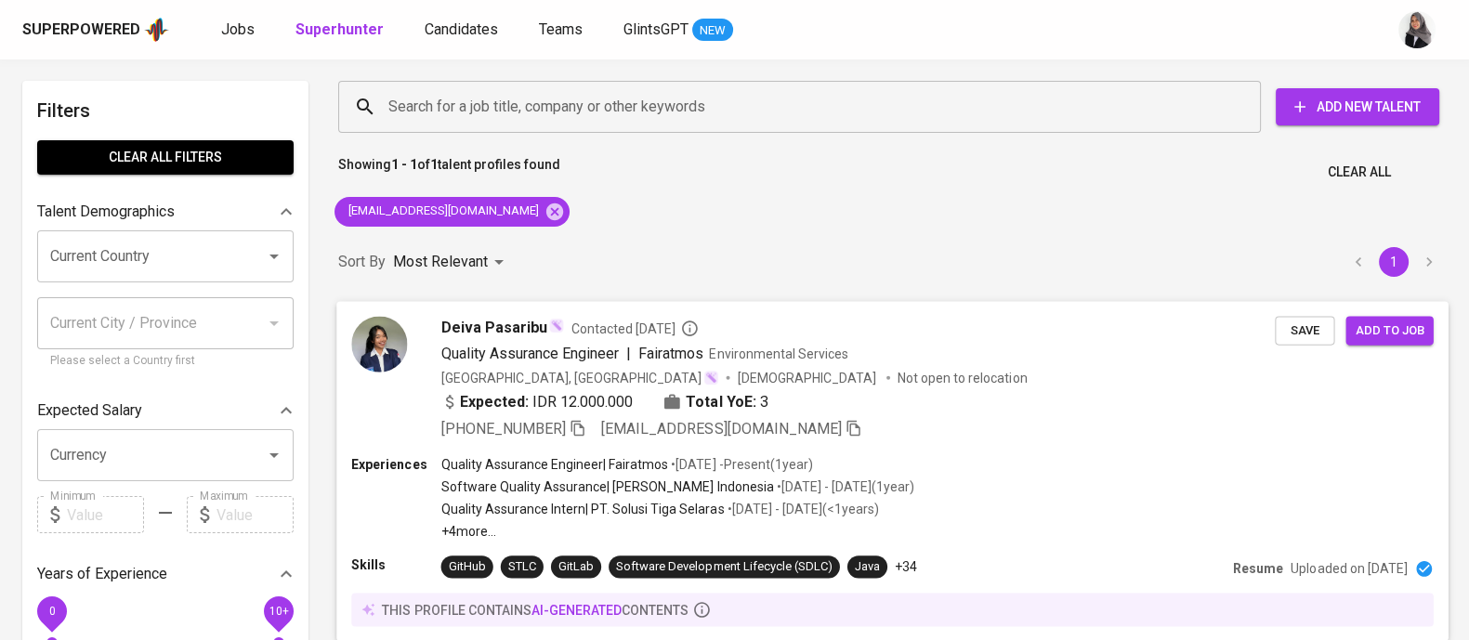
click at [1024, 454] on div "Experiences Quality Assurance Engineer | Fairatmos • Apr 2024 - Present ( 1 yea…" at bounding box center [892, 496] width 1082 height 85
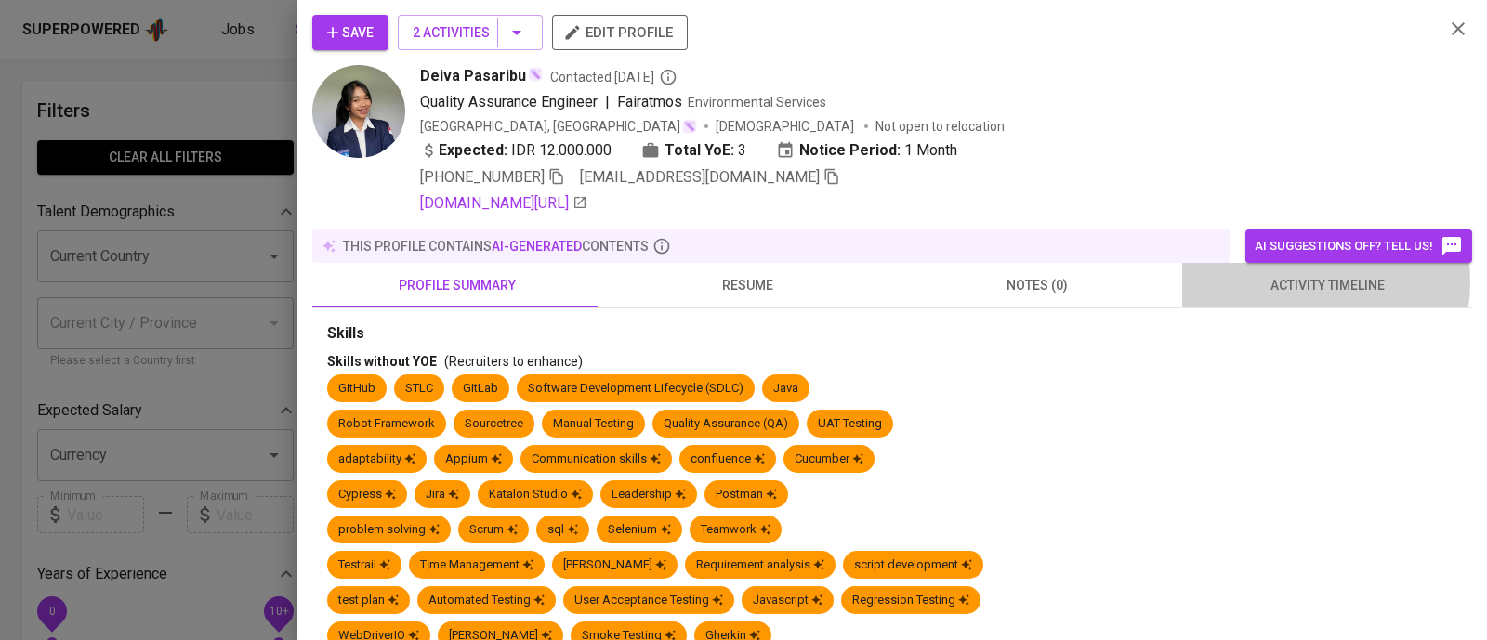
click at [1306, 283] on span "activity timeline" at bounding box center [1327, 285] width 268 height 23
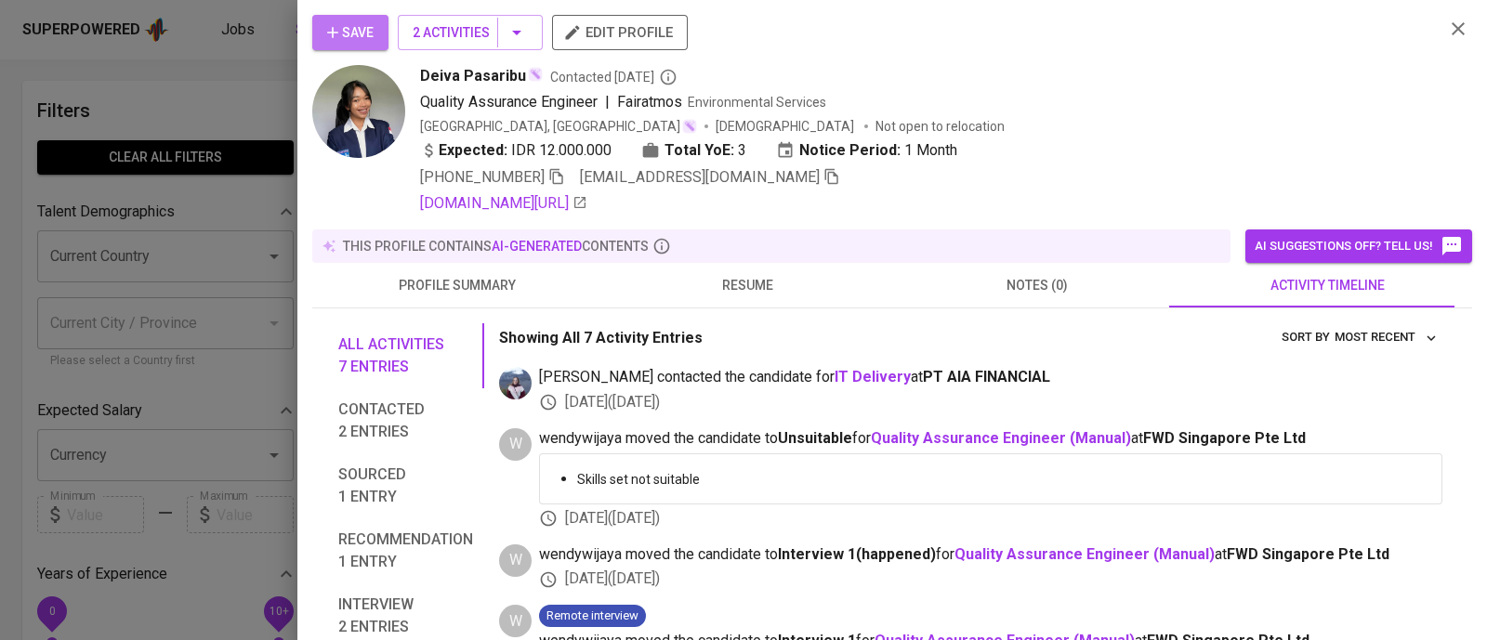
click at [329, 42] on span "Save" at bounding box center [350, 32] width 46 height 23
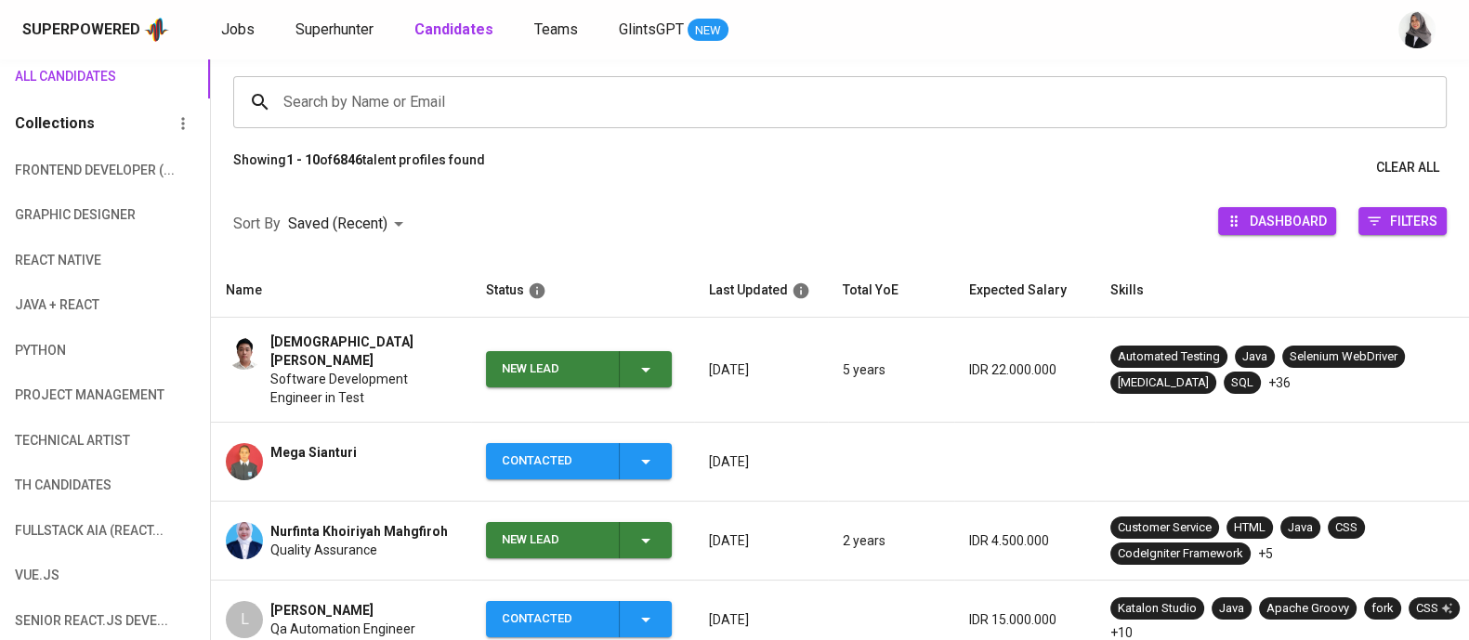
scroll to position [136, 0]
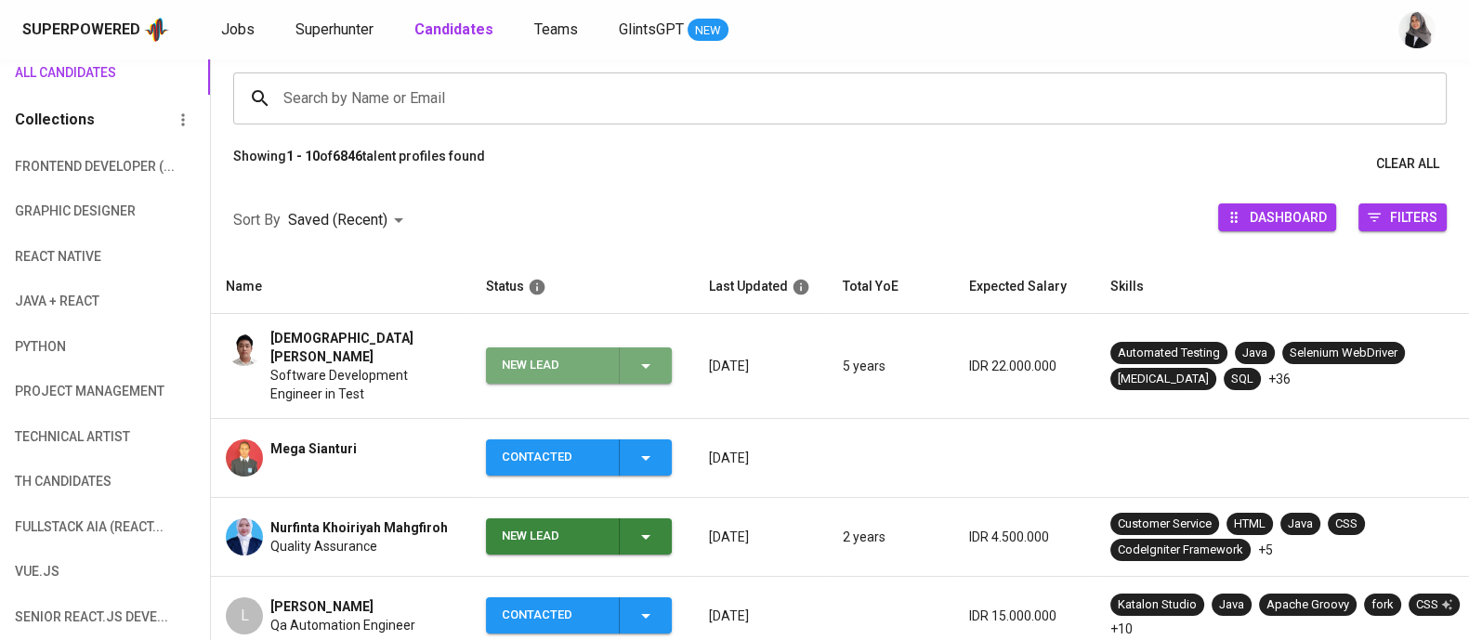
click at [651, 356] on icon "button" at bounding box center [646, 366] width 22 height 22
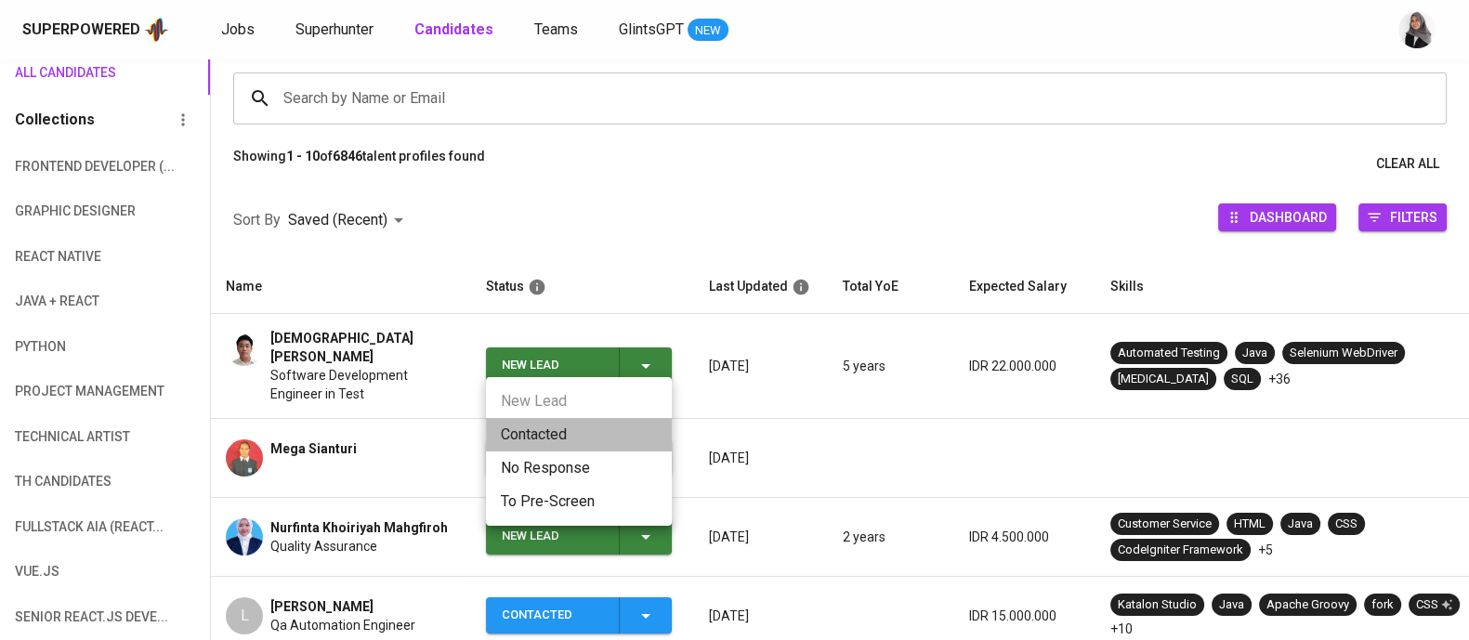
click at [542, 425] on li "Contacted" at bounding box center [579, 434] width 186 height 33
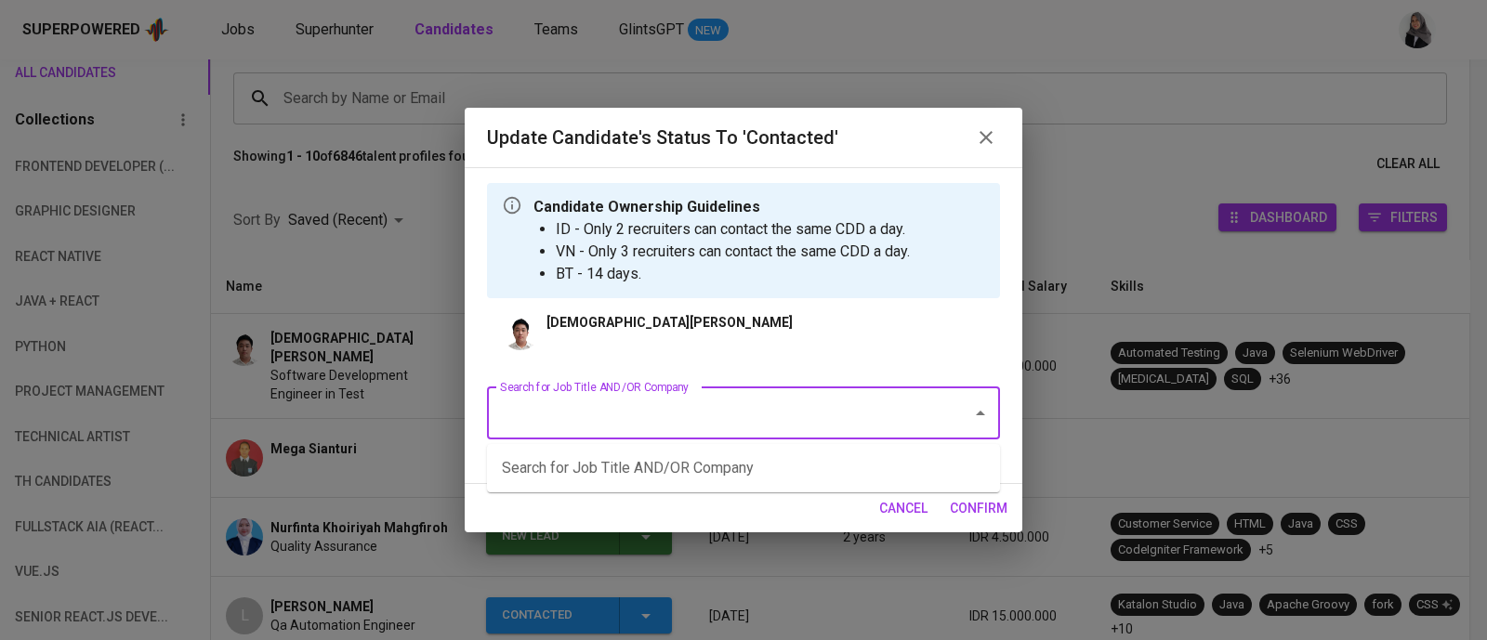
click at [766, 398] on input "Search for Job Title AND/OR Company" at bounding box center [717, 413] width 444 height 35
type input "Quality"
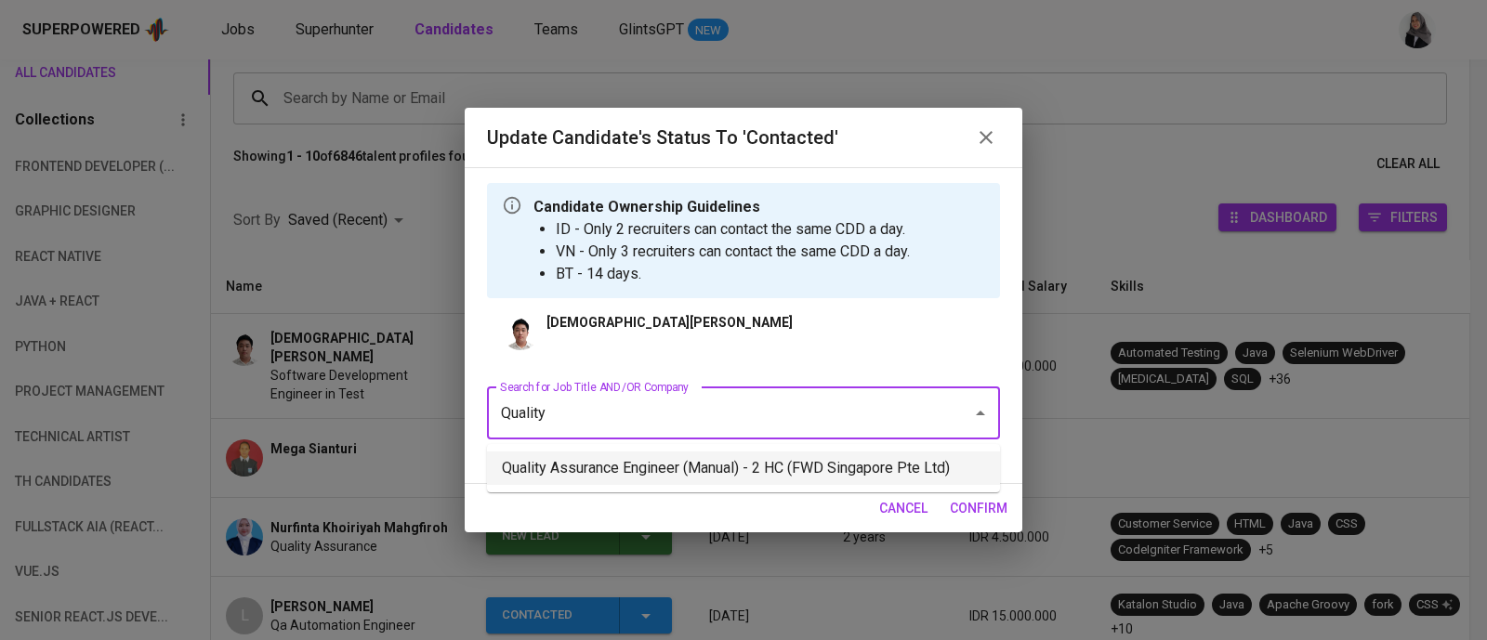
click at [720, 462] on li "Quality Assurance Engineer (Manual) - 2 HC (FWD Singapore Pte Ltd)" at bounding box center [743, 468] width 513 height 33
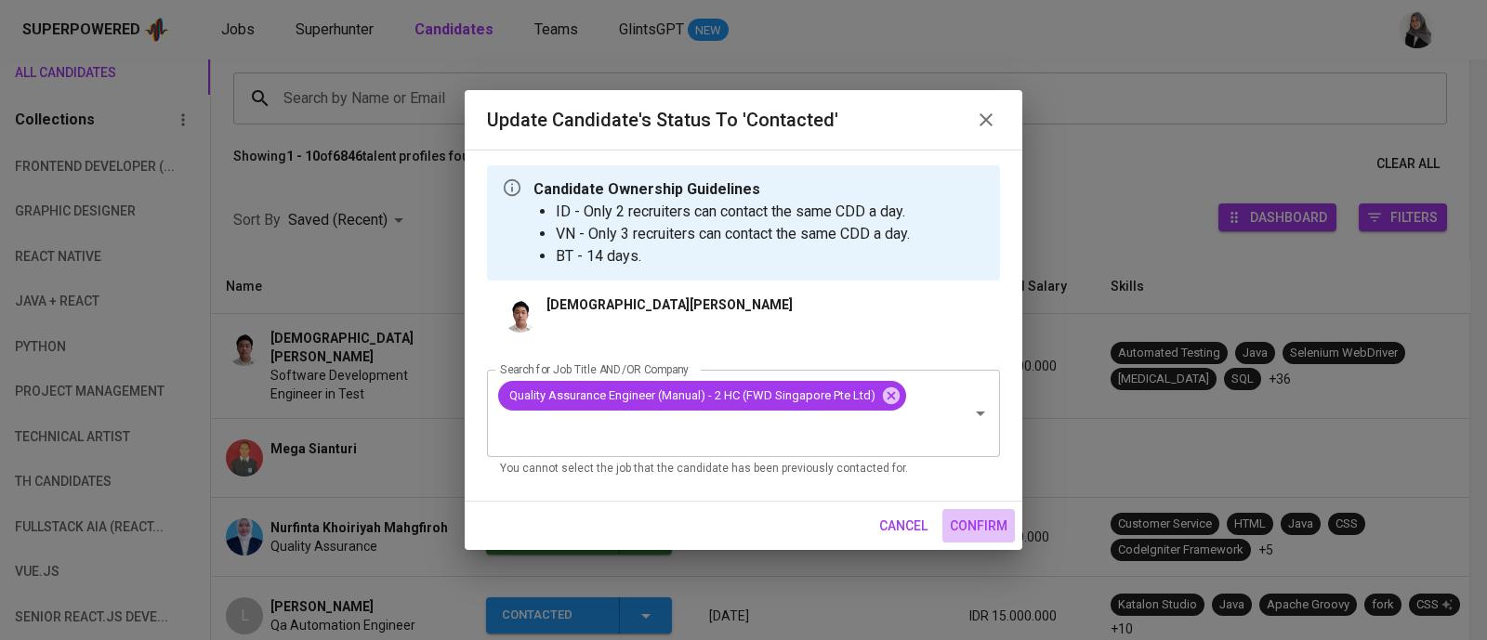
click at [968, 516] on span "confirm" at bounding box center [979, 526] width 58 height 23
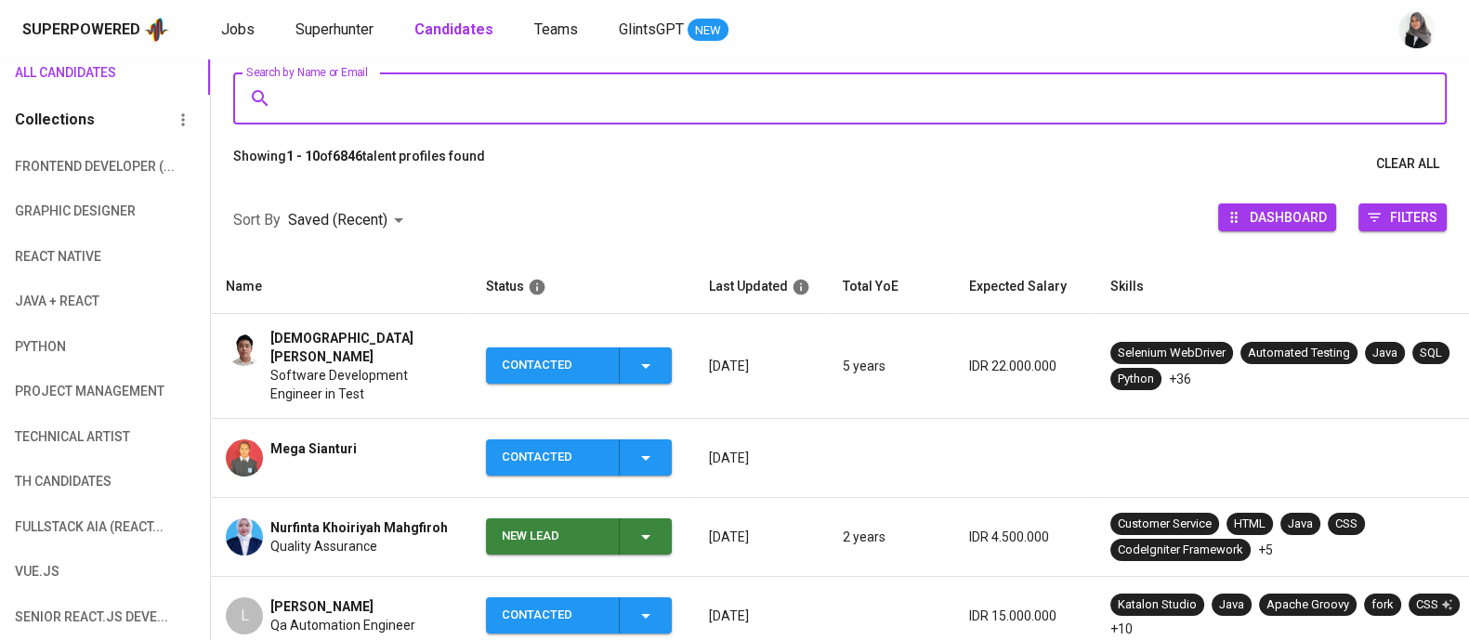
click at [537, 100] on input "Search by Name or Email" at bounding box center [845, 98] width 1132 height 35
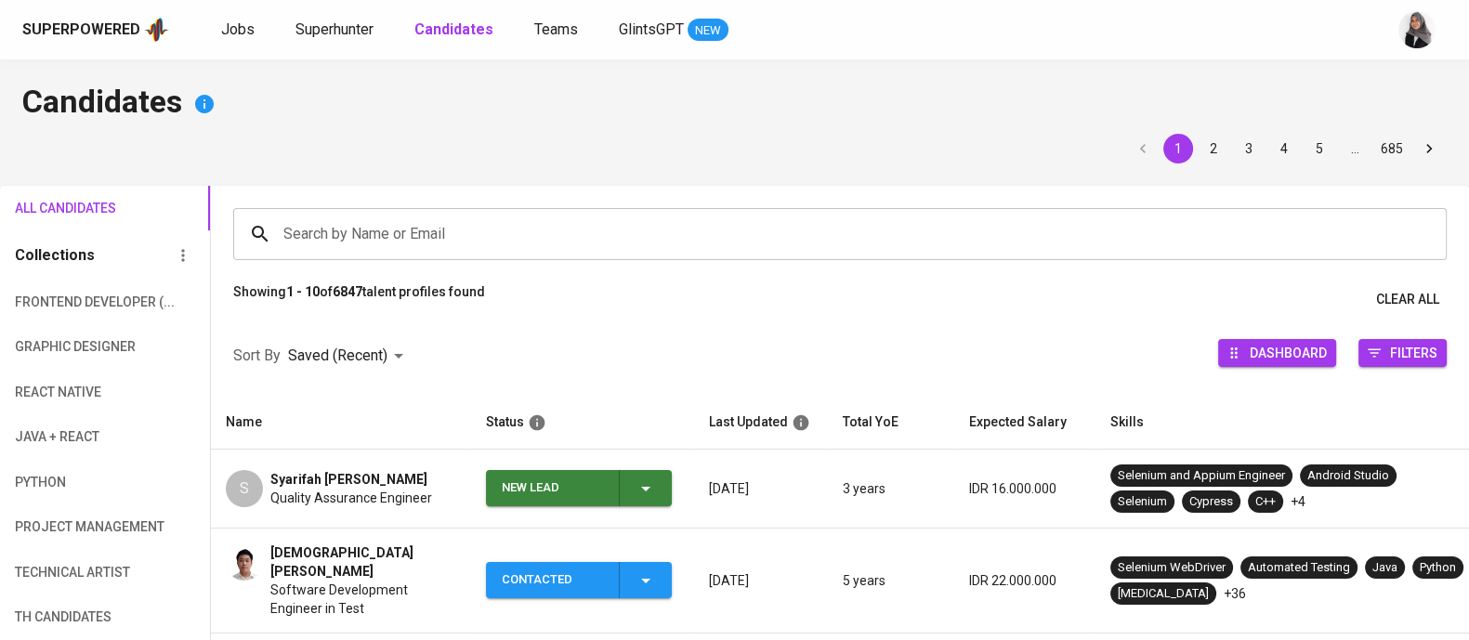
scroll to position [197, 0]
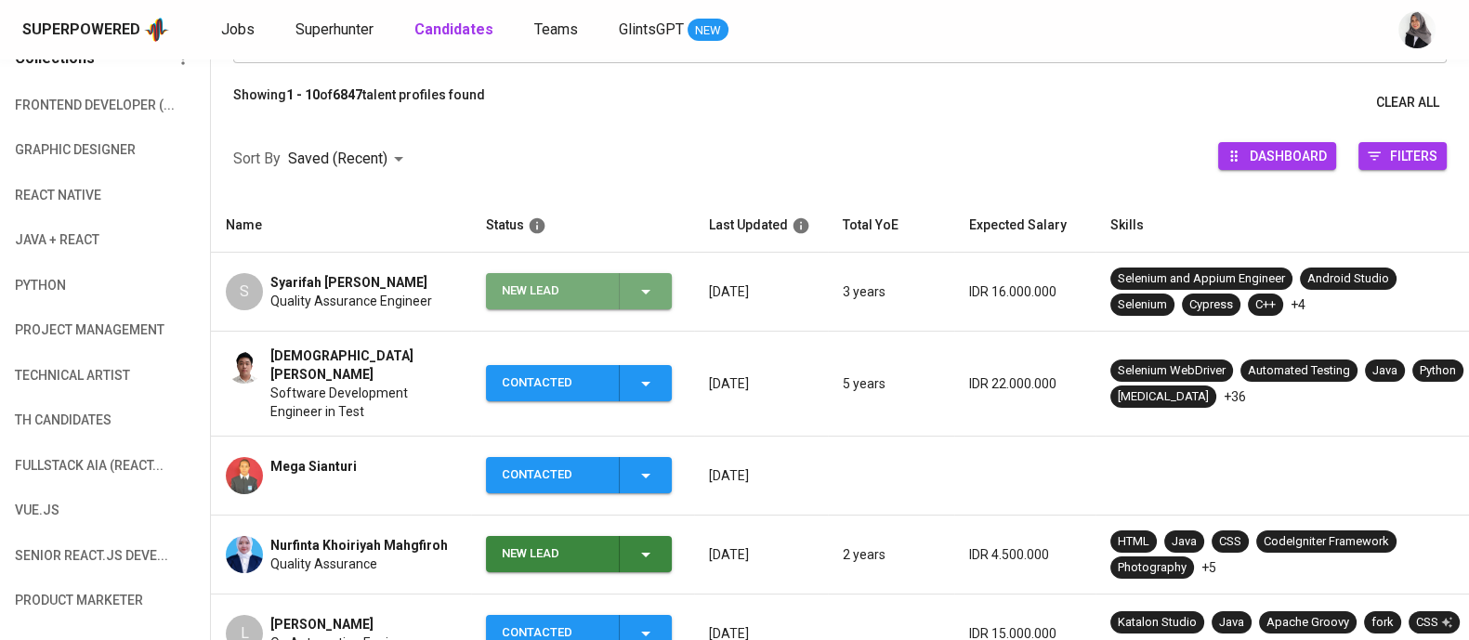
click at [646, 299] on icon "button" at bounding box center [646, 292] width 22 height 22
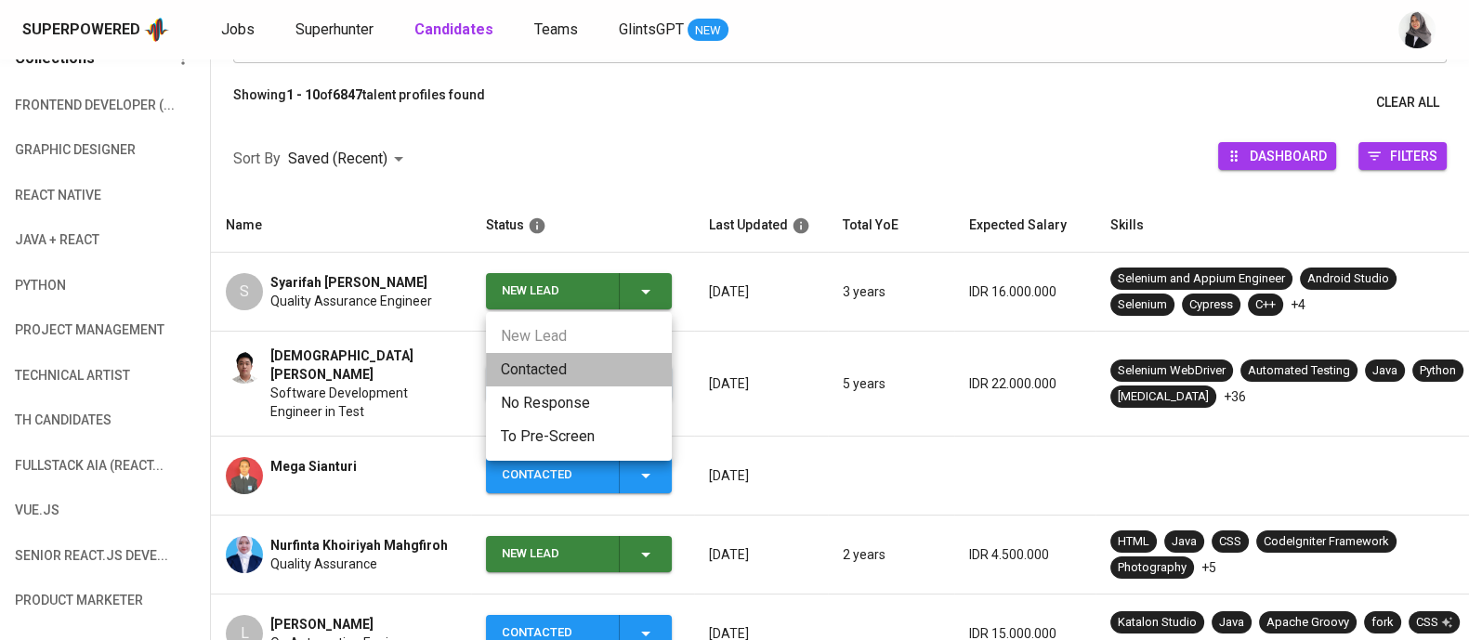
click at [561, 381] on li "Contacted" at bounding box center [579, 369] width 186 height 33
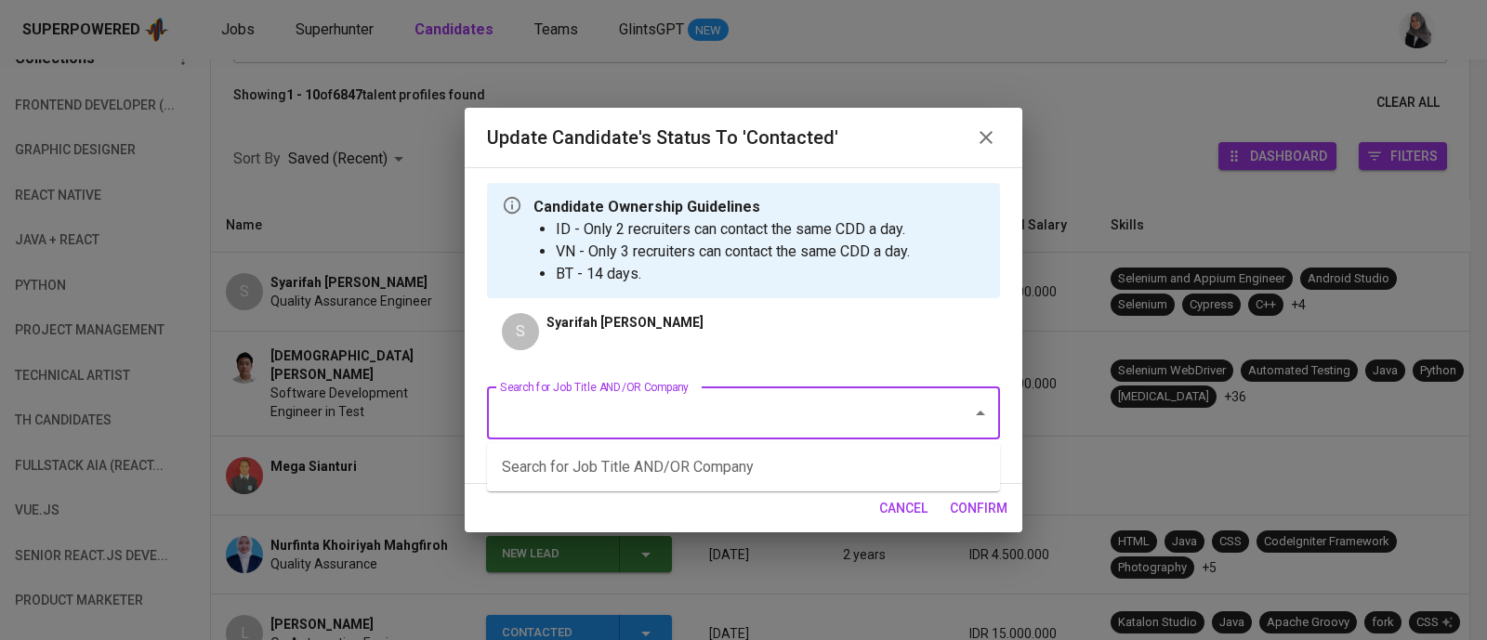
click at [816, 415] on input "Search for Job Title AND/OR Company" at bounding box center [717, 413] width 444 height 35
type input "quality"
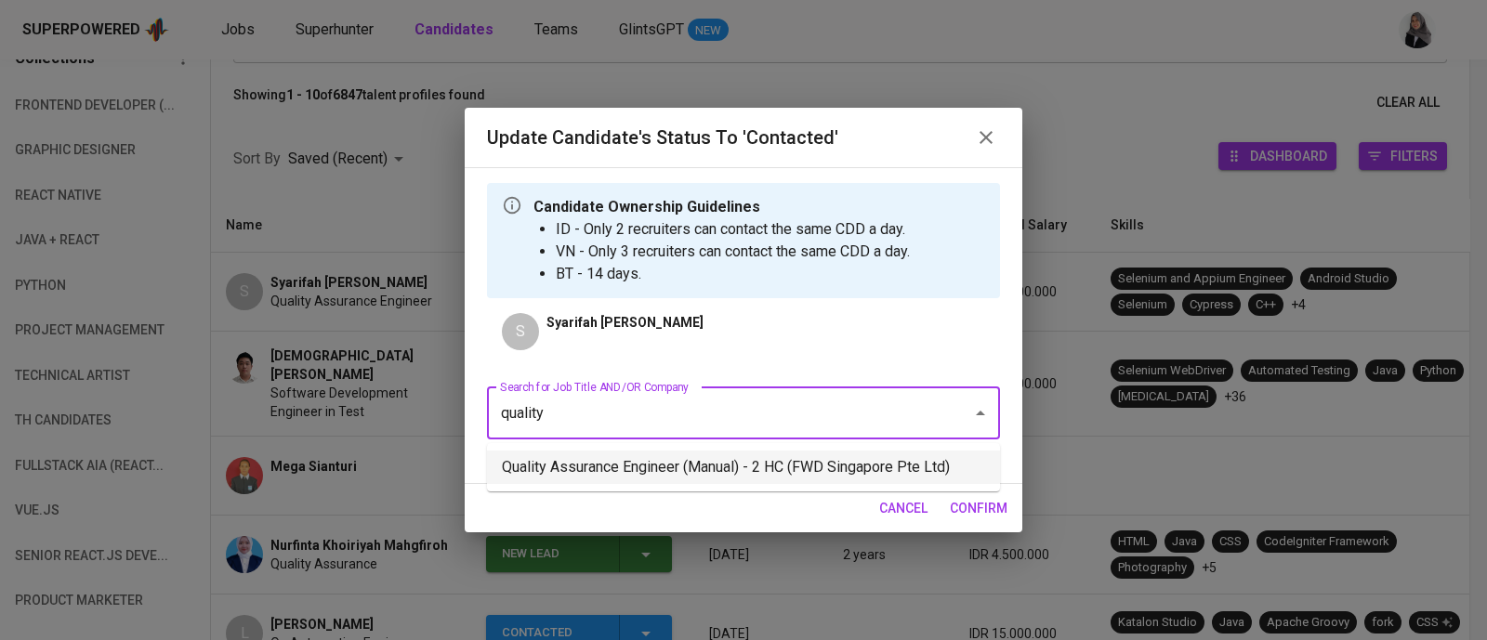
click at [746, 469] on li "Quality Assurance Engineer (Manual) - 2 HC (FWD Singapore Pte Ltd)" at bounding box center [743, 467] width 513 height 33
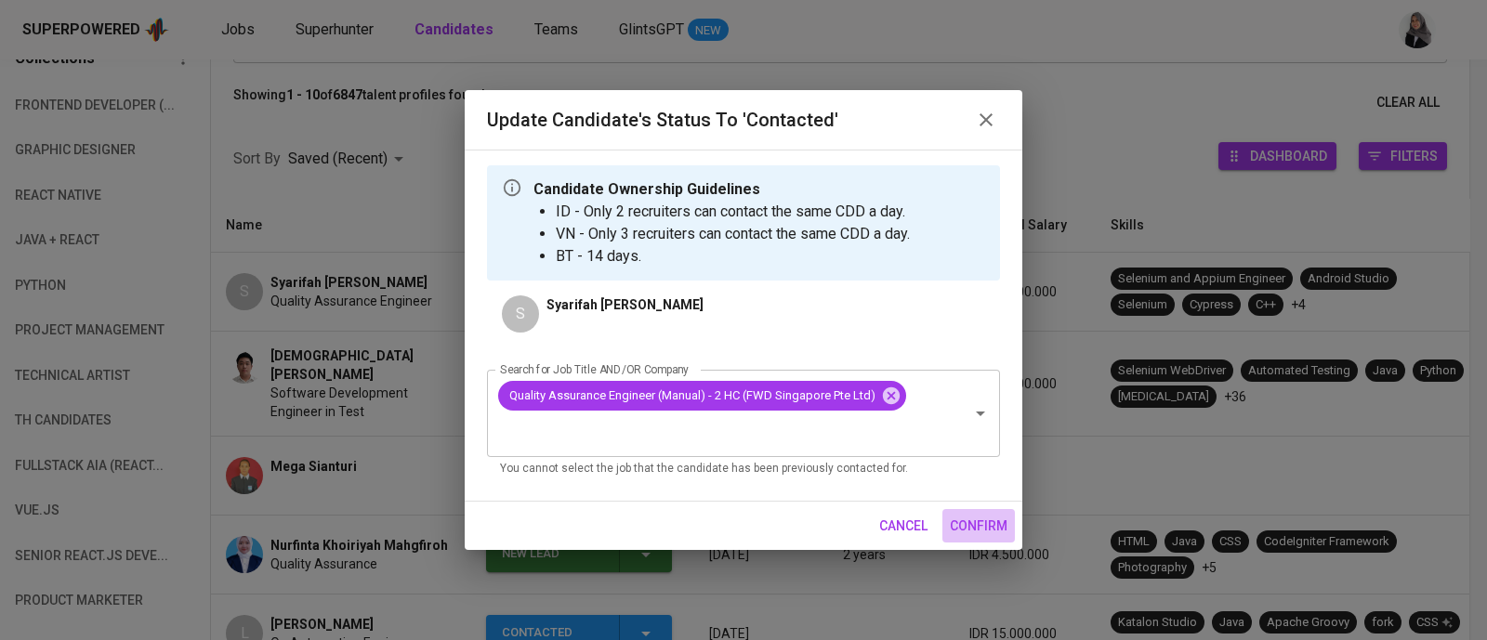
click at [980, 515] on span "confirm" at bounding box center [979, 526] width 58 height 23
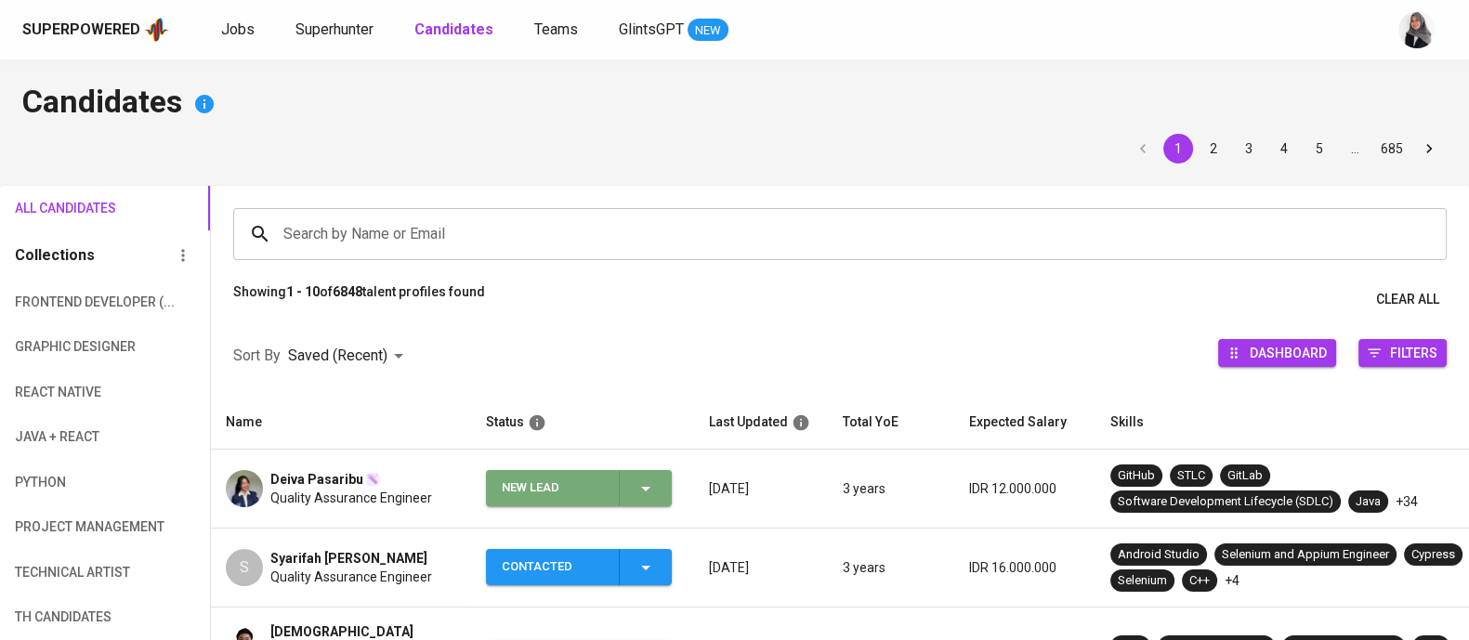
click at [658, 482] on span "New Lead" at bounding box center [578, 488] width 171 height 36
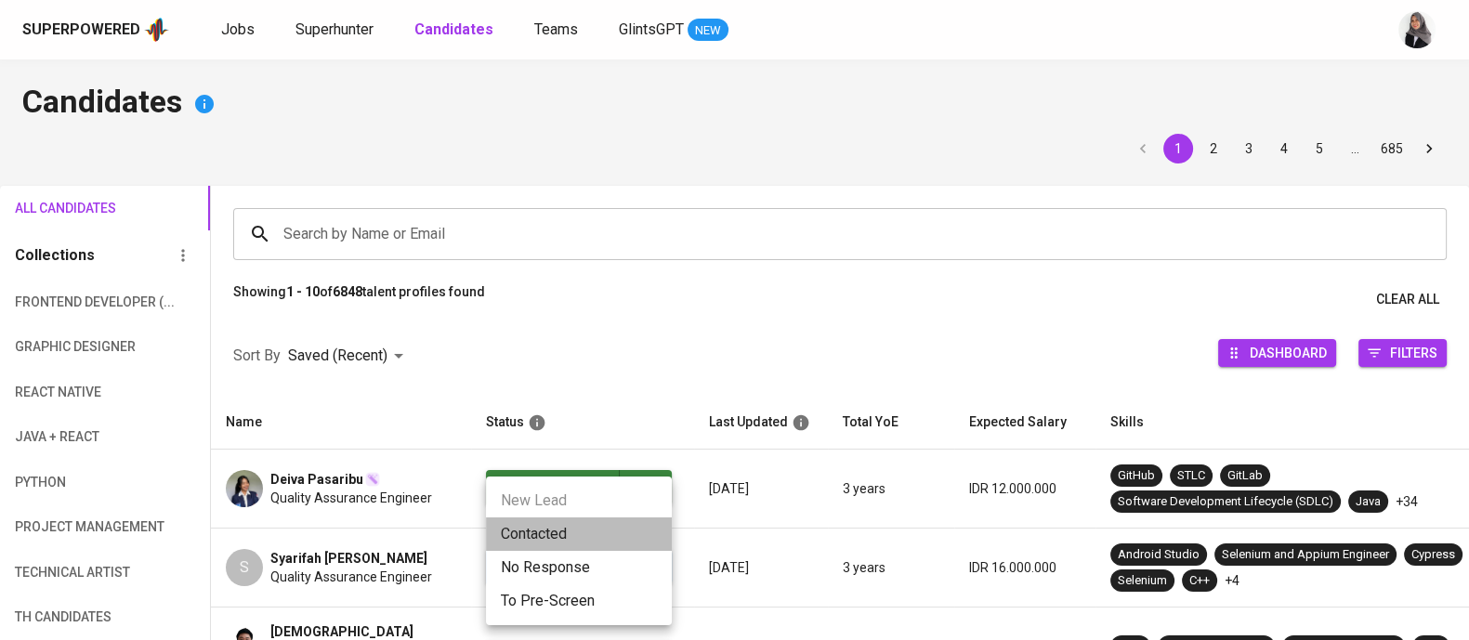
click at [565, 534] on li "Contacted" at bounding box center [579, 534] width 186 height 33
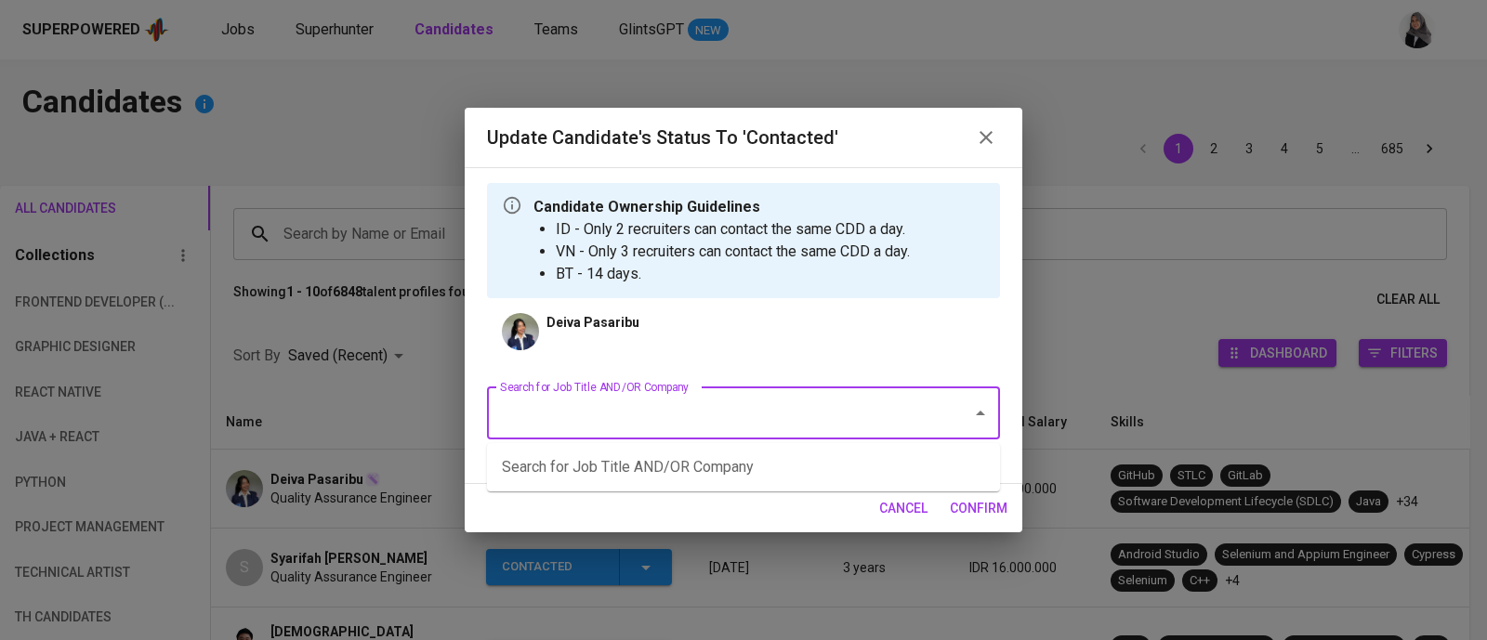
click at [688, 420] on input "Search for Job Title AND/OR Company" at bounding box center [717, 413] width 444 height 35
type input "quality"
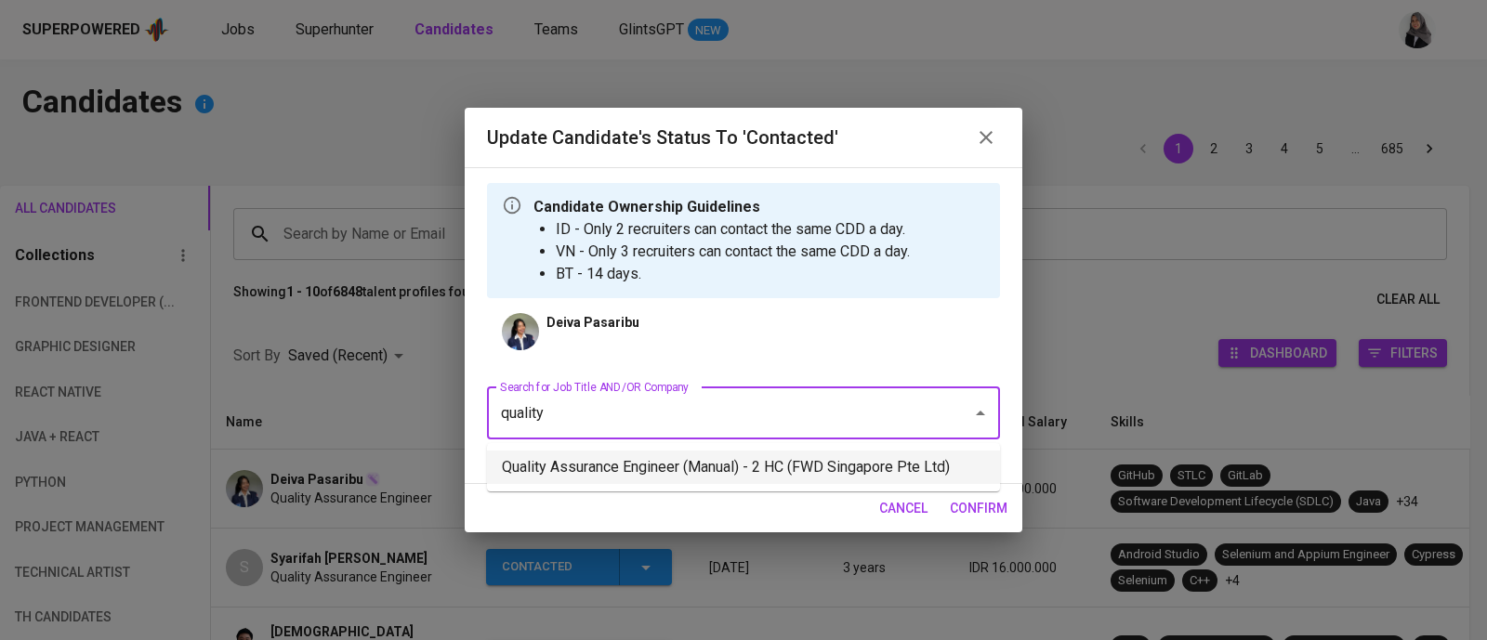
click at [731, 466] on li "Quality Assurance Engineer (Manual) - 2 HC (FWD Singapore Pte Ltd)" at bounding box center [743, 467] width 513 height 33
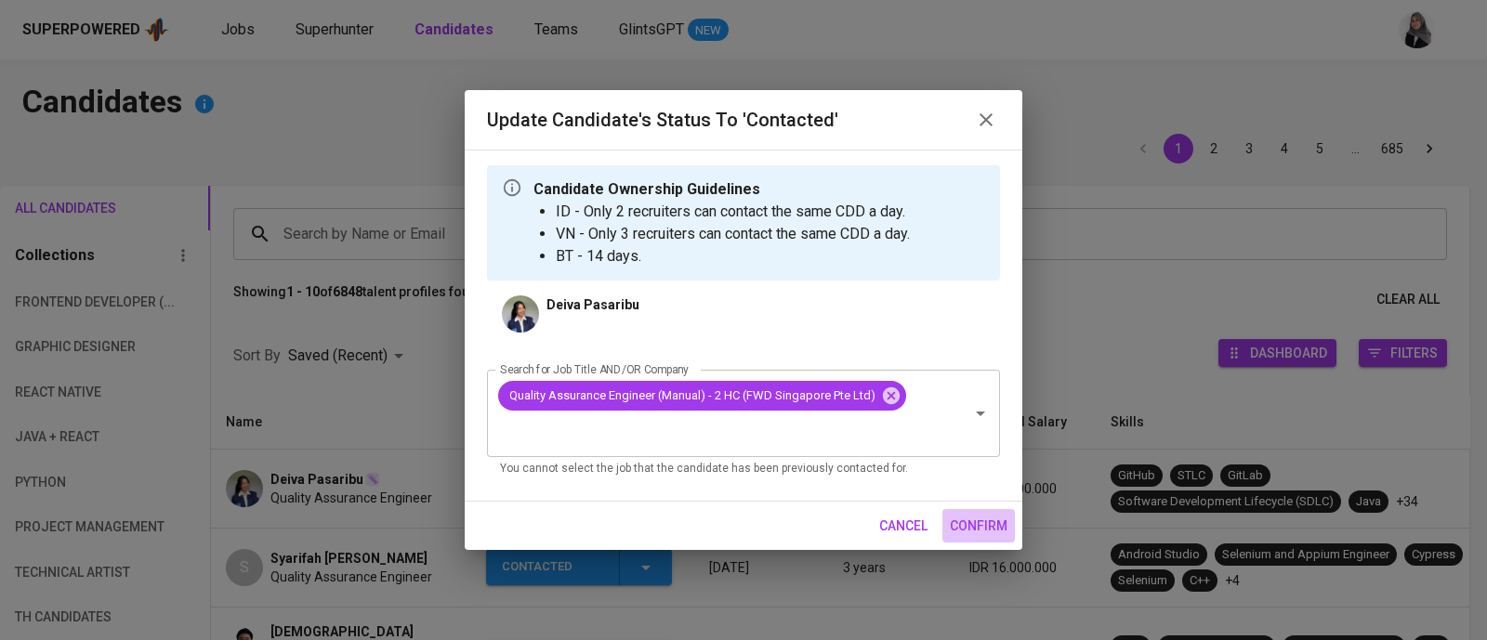
click at [985, 518] on span "confirm" at bounding box center [979, 526] width 58 height 23
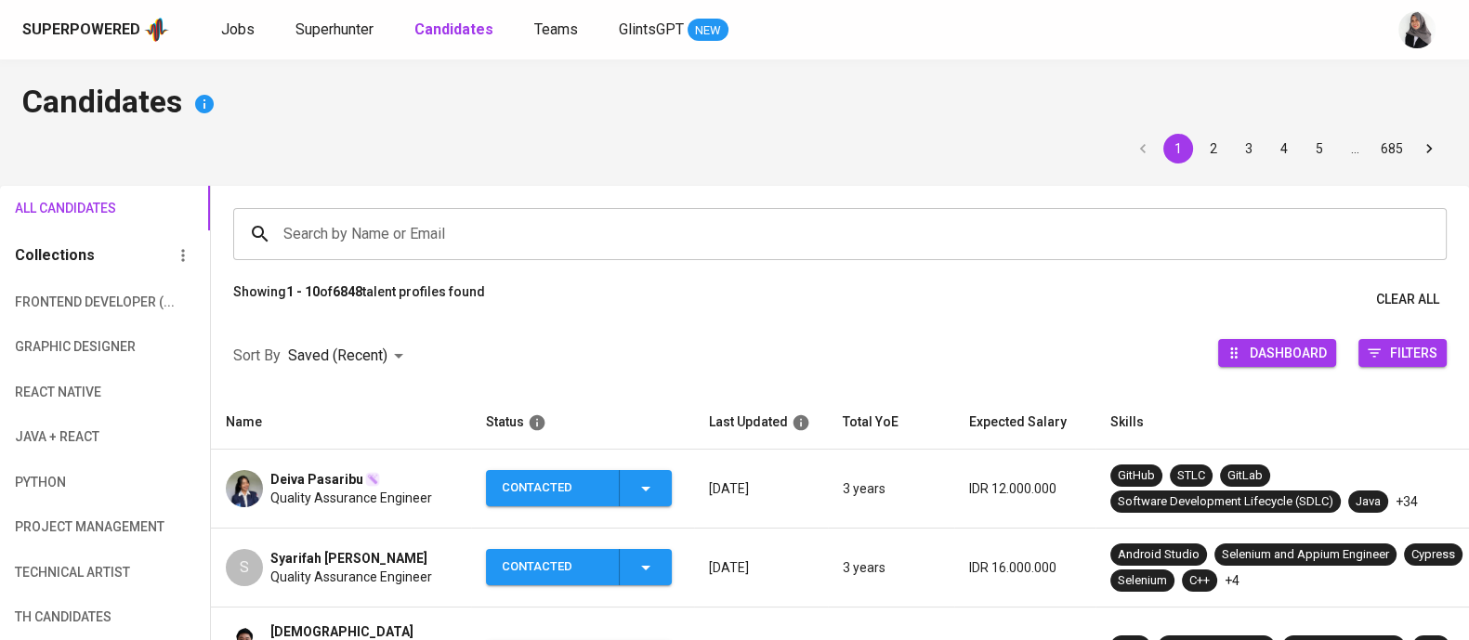
click at [320, 506] on td "Deiva Pasaribu Quality Assurance Engineer" at bounding box center [341, 489] width 260 height 79
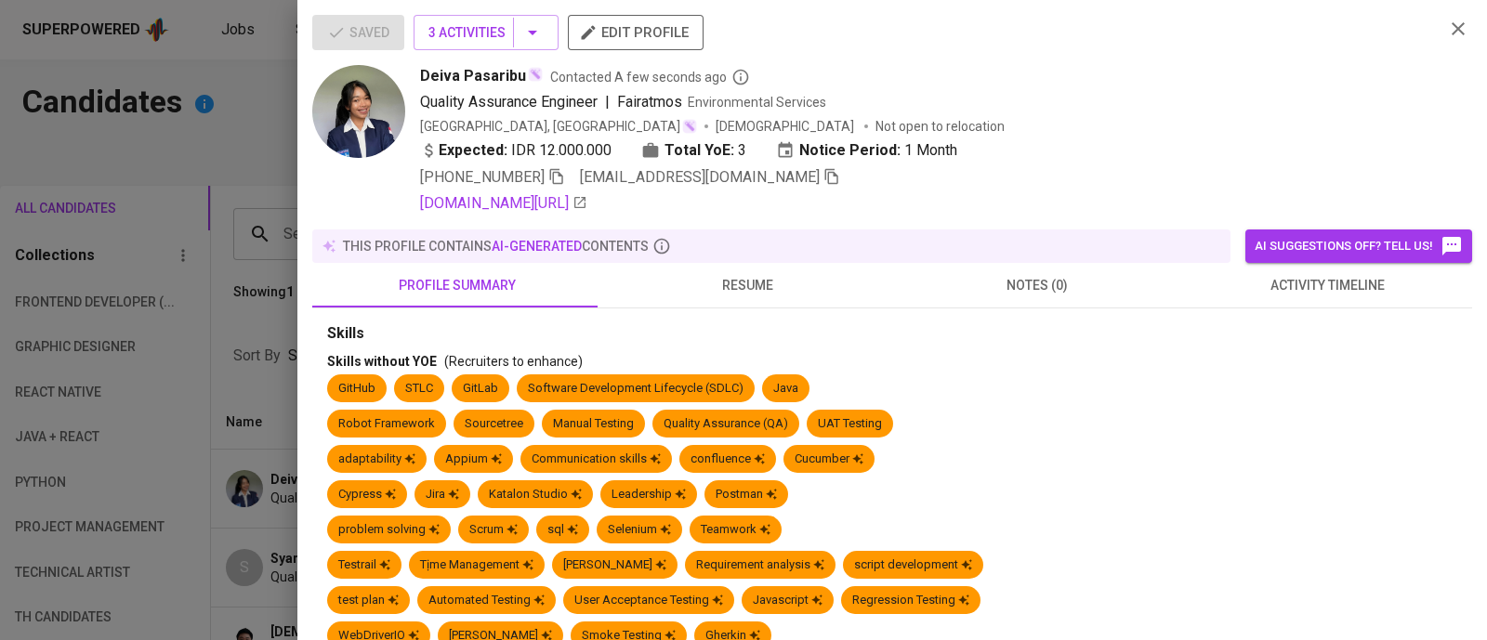
click at [556, 174] on icon "button" at bounding box center [556, 176] width 17 height 17
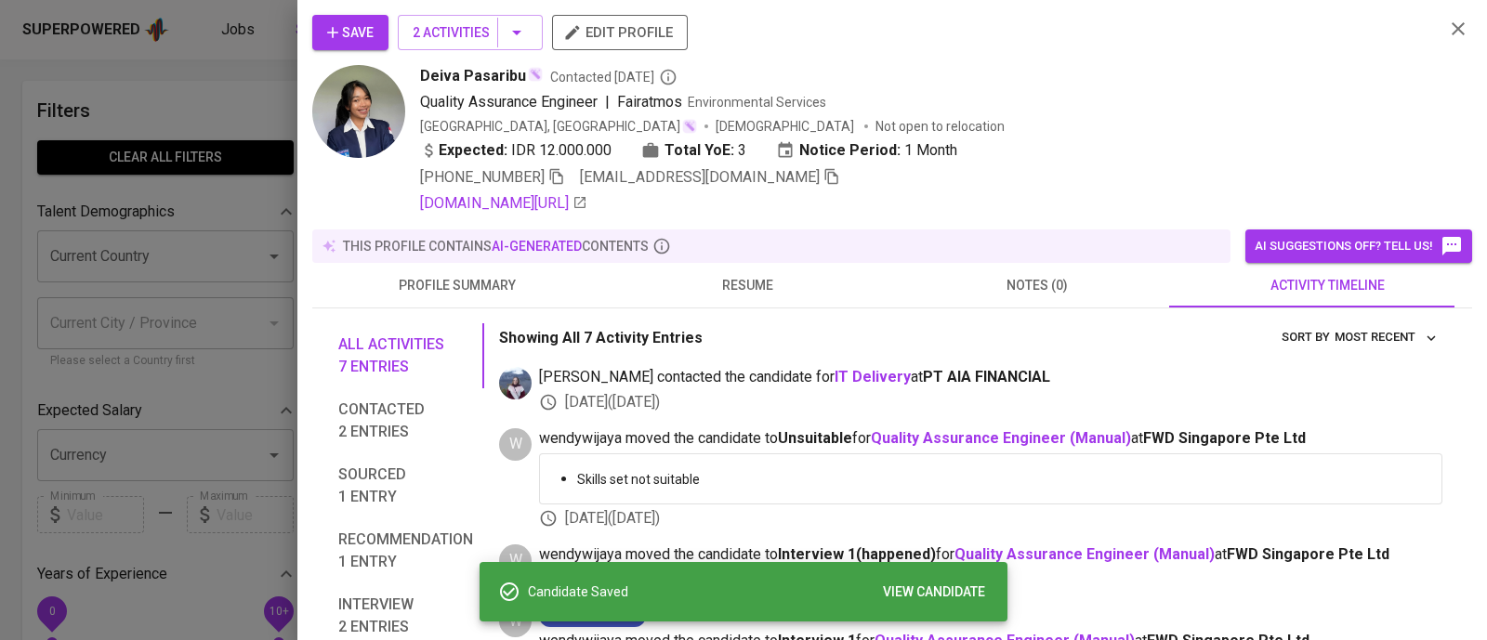
scroll to position [1, 0]
